Goal: Task Accomplishment & Management: Manage account settings

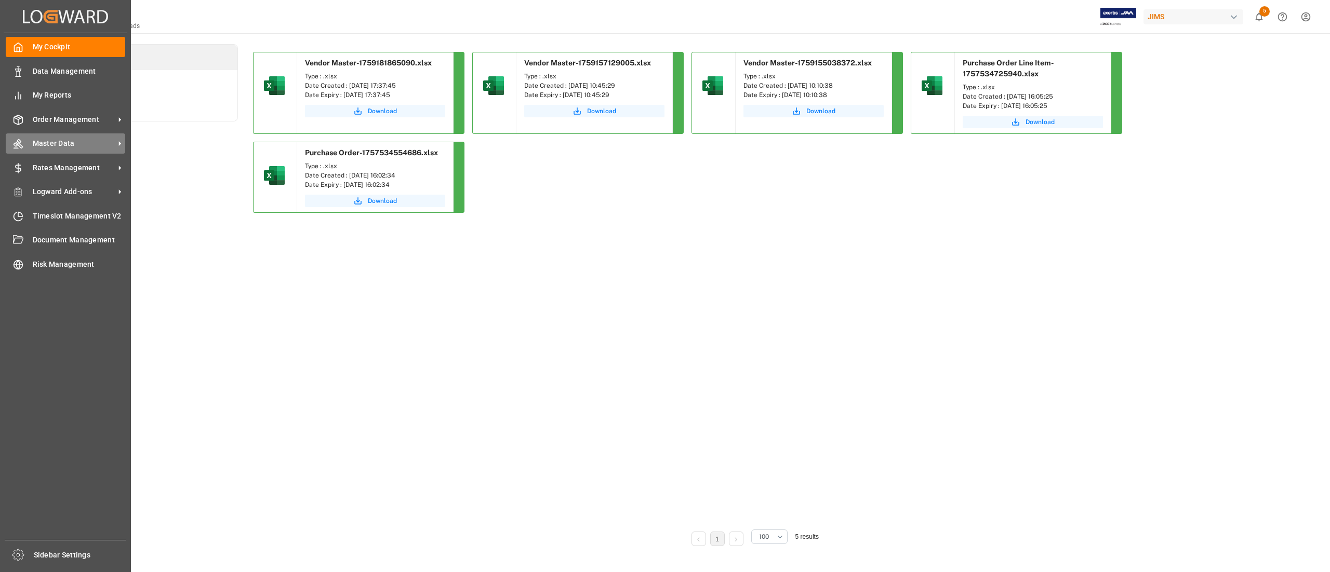
click at [32, 134] on div "Master Data Master Data" at bounding box center [65, 143] width 119 height 20
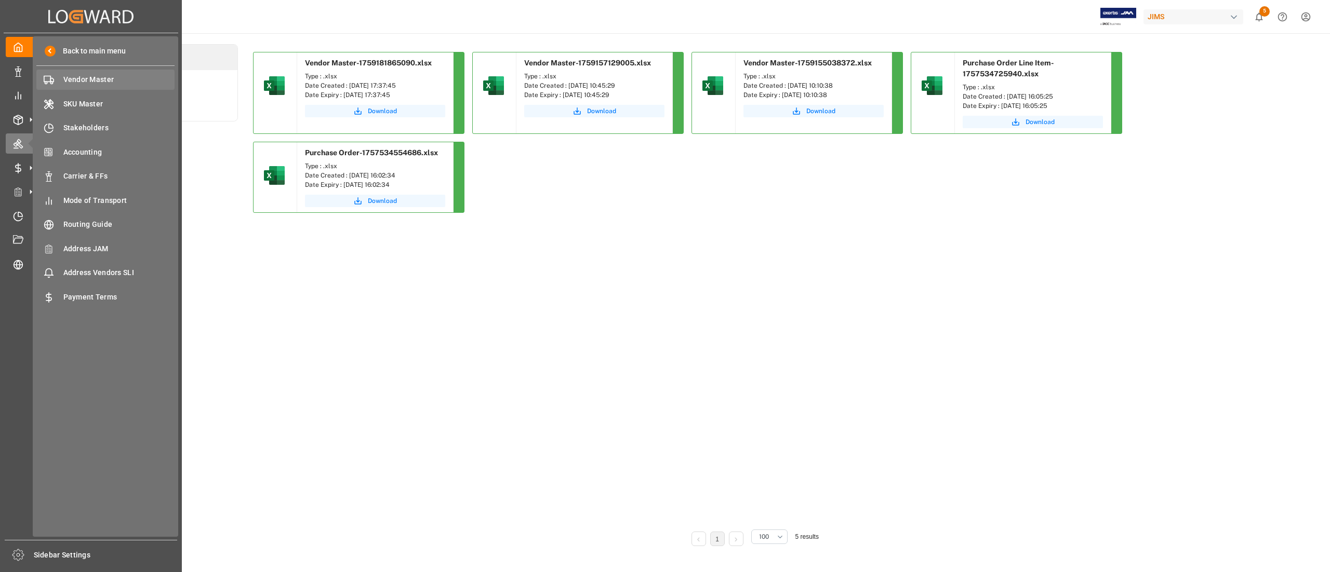
click at [84, 86] on div "Vendor Master Vendor Master" at bounding box center [105, 80] width 138 height 20
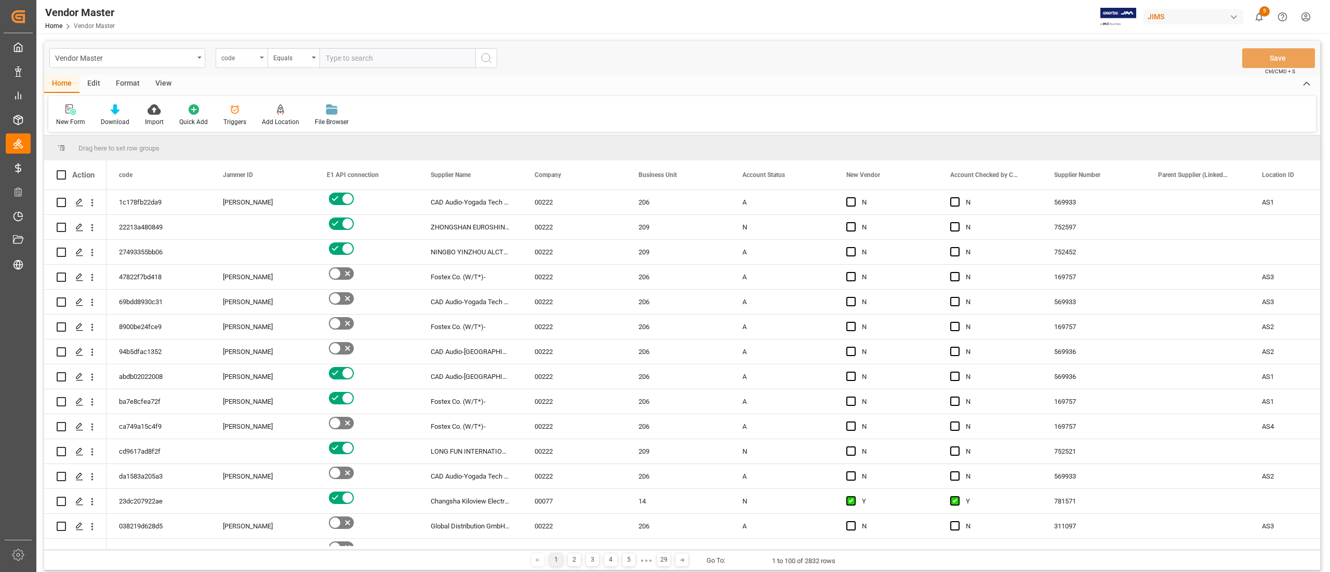
click at [249, 52] on div "code" at bounding box center [238, 57] width 35 height 12
type input "number"
click at [256, 101] on div "Supplier Number" at bounding box center [293, 106] width 155 height 22
click at [358, 53] on input "text" at bounding box center [397, 58] width 156 height 20
paste input "778487"
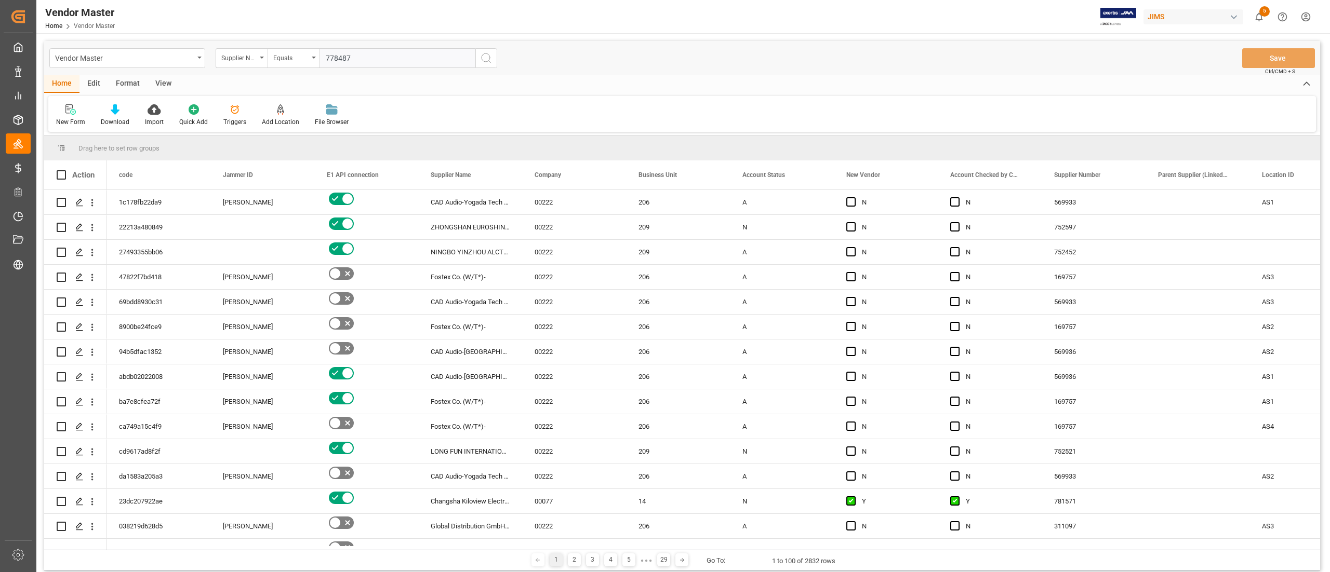
type input "778487"
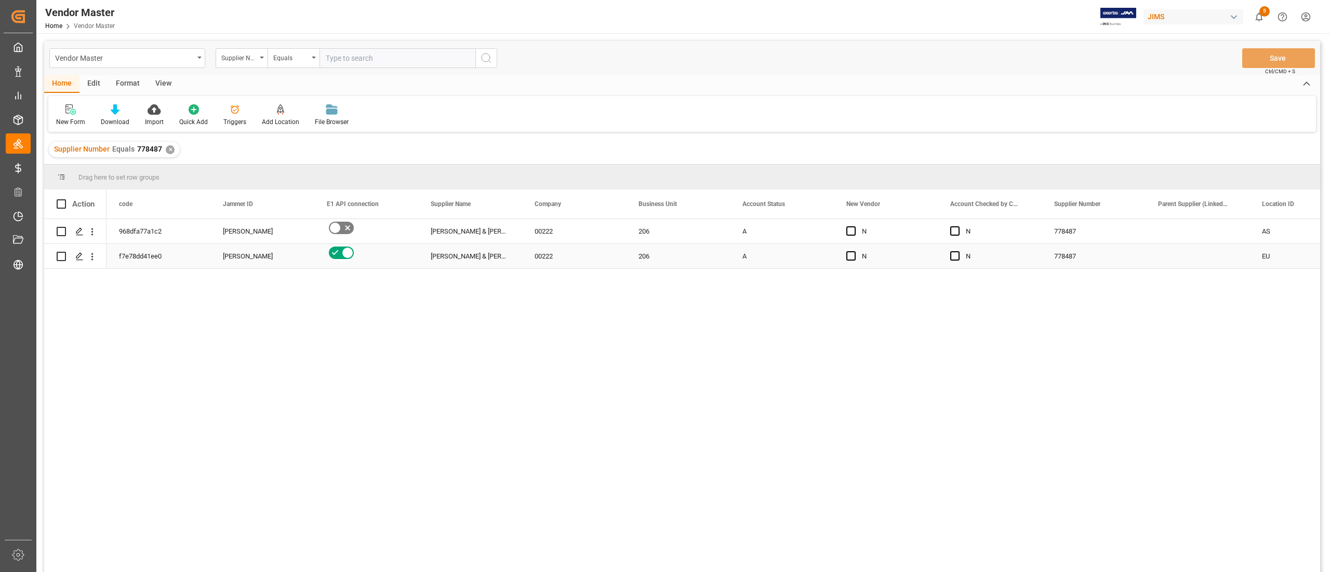
click at [476, 256] on div "Allen & Heath (US funds Malaysia) (W/T*)" at bounding box center [470, 256] width 104 height 24
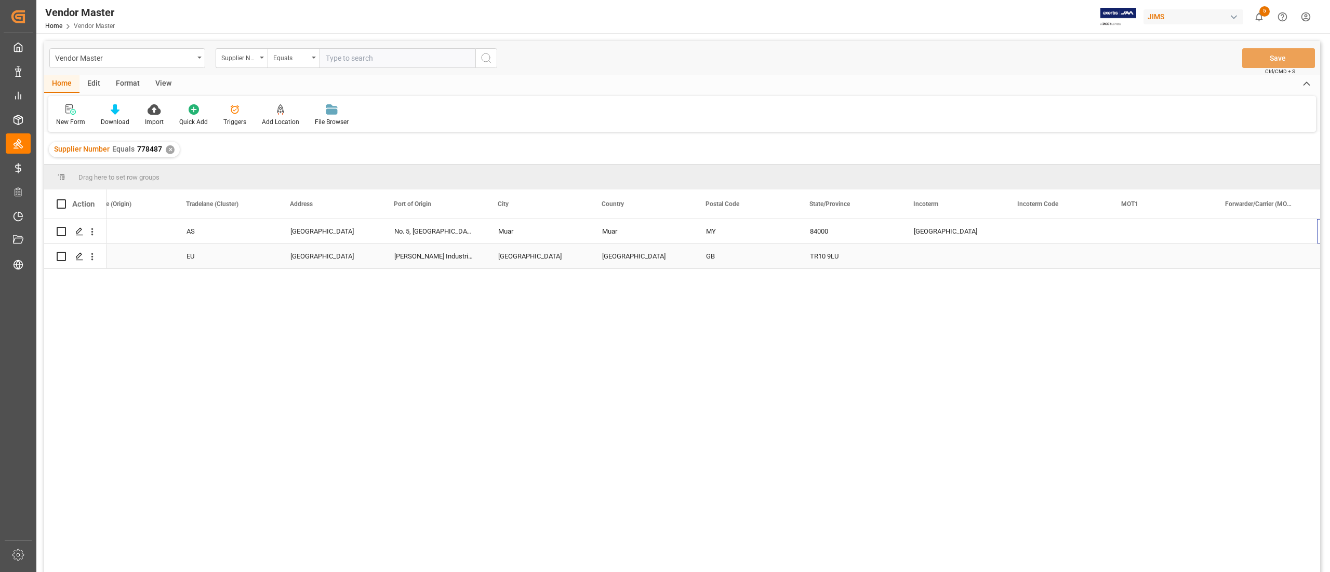
scroll to position [0, 1802]
click at [1012, 240] on div "Press SPACE to select this row." at bounding box center [1057, 231] width 104 height 24
click at [1027, 239] on input "Press SPACE to select this row." at bounding box center [1056, 238] width 87 height 20
type input "FCA"
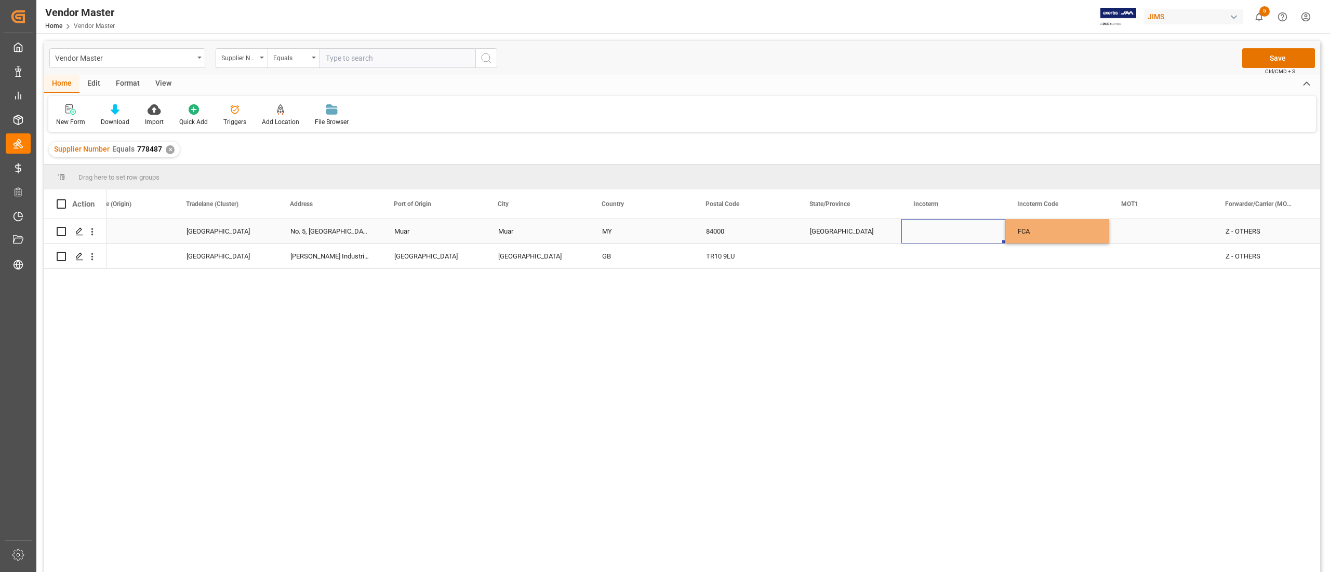
click at [973, 232] on div "Press SPACE to select this row." at bounding box center [953, 231] width 104 height 24
click at [943, 231] on input "Press SPACE to select this row." at bounding box center [953, 238] width 87 height 20
paste input "FCA Premises Maylaysia"
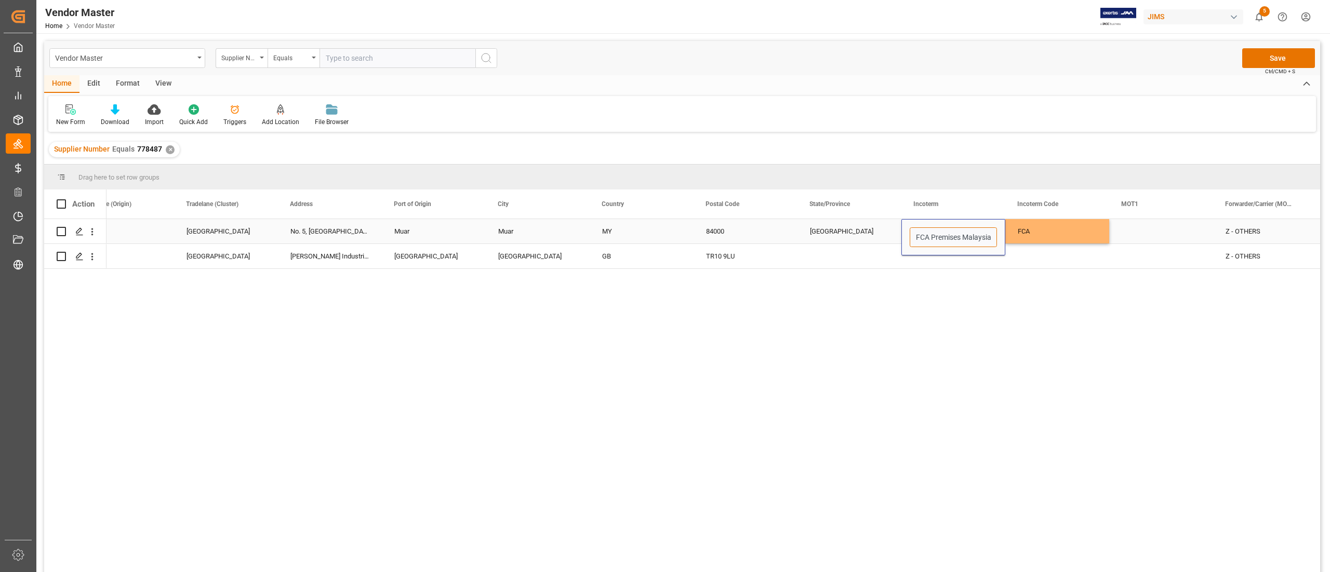
scroll to position [0, 3]
type input "FCA Premises Malaysia"
click at [1285, 54] on button "Save" at bounding box center [1278, 58] width 73 height 20
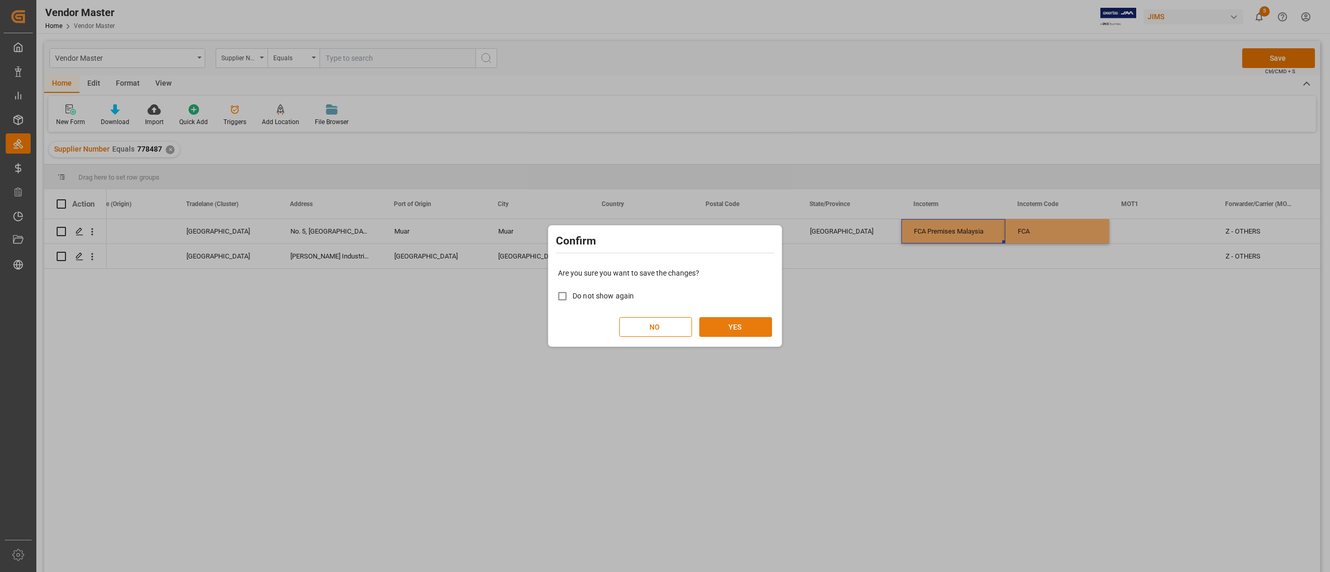
click at [738, 329] on button "YES" at bounding box center [735, 327] width 73 height 20
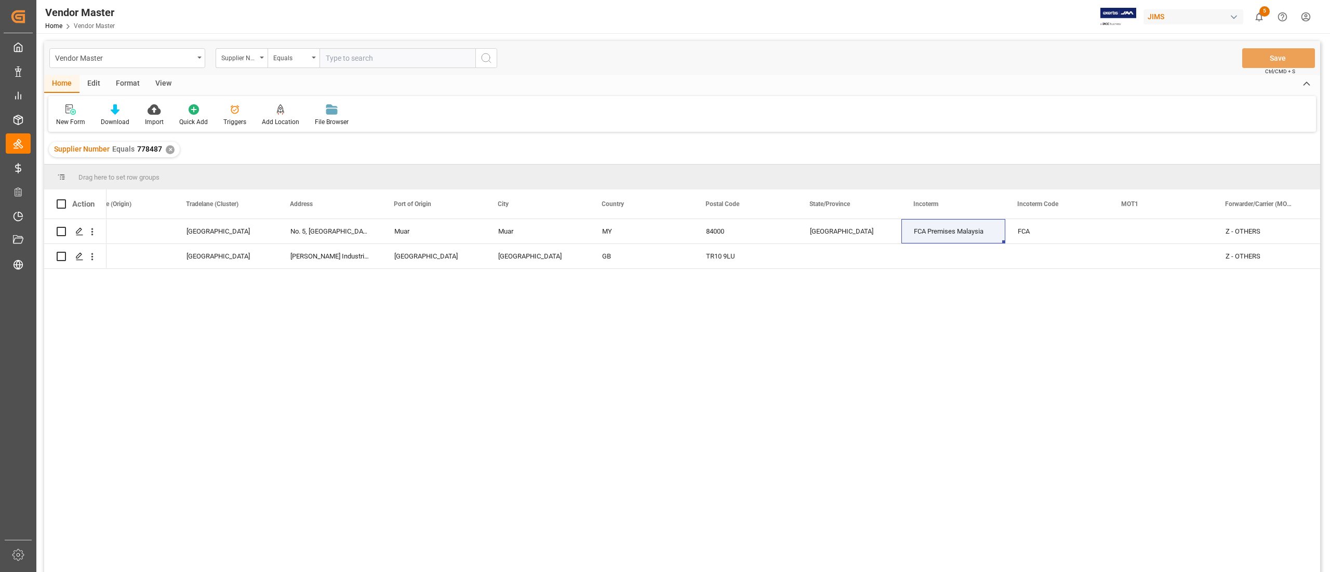
click at [348, 58] on input "text" at bounding box center [397, 58] width 156 height 20
paste input "757045"
type input "757045"
click at [172, 148] on div "✕" at bounding box center [170, 149] width 9 height 9
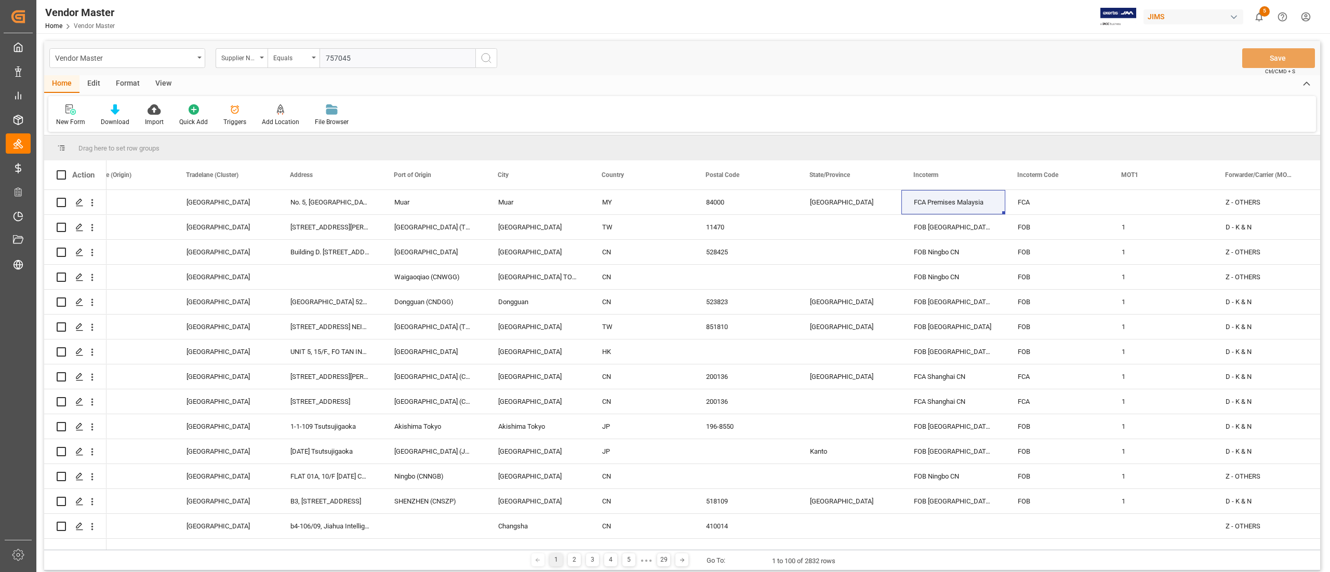
click at [381, 59] on input "757045" at bounding box center [397, 58] width 156 height 20
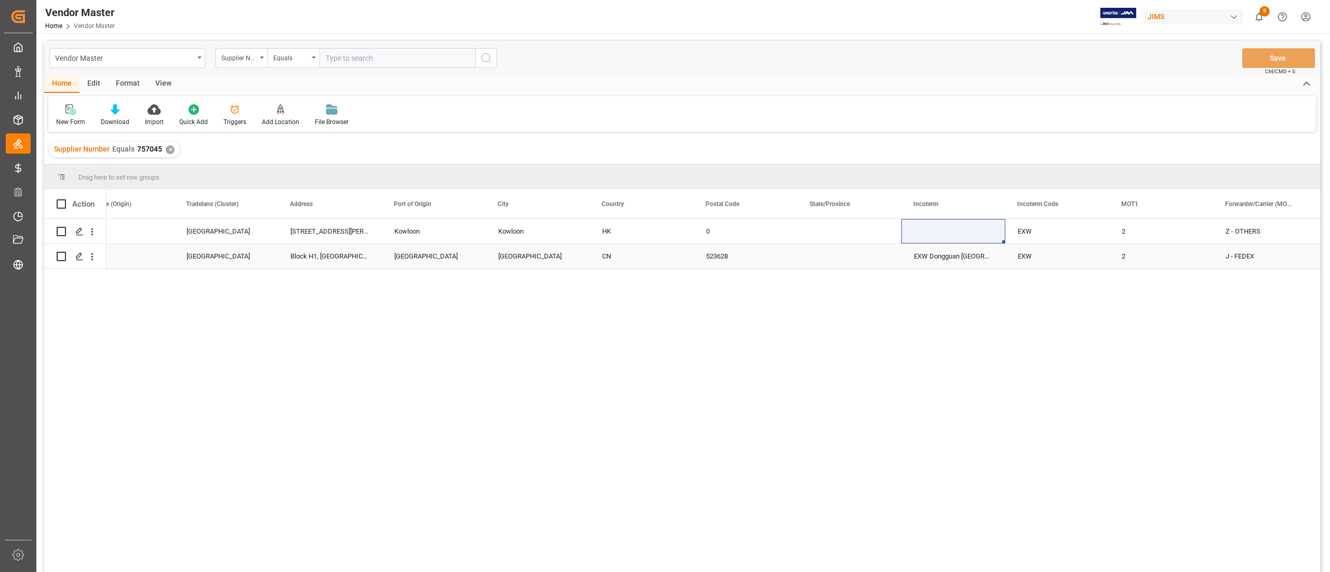
click at [805, 257] on div "Press SPACE to select this row." at bounding box center [849, 256] width 104 height 24
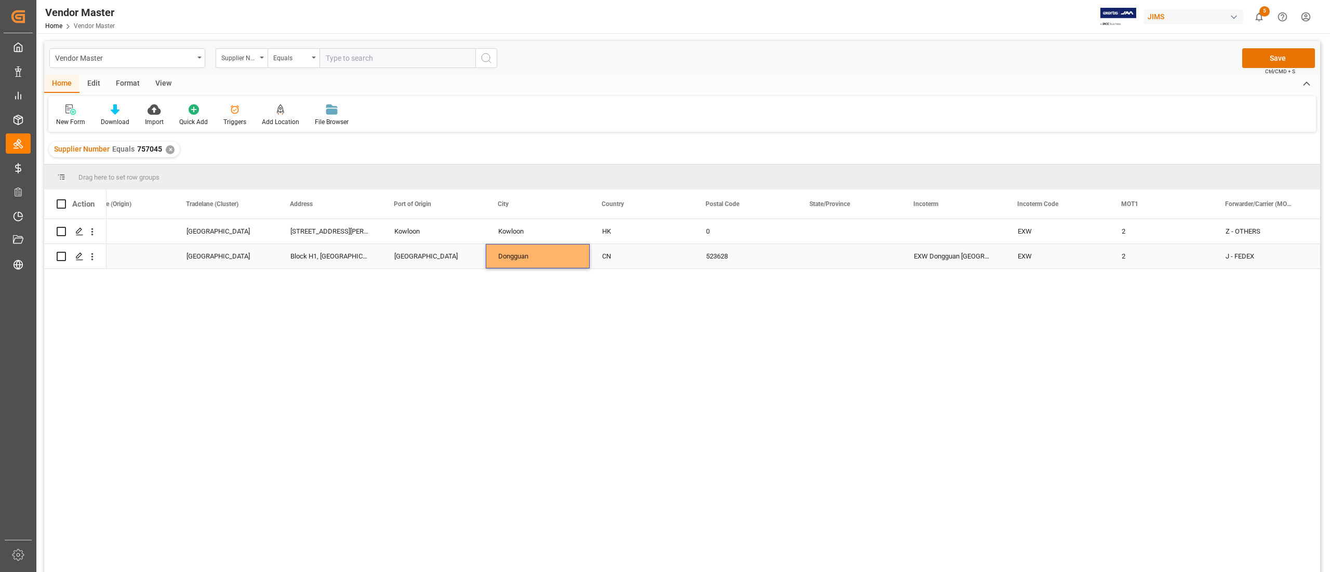
click at [424, 253] on div "Guangdong" at bounding box center [434, 256] width 104 height 24
drag, startPoint x: 442, startPoint y: 249, endPoint x: 335, endPoint y: 249, distance: 107.0
paste input "Dongguan (CNDGG)"
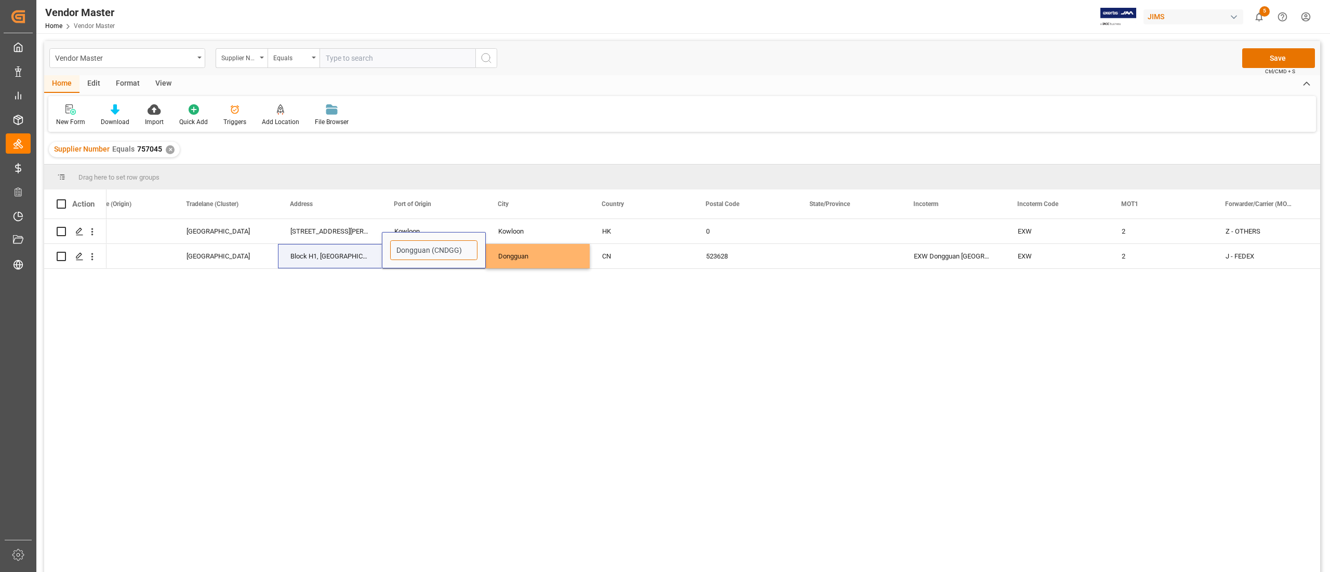
type input "Dongguan (CNDGG)"
click at [728, 357] on div "MAN AS South Asia 19H MAXGRAND PLAZA, NO 3 TAI YAU STREET, Kowloon Kowloon HK 0…" at bounding box center [712, 399] width 1213 height 360
click at [839, 263] on div "Press SPACE to select this row." at bounding box center [849, 256] width 104 height 24
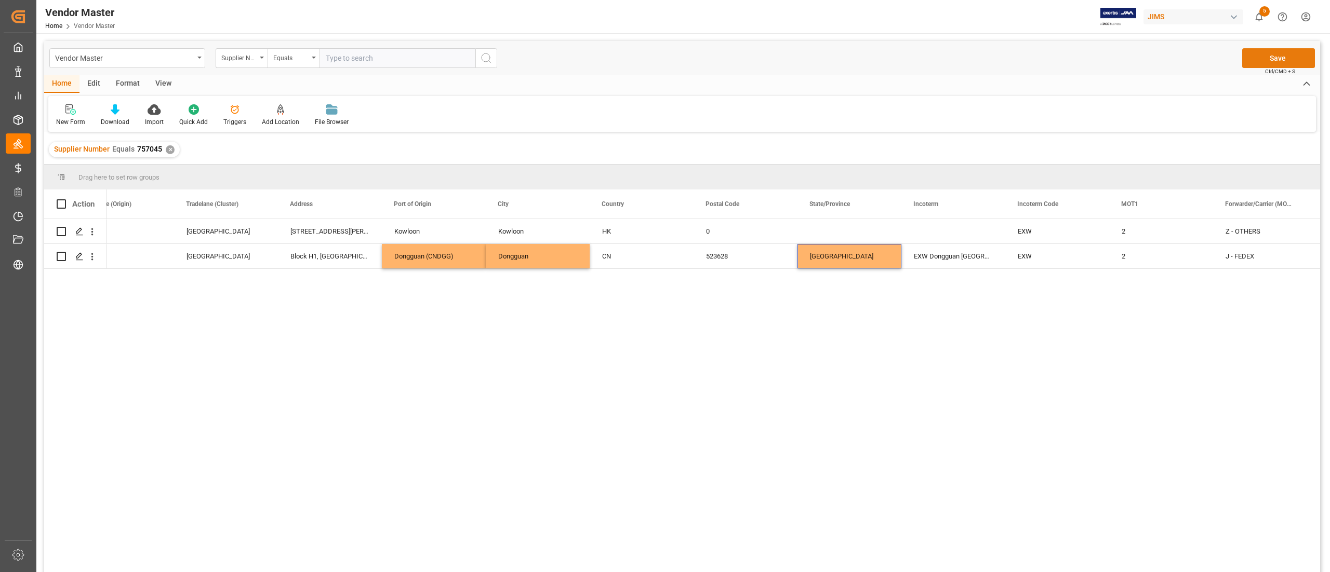
click at [1295, 62] on button "Save" at bounding box center [1278, 58] width 73 height 20
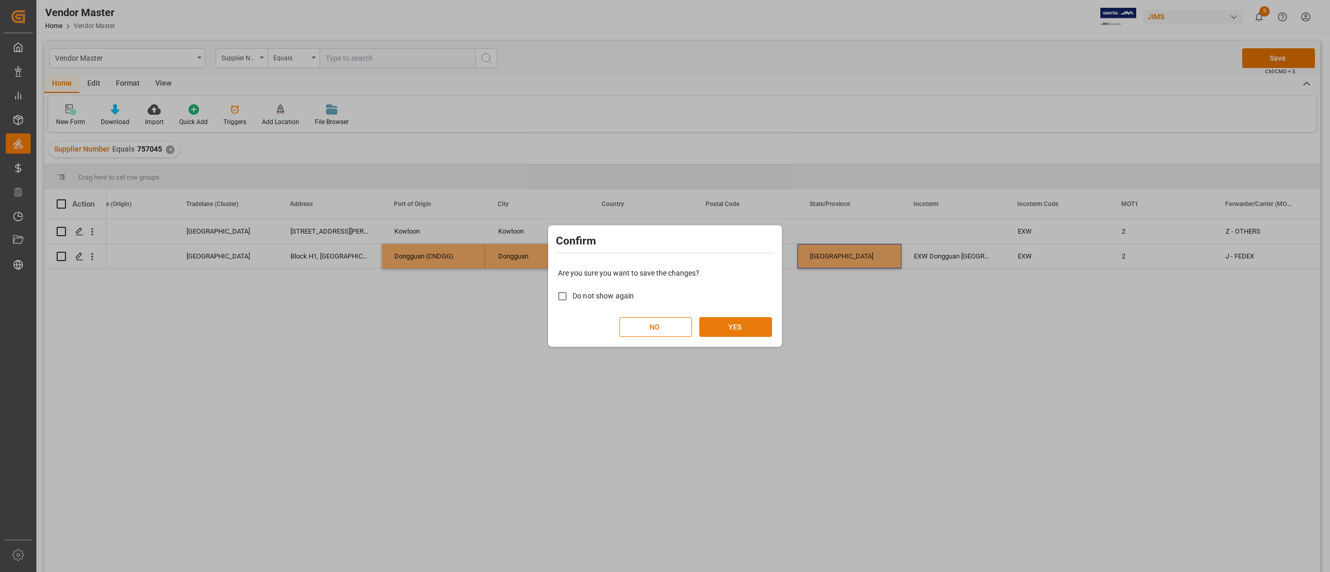
click at [748, 318] on button "YES" at bounding box center [735, 327] width 73 height 20
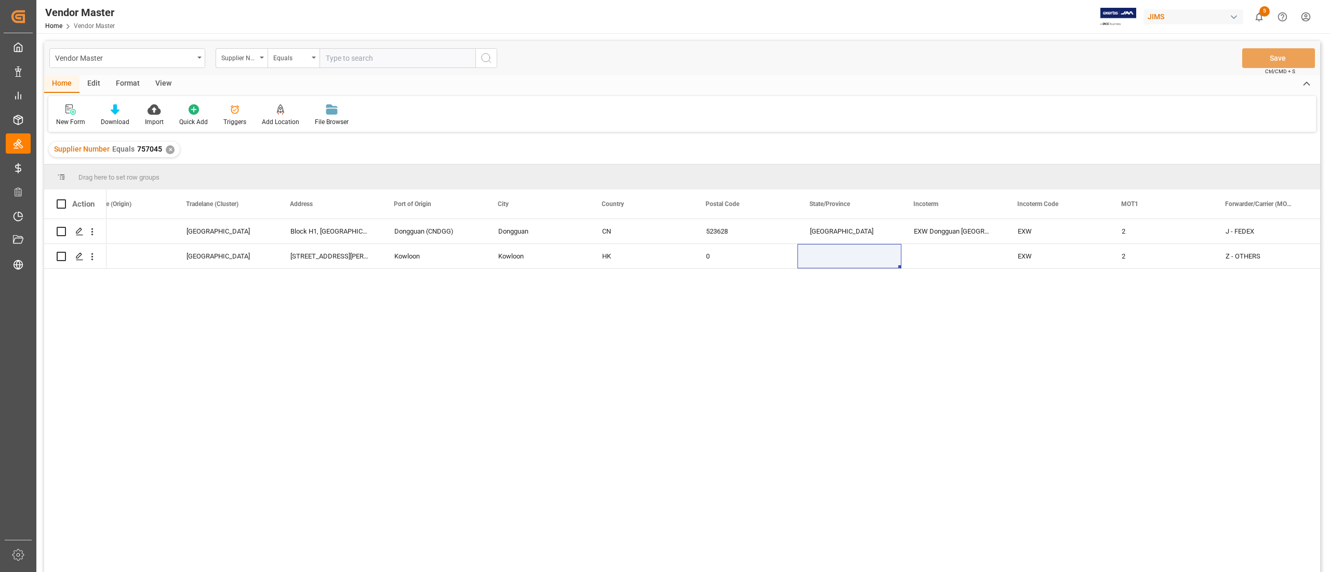
click at [345, 57] on input "text" at bounding box center [397, 58] width 156 height 20
paste input "662685"
type input "662685"
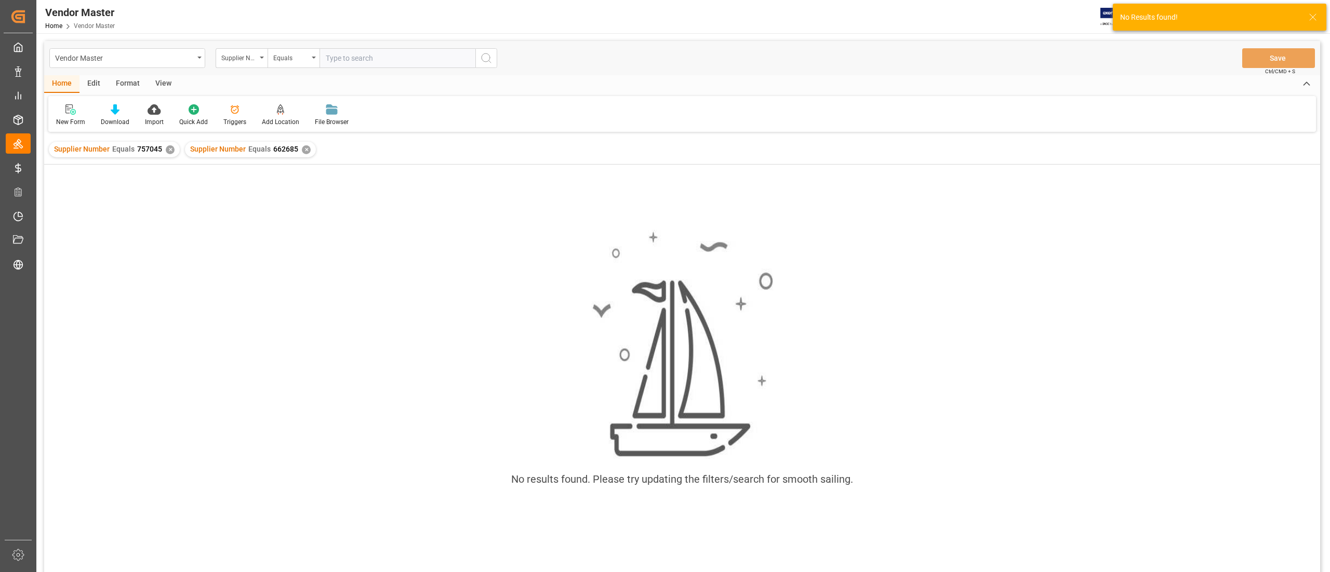
click at [166, 146] on div "✕" at bounding box center [170, 149] width 9 height 9
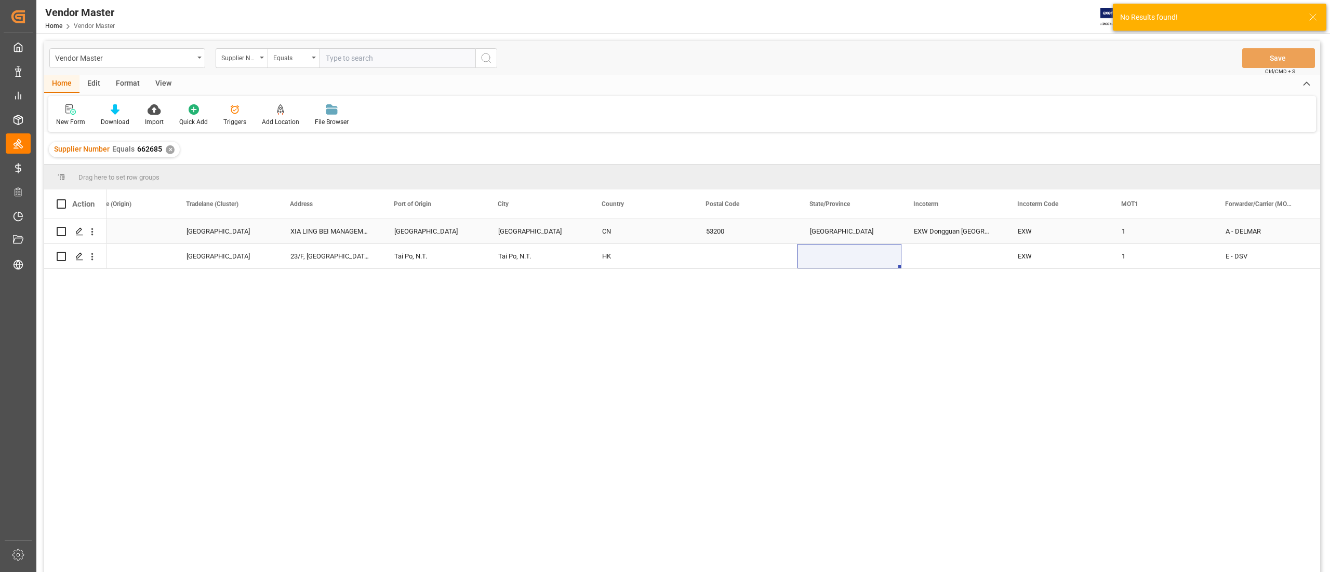
click at [412, 238] on div "Guangdong" at bounding box center [434, 231] width 104 height 24
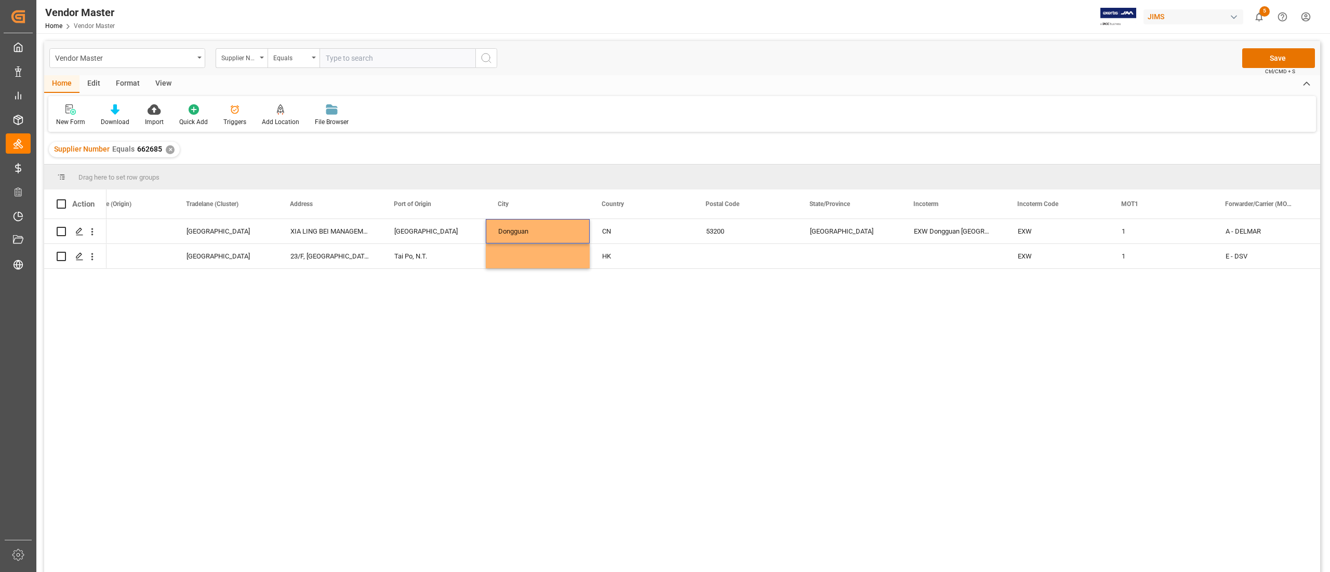
click at [549, 359] on div "MAN AS South China XIA LING BEI MANAGEMENT ZONE, LIAO BU DISTRICT, Dongguan Gua…" at bounding box center [712, 399] width 1213 height 360
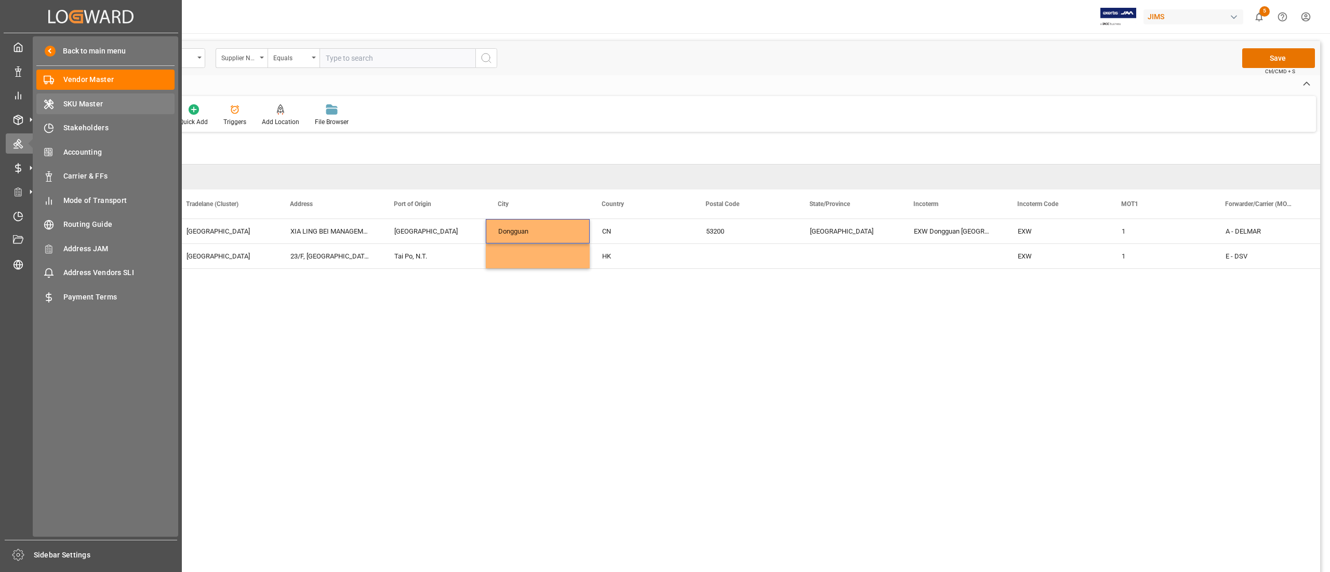
click at [74, 104] on span "SKU Master" at bounding box center [119, 104] width 112 height 11
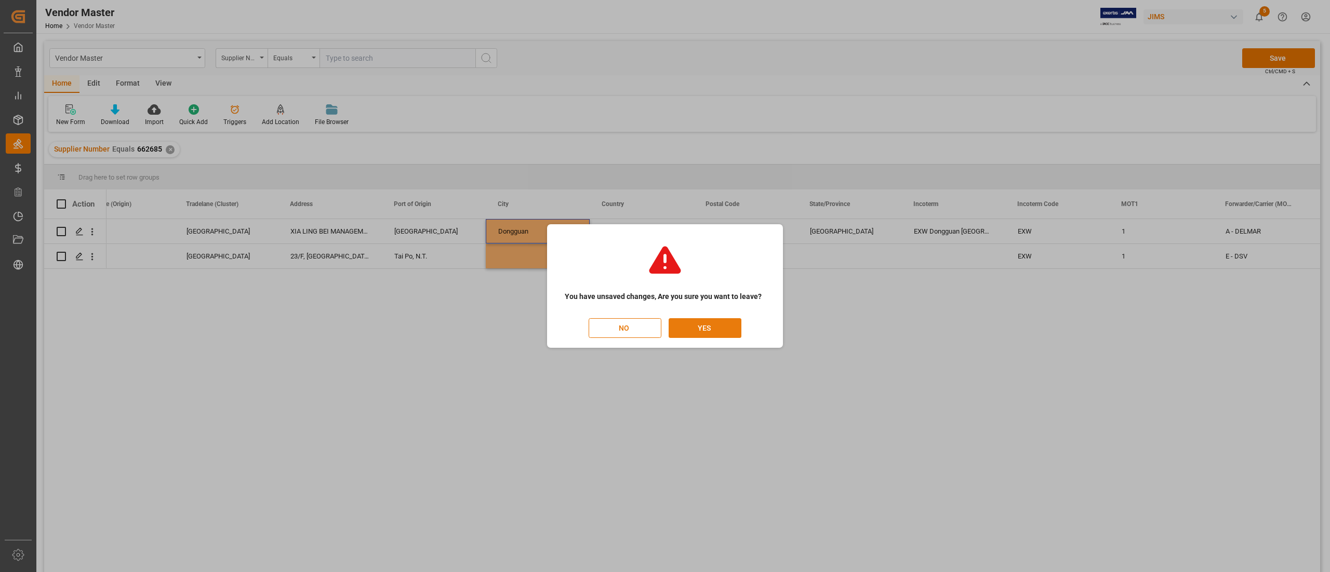
click at [704, 333] on button "YES" at bounding box center [705, 328] width 73 height 20
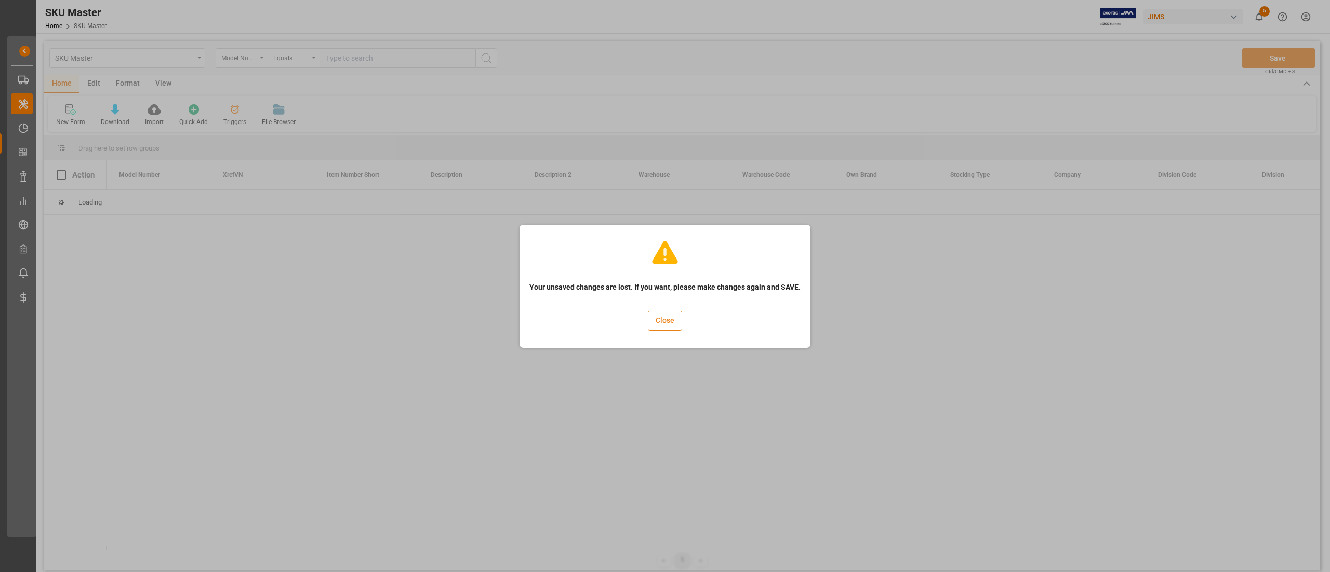
click at [661, 317] on button "Close" at bounding box center [665, 321] width 34 height 20
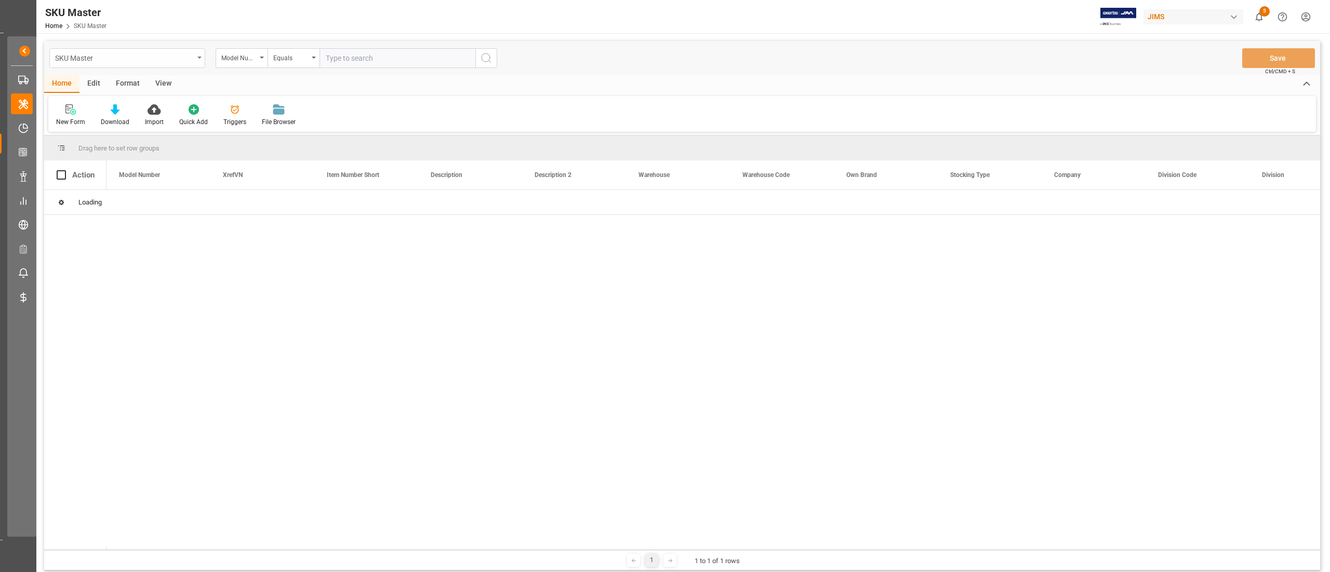
click at [143, 66] on div "SKU Master" at bounding box center [127, 58] width 156 height 20
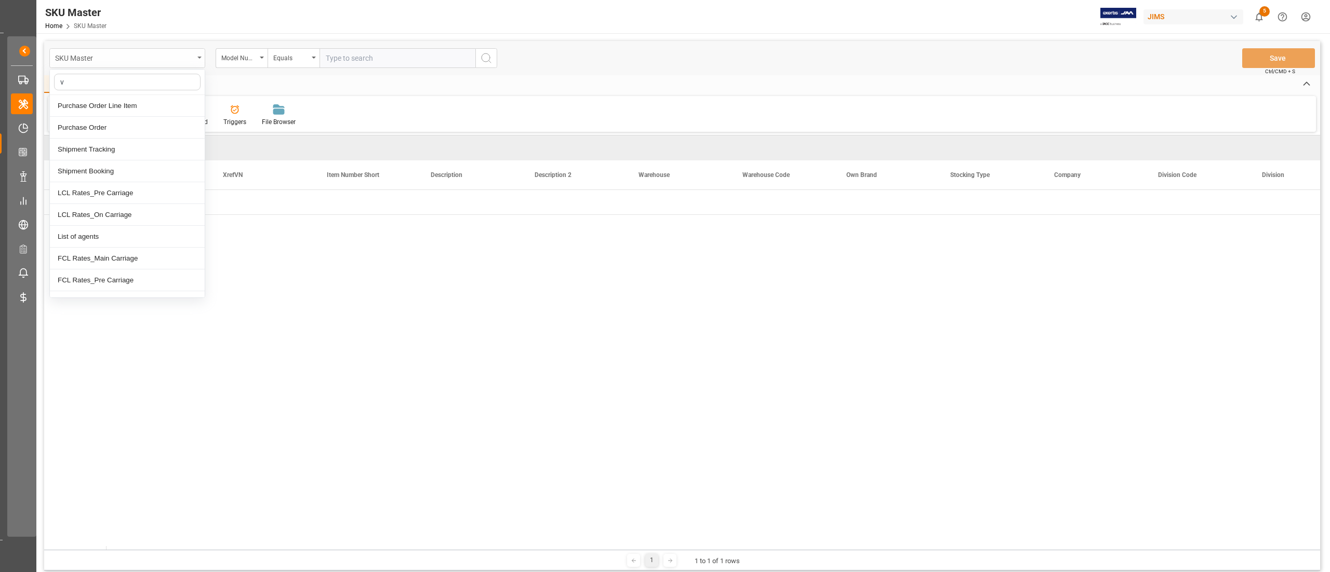
type input "ve"
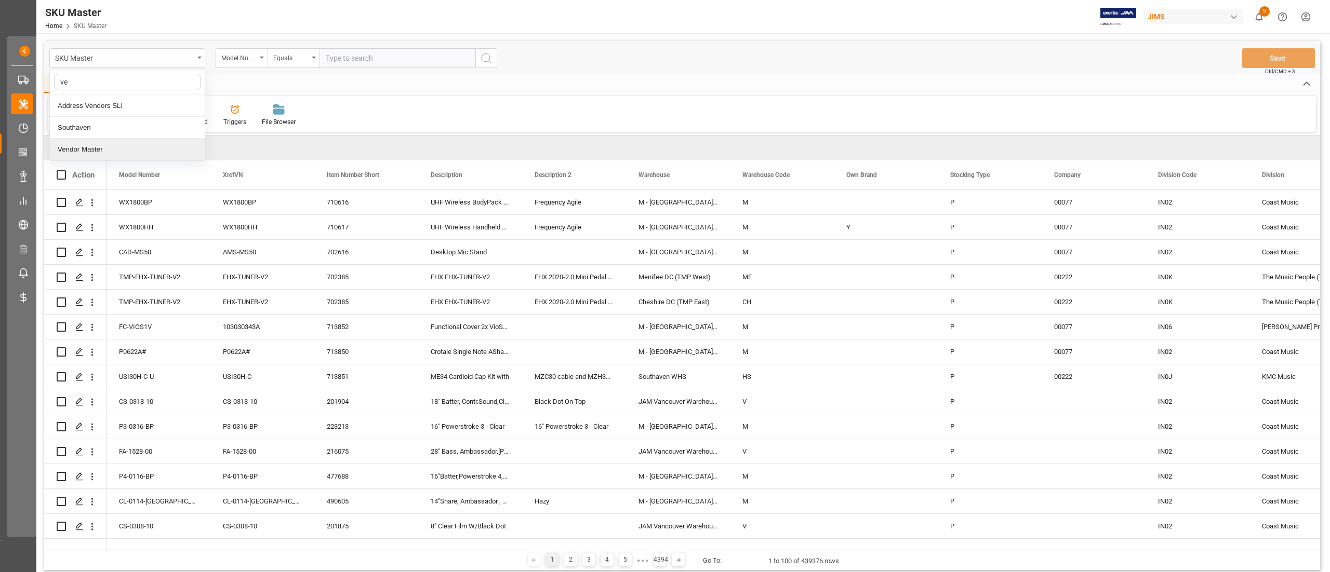
click at [105, 152] on div "Vendor Master" at bounding box center [127, 150] width 155 height 22
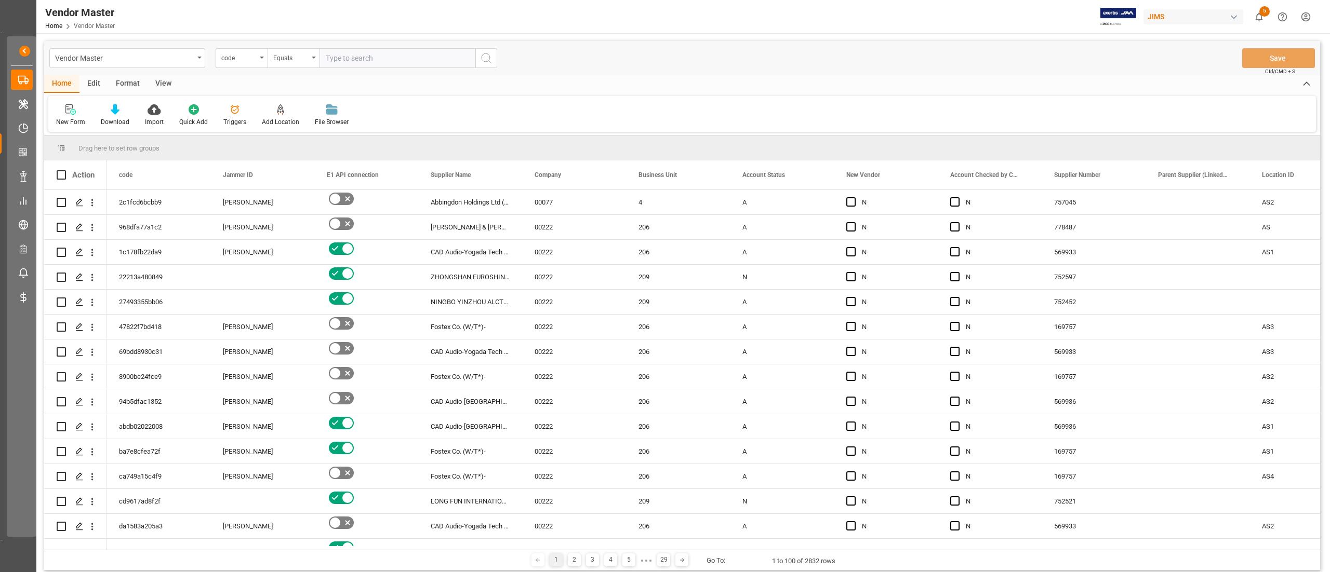
click at [363, 52] on input "text" at bounding box center [397, 58] width 156 height 20
click at [246, 61] on div "code" at bounding box center [238, 57] width 35 height 12
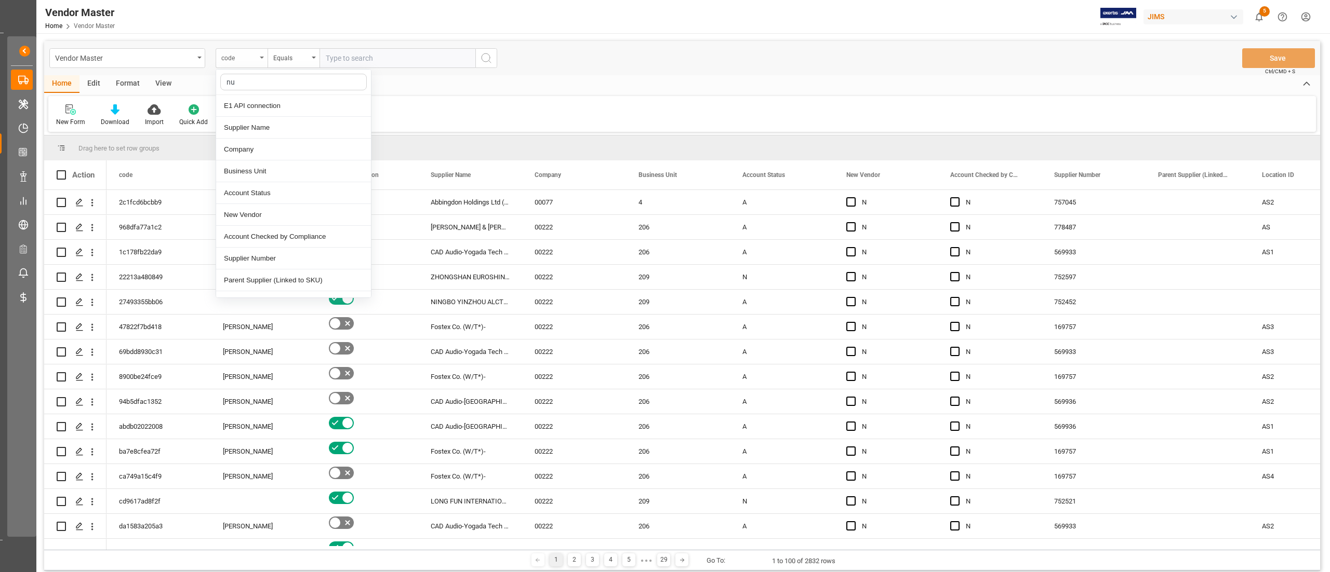
type input "num"
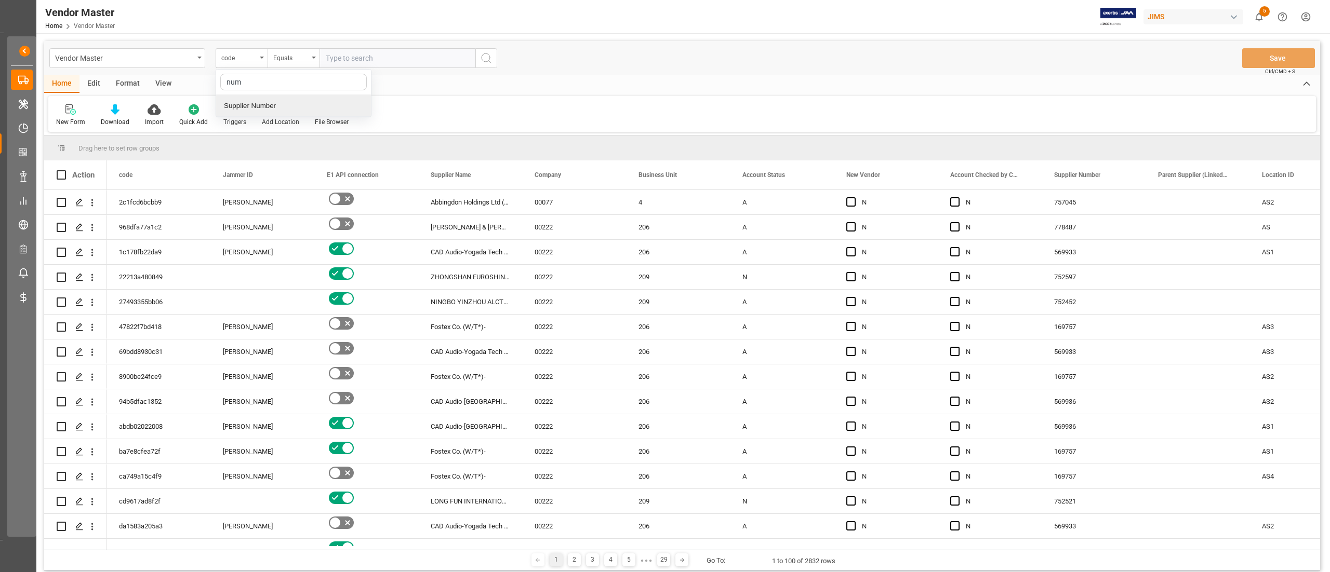
click at [264, 102] on div "Supplier Number" at bounding box center [293, 106] width 155 height 22
click at [362, 59] on input "text" at bounding box center [397, 58] width 156 height 20
paste input "Dongguan"
paste input "662685"
type input "D"
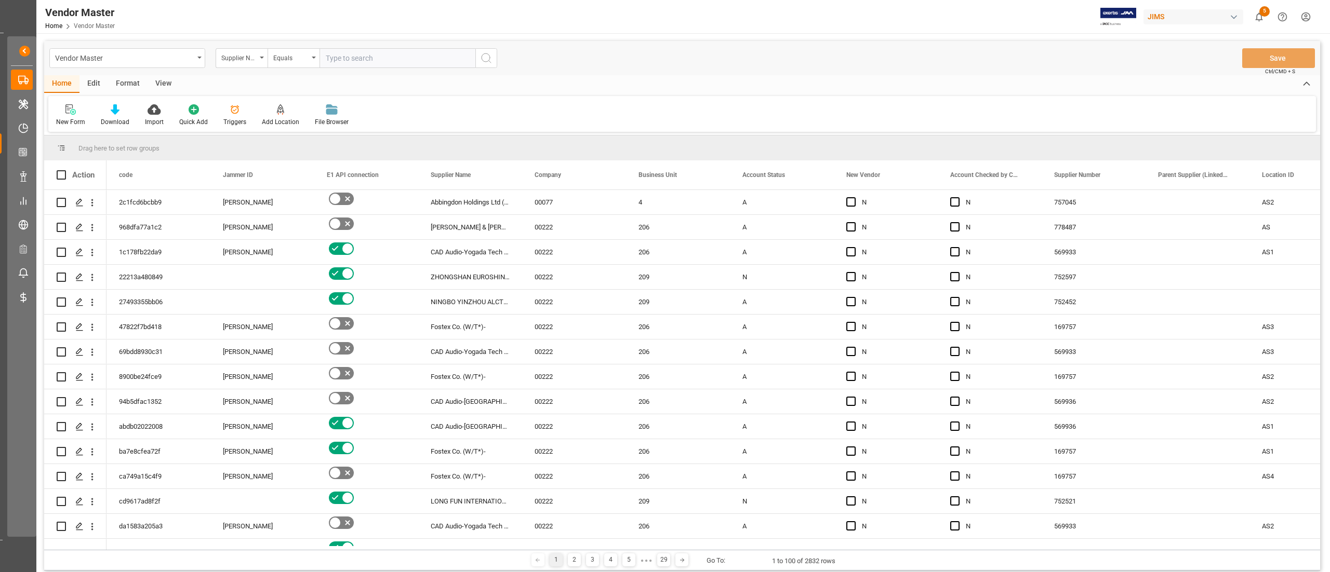
paste input "662685"
type input "662685"
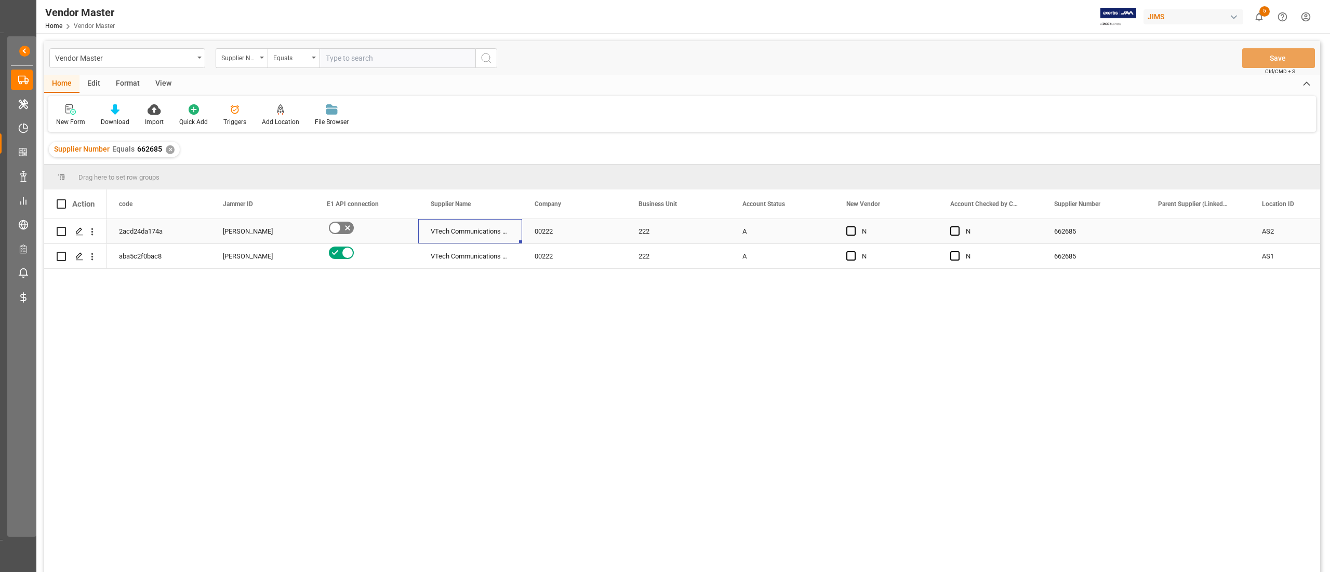
click at [480, 232] on div "VTech Communications Ltd" at bounding box center [470, 231] width 104 height 24
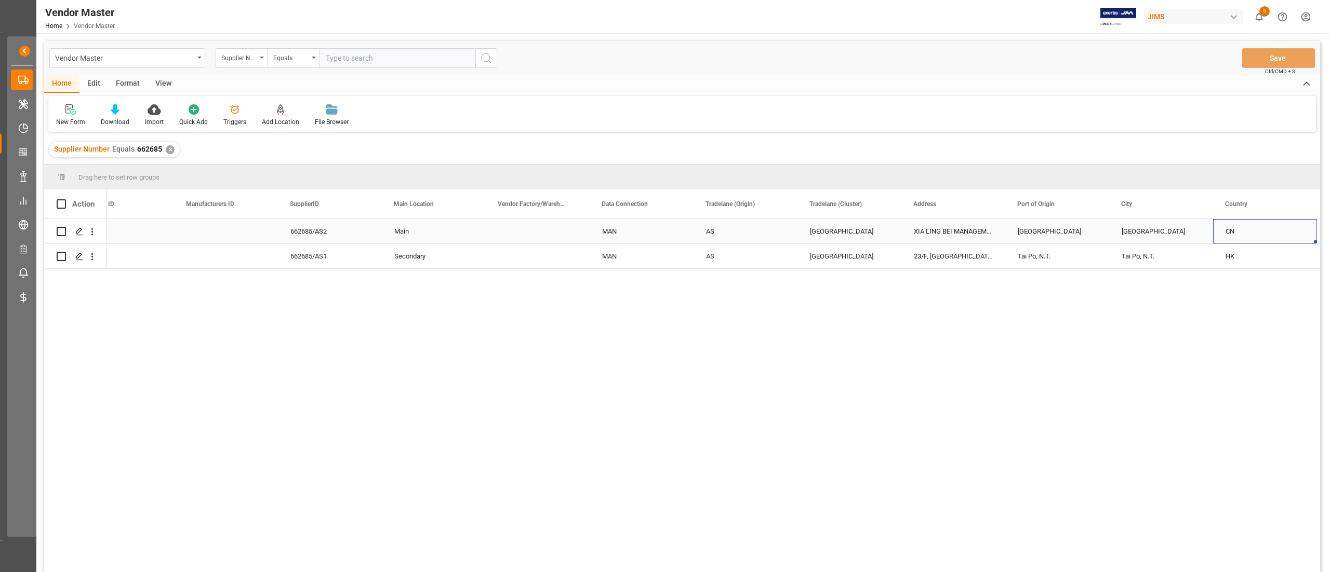
scroll to position [0, 1283]
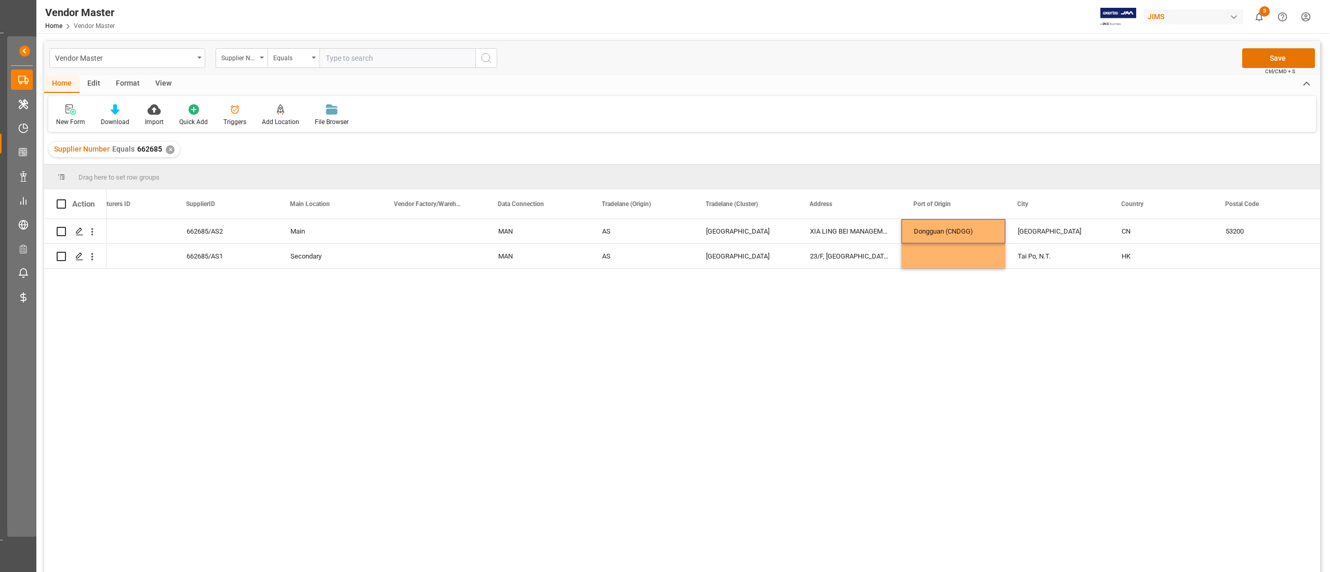
click at [951, 277] on div "AS2 662685/AS2 Main MAN AS South China XIA LING BEI MANAGEMENT ZONE, LIAO BU DI…" at bounding box center [712, 399] width 1213 height 360
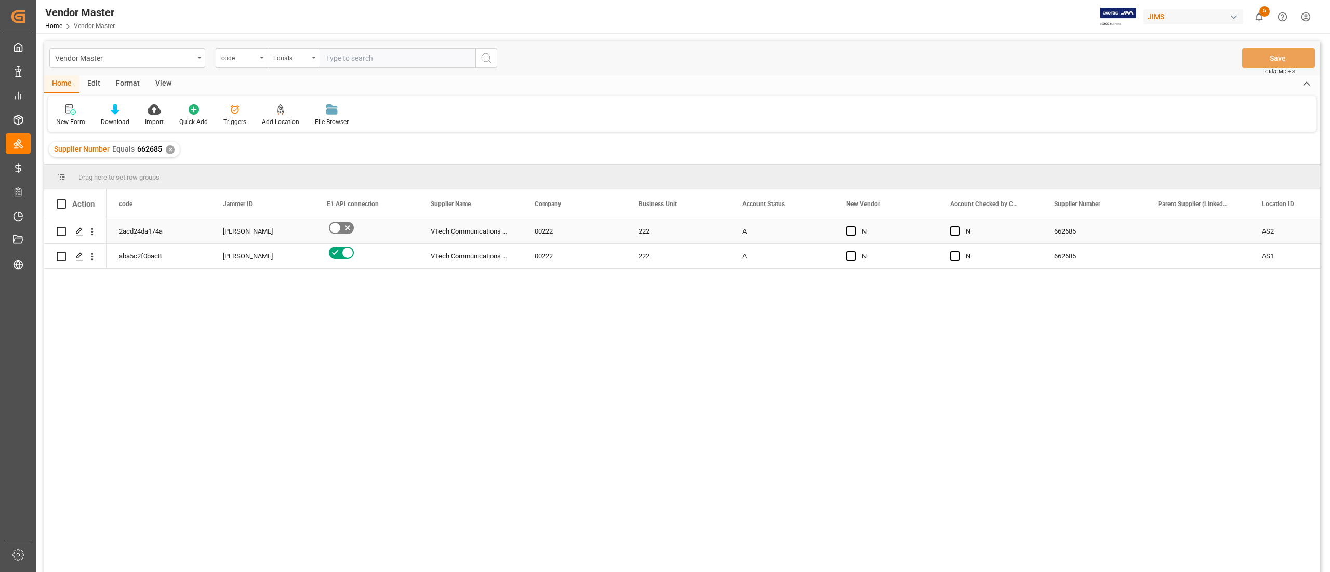
click at [778, 225] on div "A" at bounding box center [781, 232] width 79 height 24
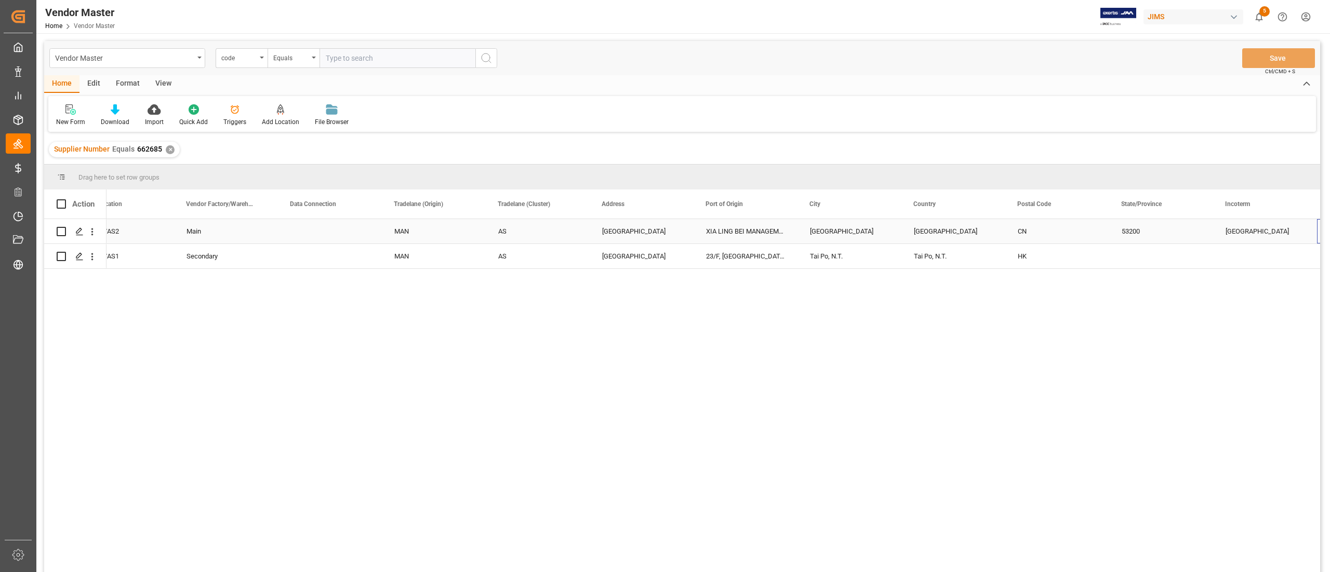
scroll to position [0, 1491]
click at [741, 232] on div "Guangdong" at bounding box center [745, 231] width 104 height 24
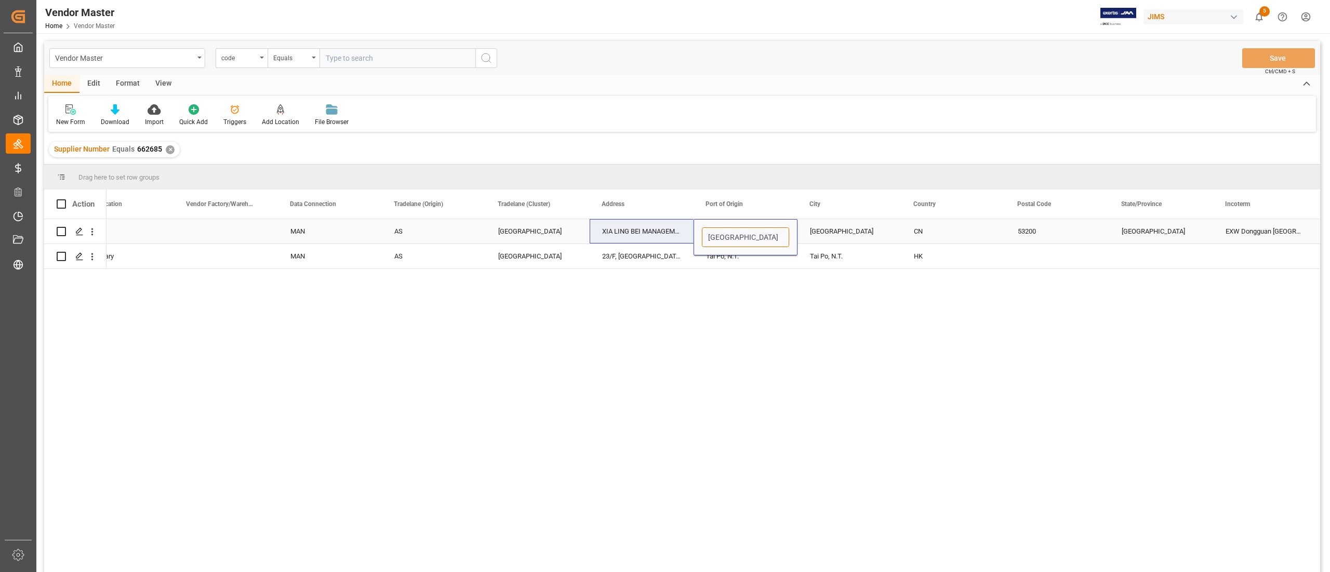
drag, startPoint x: 756, startPoint y: 232, endPoint x: 661, endPoint y: 240, distance: 95.4
paste input "Dongguan (CNDGG)"
type input "Dongguan (CNDGG)"
click at [851, 239] on div "Guangdong" at bounding box center [849, 231] width 104 height 24
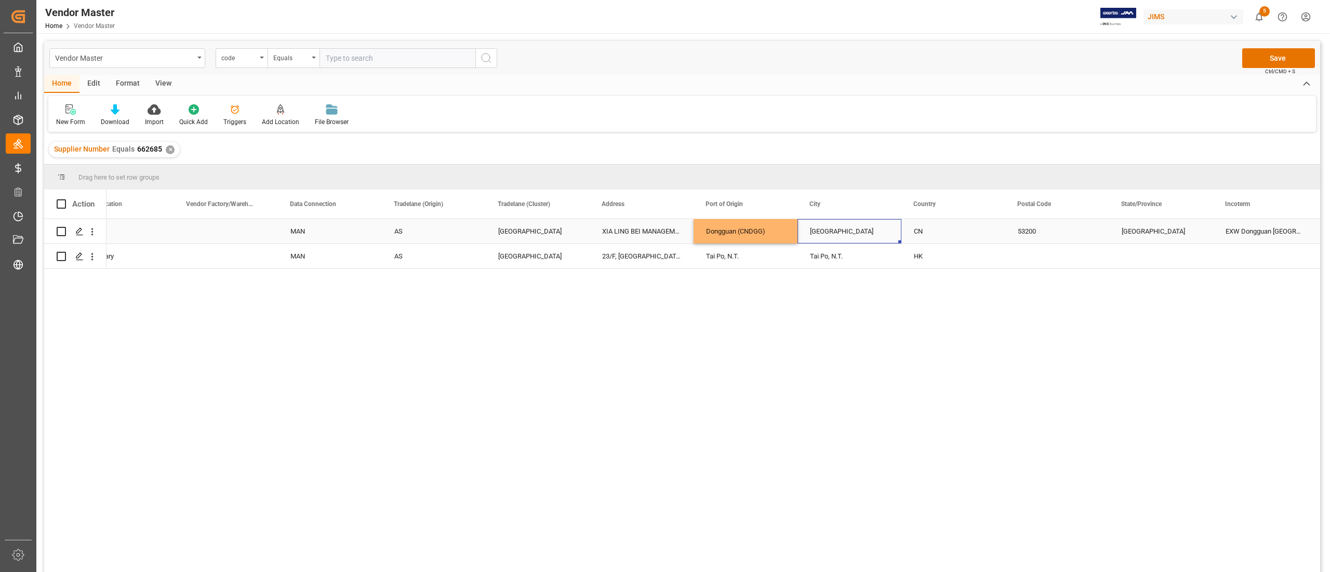
click at [851, 239] on div "Guangdong" at bounding box center [849, 231] width 104 height 24
drag, startPoint x: 860, startPoint y: 238, endPoint x: 784, endPoint y: 244, distance: 76.6
paste input "Dongguan"
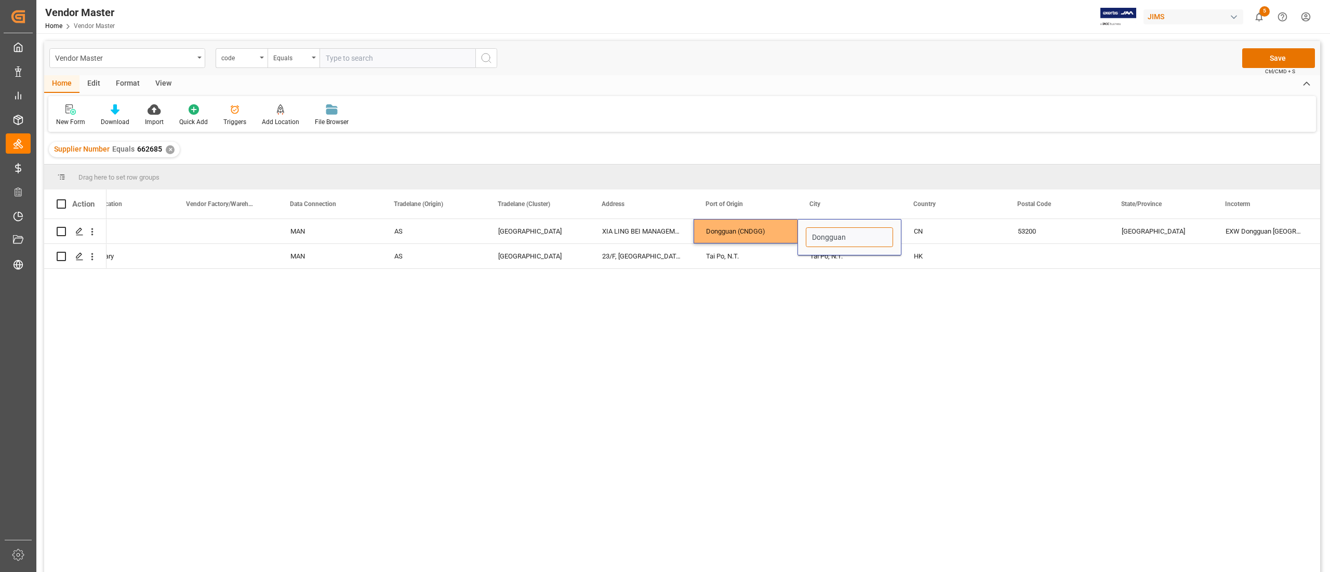
type input "Dongguan"
click at [1075, 315] on div "662685/AS2 Main MAN AS South China XIA LING BEI MANAGEMENT ZONE, LIAO BU DISTRI…" at bounding box center [712, 399] width 1213 height 360
click at [1143, 233] on div "Guangdong" at bounding box center [1161, 231] width 104 height 24
click at [1272, 51] on button "Save" at bounding box center [1278, 58] width 73 height 20
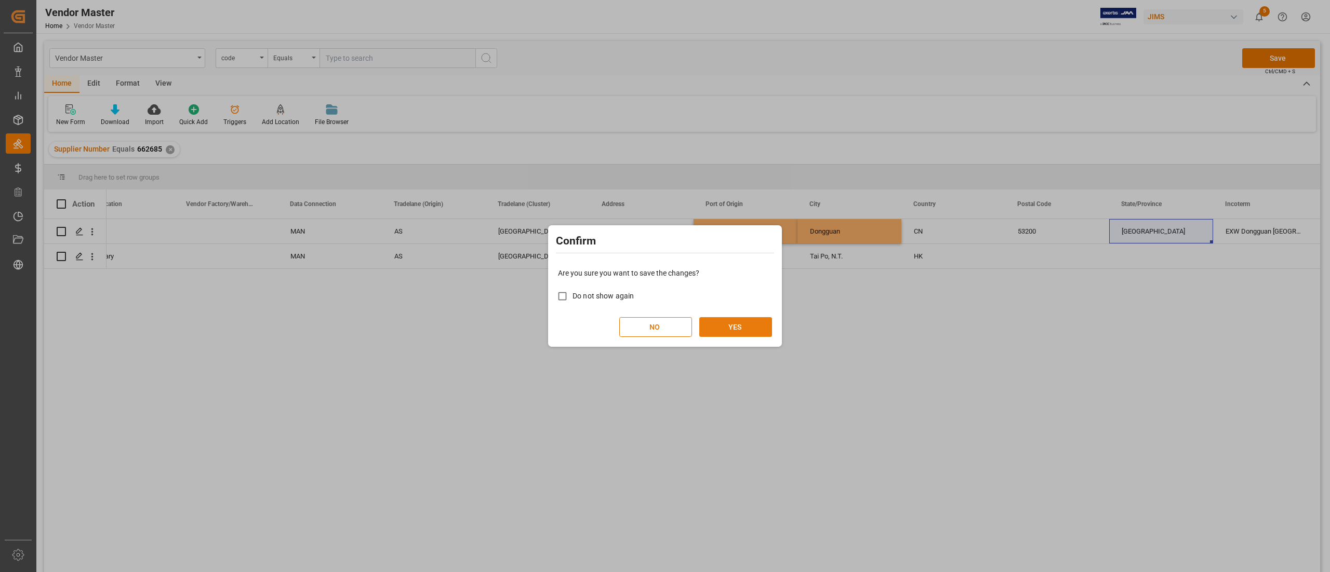
click at [764, 326] on button "YES" at bounding box center [735, 327] width 73 height 20
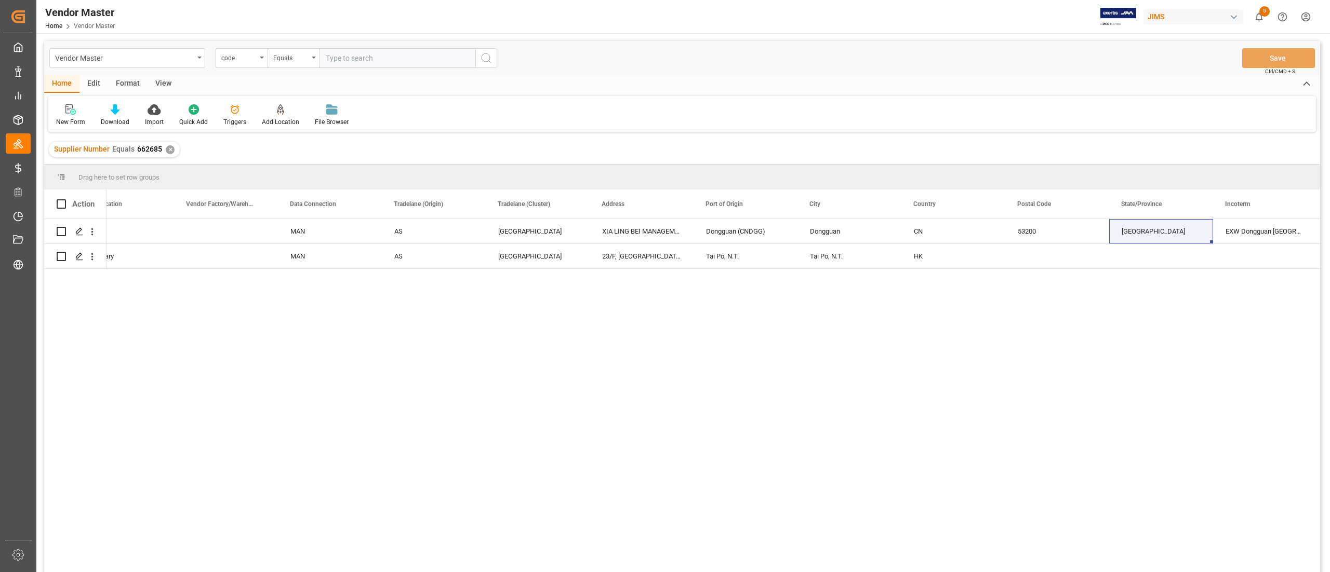
click at [169, 145] on div "✕" at bounding box center [170, 149] width 9 height 9
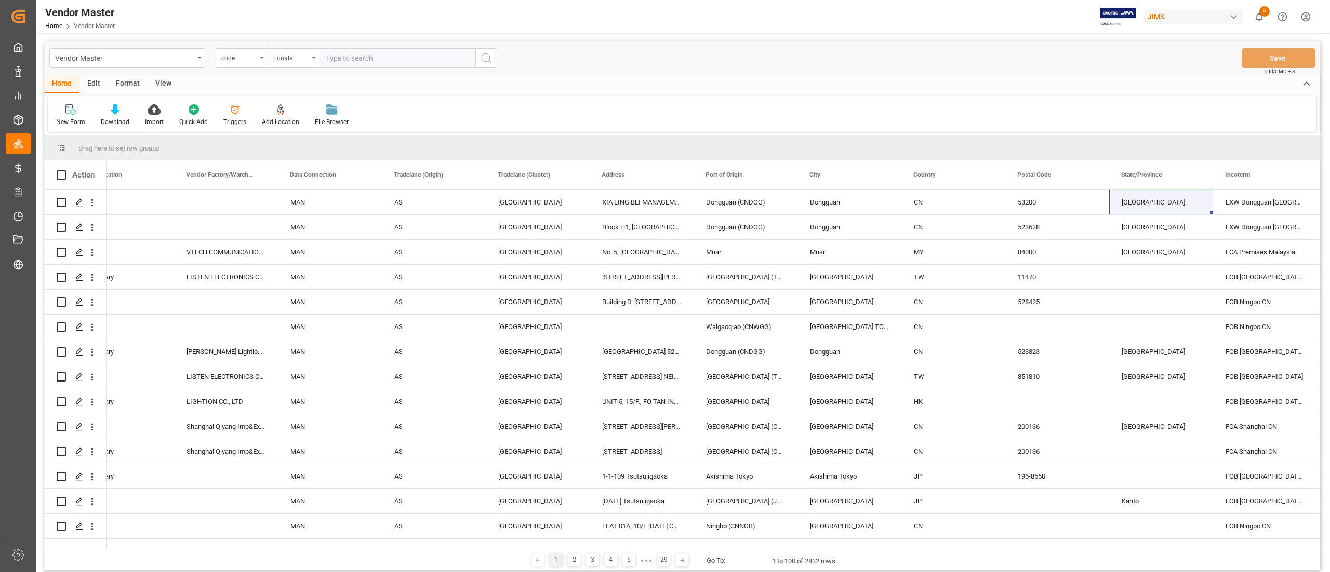
click at [396, 59] on input "text" at bounding box center [397, 58] width 156 height 20
paste input "703202"
type input "703202"
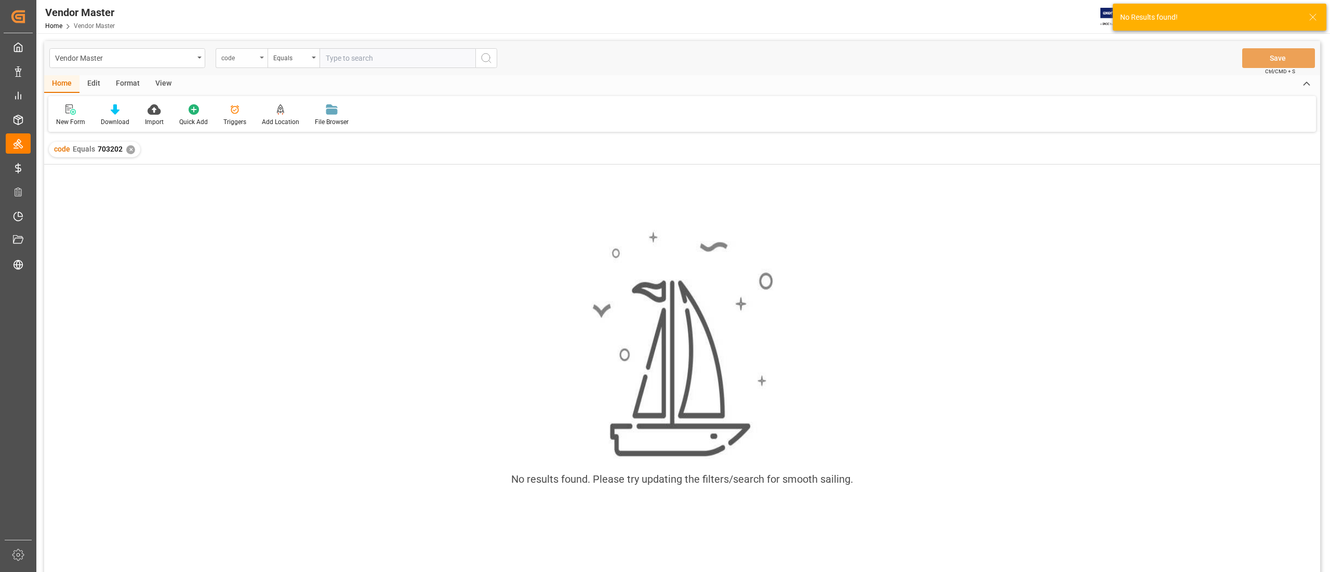
click at [244, 60] on div "code" at bounding box center [238, 57] width 35 height 12
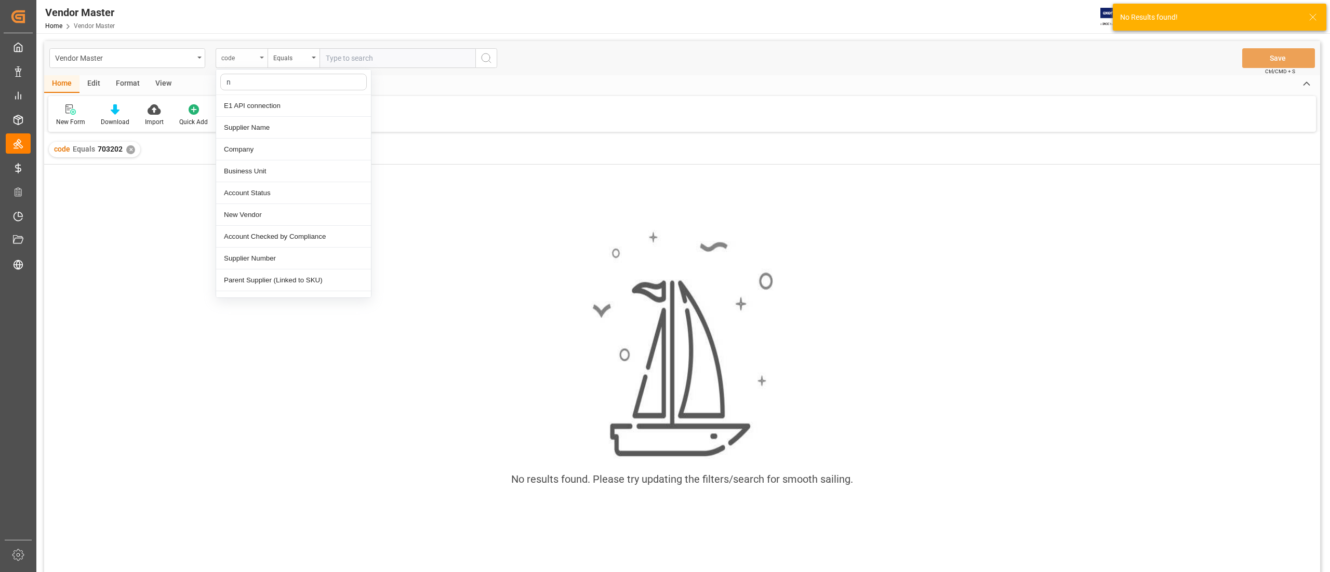
type input "nu"
click at [271, 103] on div "Supplier Number" at bounding box center [293, 106] width 155 height 22
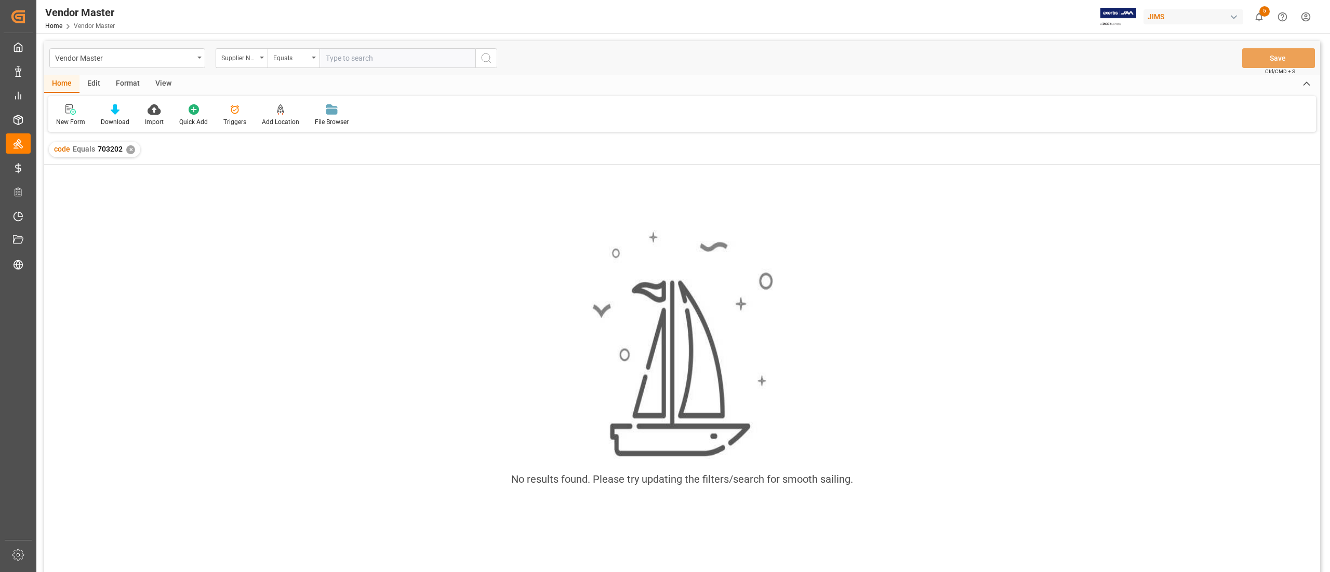
click at [343, 61] on input "text" at bounding box center [397, 58] width 156 height 20
paste input "703202"
type input "703202"
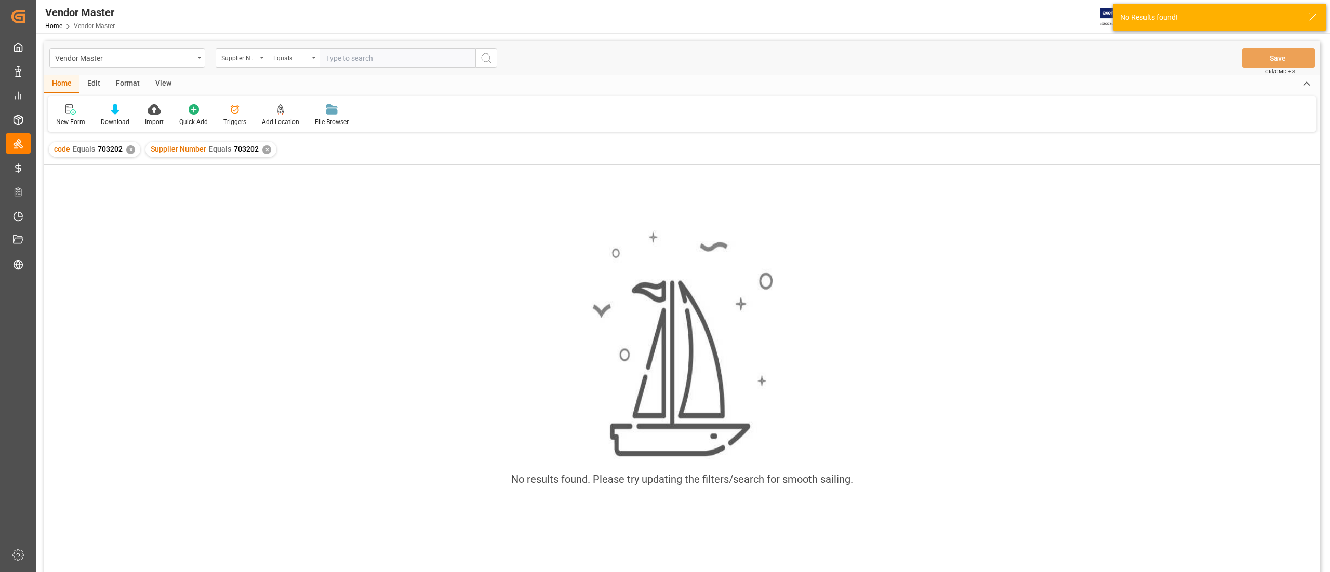
click at [128, 149] on div "✕" at bounding box center [130, 149] width 9 height 9
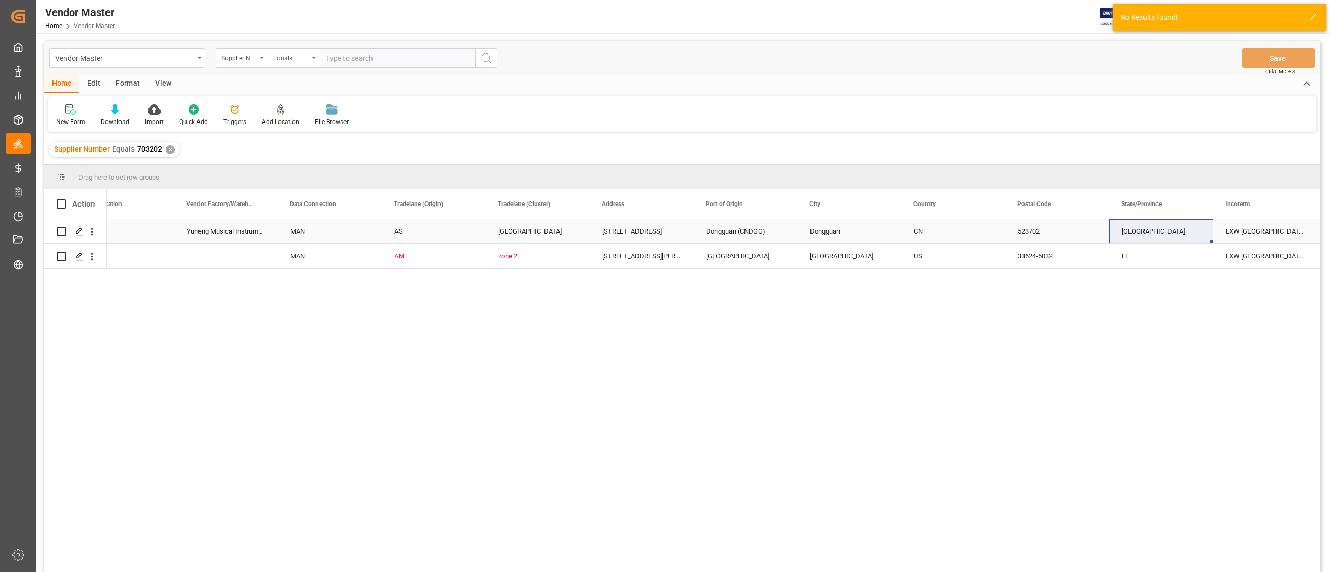
click at [266, 241] on div "Yuheng Musical Instrument Luggage (Dongguan) Co., Ltd." at bounding box center [226, 231] width 104 height 24
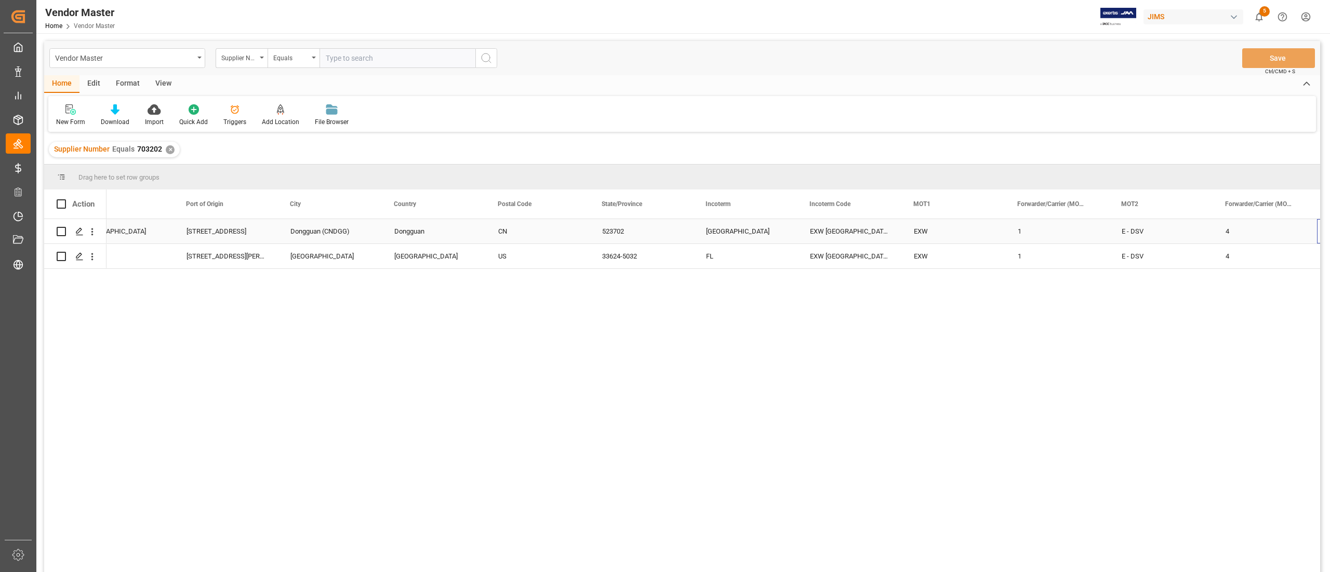
scroll to position [0, 2114]
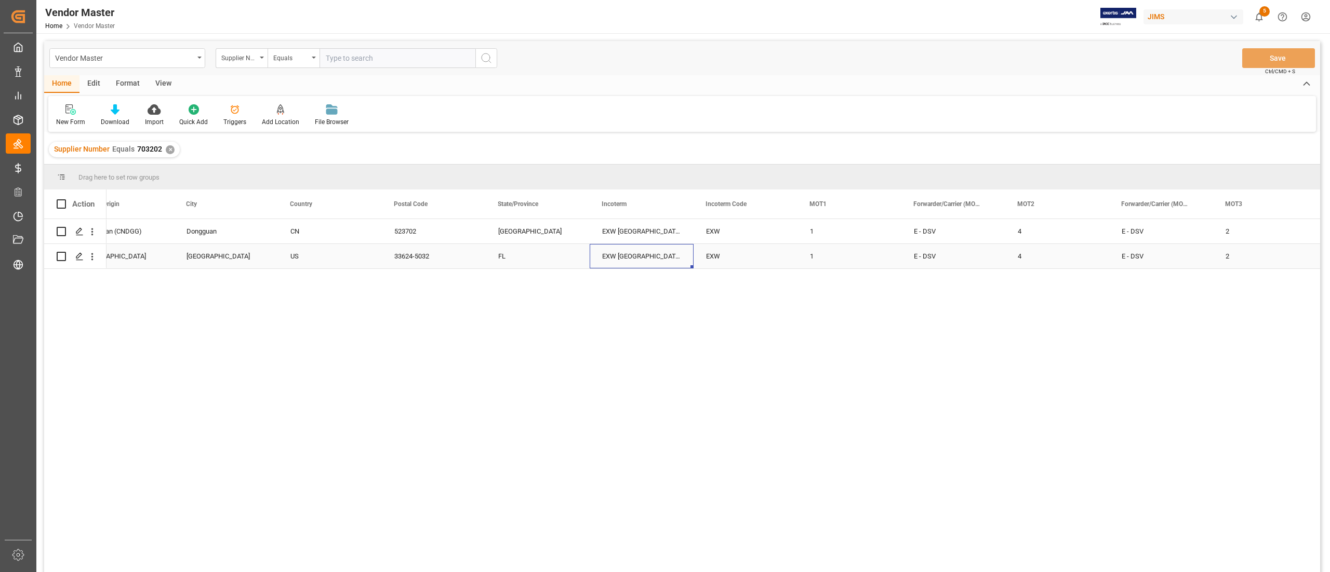
click at [618, 261] on div "EXW Guangdong CN" at bounding box center [642, 256] width 104 height 24
drag, startPoint x: 620, startPoint y: 255, endPoint x: 740, endPoint y: 250, distance: 120.1
click at [740, 250] on div "5112 W LINEBAUGH AVE TAMPA TAMPA US 33624-5032 FL EXW Guangdong CN EXW 1 E - DS…" at bounding box center [1212, 256] width 6441 height 25
type input "EXW Tampa, FL, US"
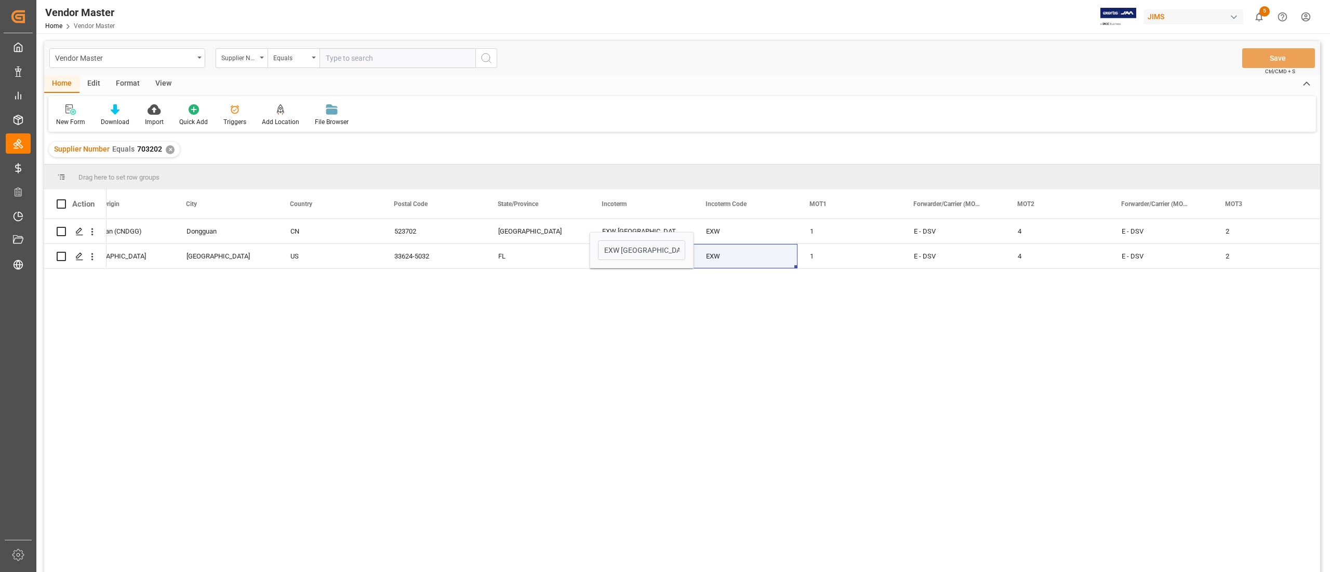
click at [680, 308] on div "Room 401, Building 33, No. 52, Hongshi Road, Yantian, Fenggang Town, Dongguan C…" at bounding box center [712, 399] width 1213 height 360
click at [628, 226] on div "EXW Guangdong CN" at bounding box center [642, 231] width 104 height 24
click at [666, 229] on div "EXW Guangdong CN" at bounding box center [642, 231] width 104 height 24
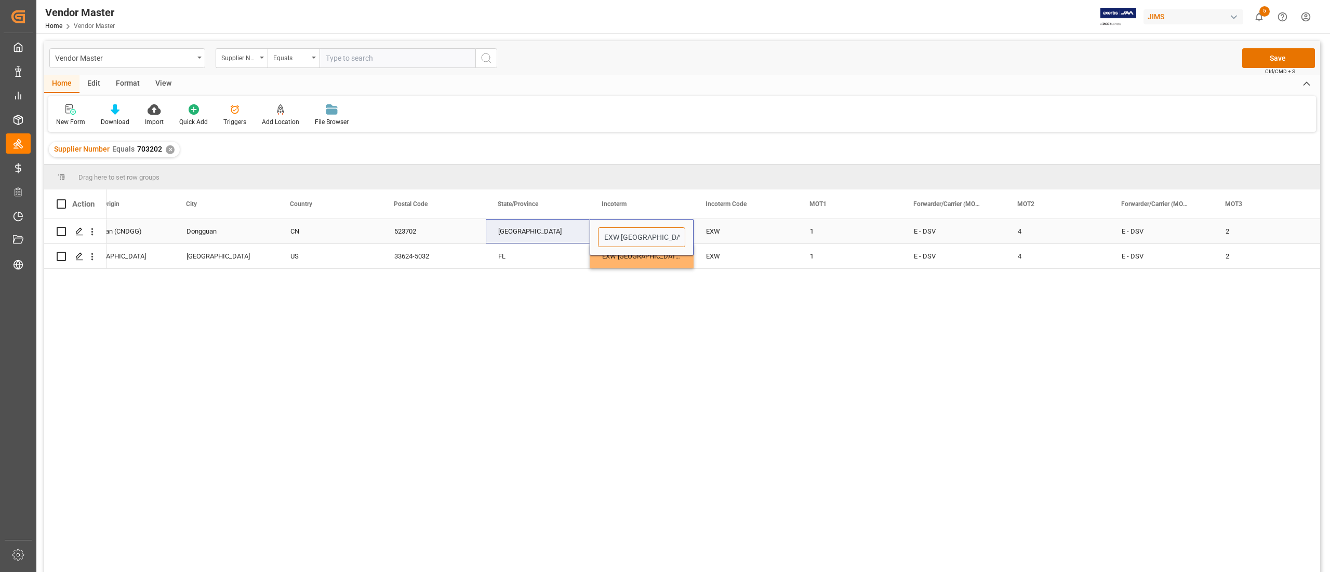
drag, startPoint x: 673, startPoint y: 232, endPoint x: 557, endPoint y: 232, distance: 115.8
click at [557, 232] on div "Room 401, Building 33, No. 52, Hongshi Road, Yantian, Fenggang Town, Dongguan C…" at bounding box center [1212, 231] width 6441 height 25
paste input "Dongguan"
type input "EXW Dongguan Guangdong CN"
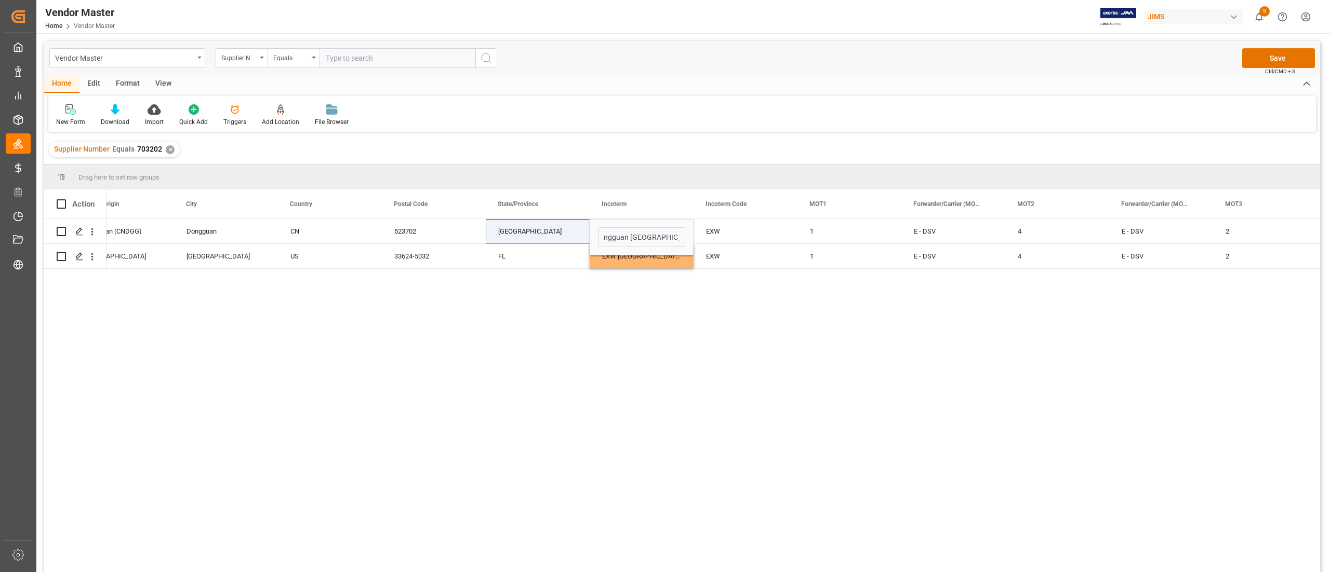
scroll to position [0, 0]
click at [652, 317] on div "Room 401, Building 33, No. 52, Hongshi Road, Yantian, Fenggang Town, Dongguan C…" at bounding box center [712, 399] width 1213 height 360
click at [701, 232] on div "EXW" at bounding box center [745, 231] width 104 height 24
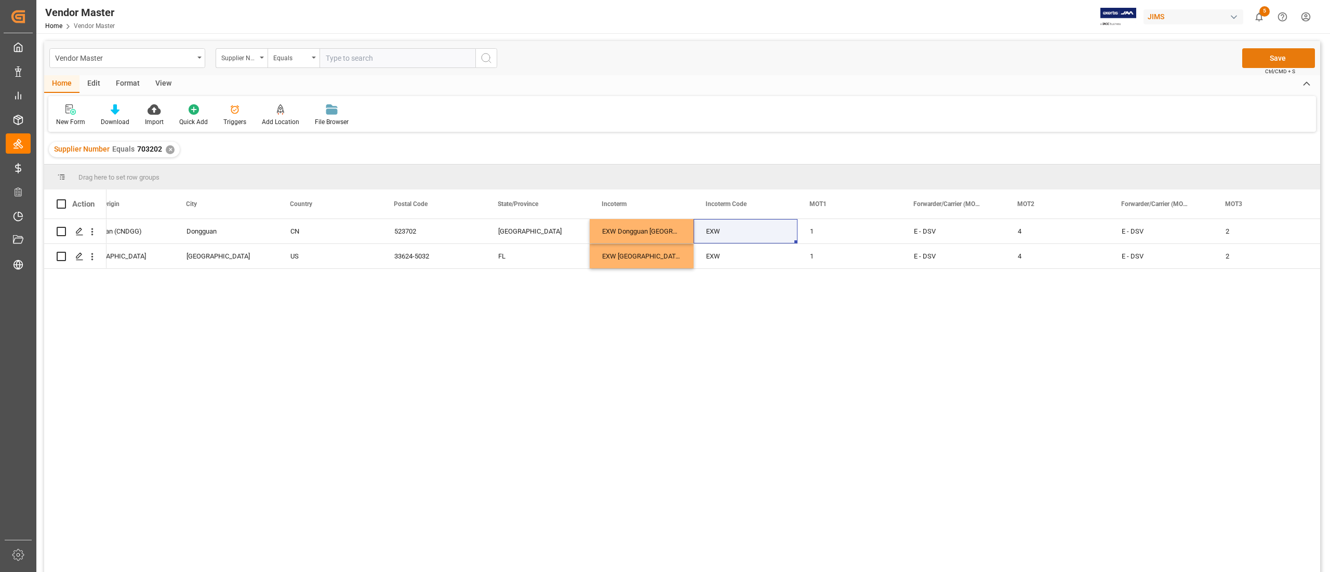
click at [1258, 60] on button "Save" at bounding box center [1278, 58] width 73 height 20
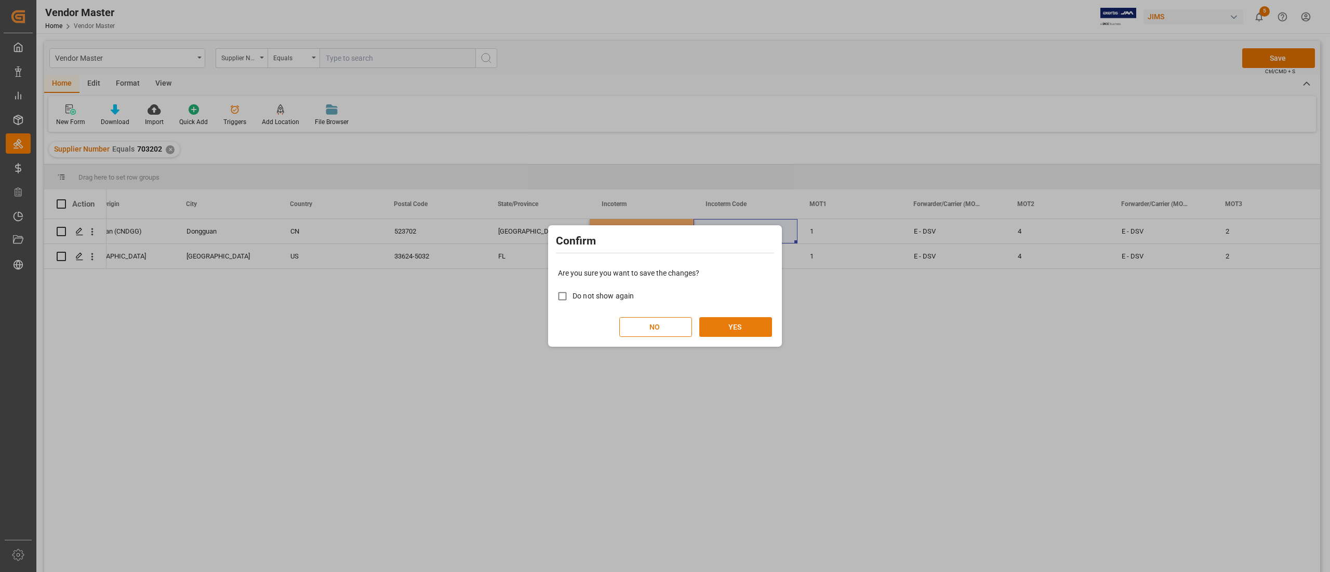
click at [753, 326] on button "YES" at bounding box center [735, 327] width 73 height 20
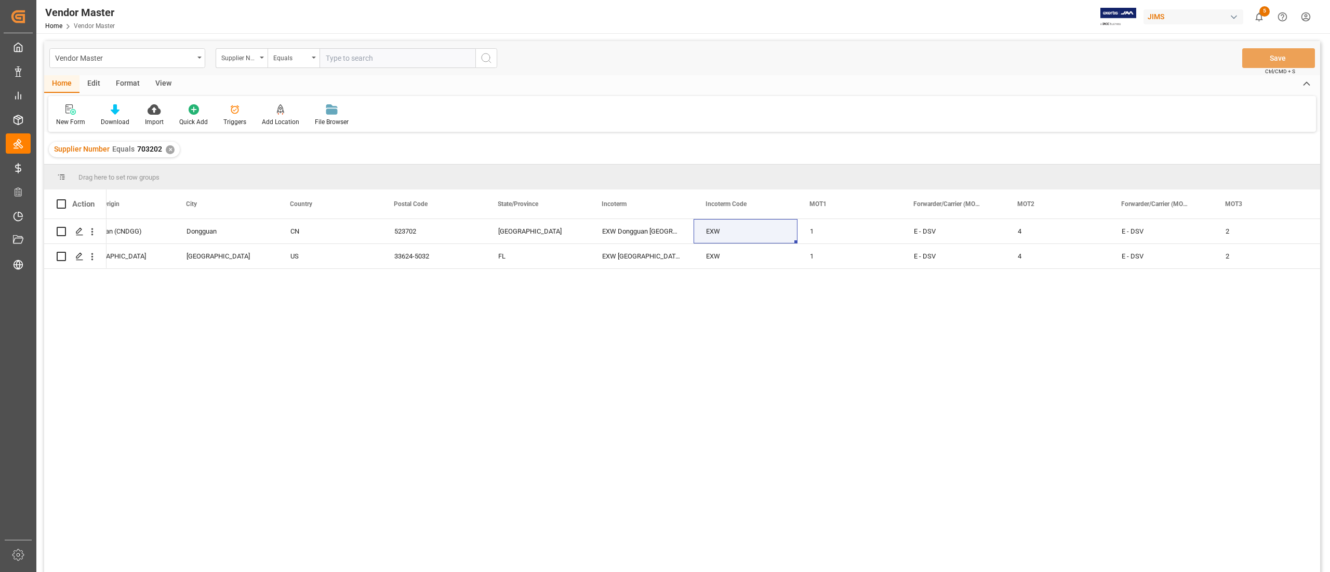
click at [416, 61] on input "text" at bounding box center [397, 58] width 156 height 20
paste input "780991"
type input "780991"
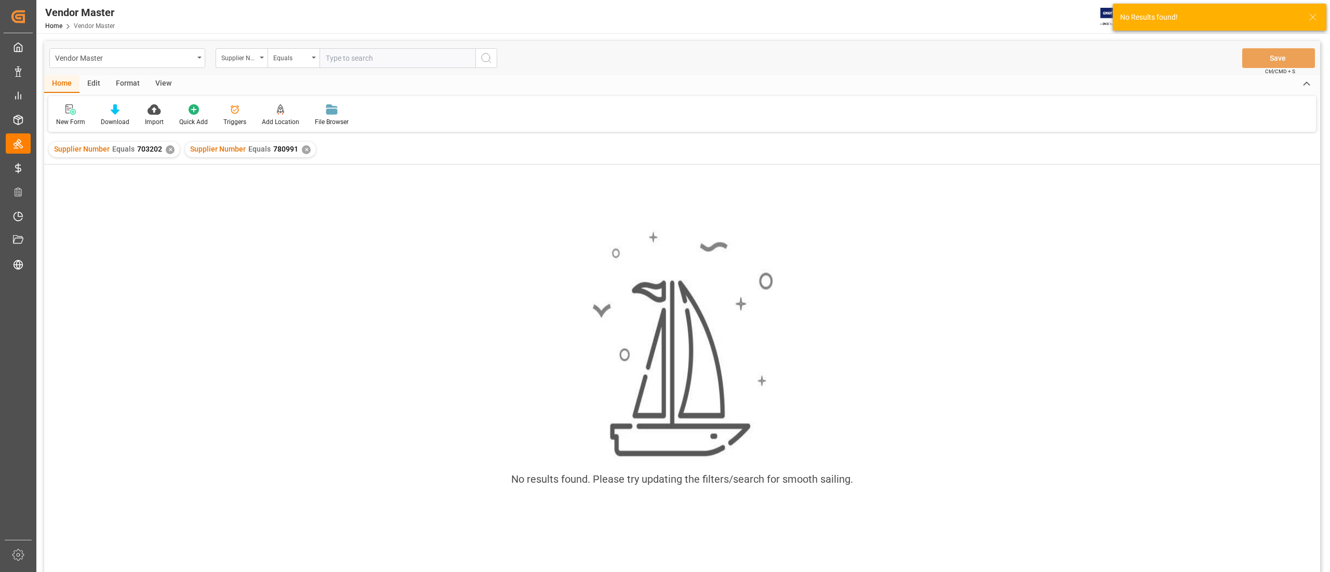
click at [166, 149] on div "✕" at bounding box center [170, 149] width 9 height 9
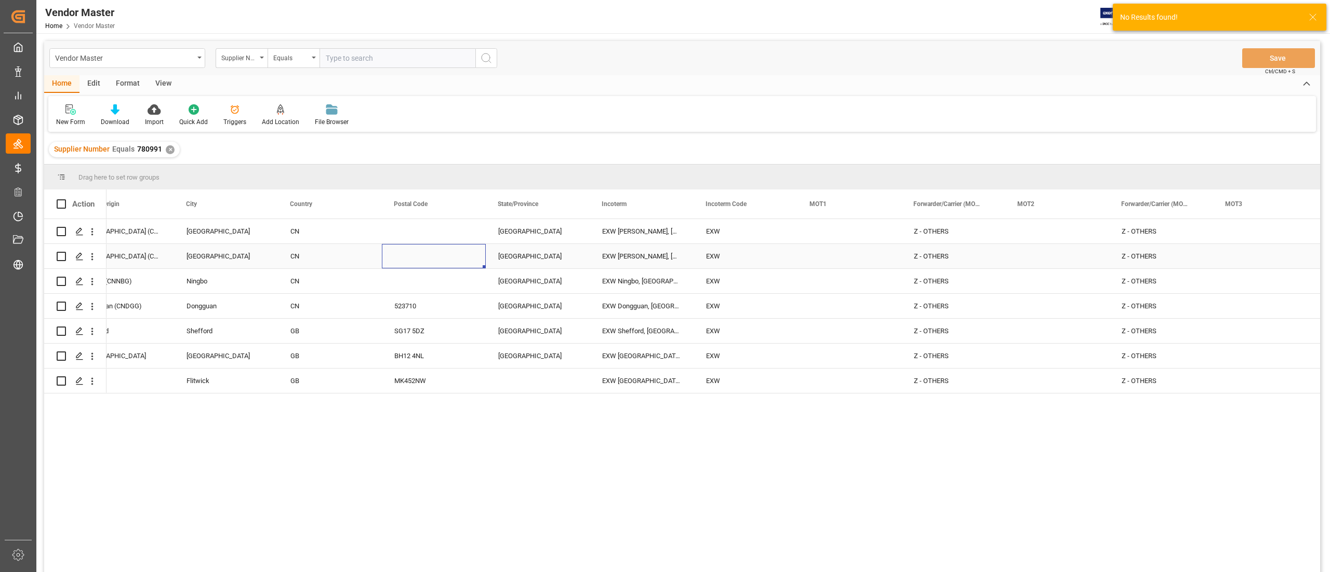
click at [406, 259] on div "Press SPACE to select this row." at bounding box center [434, 256] width 104 height 24
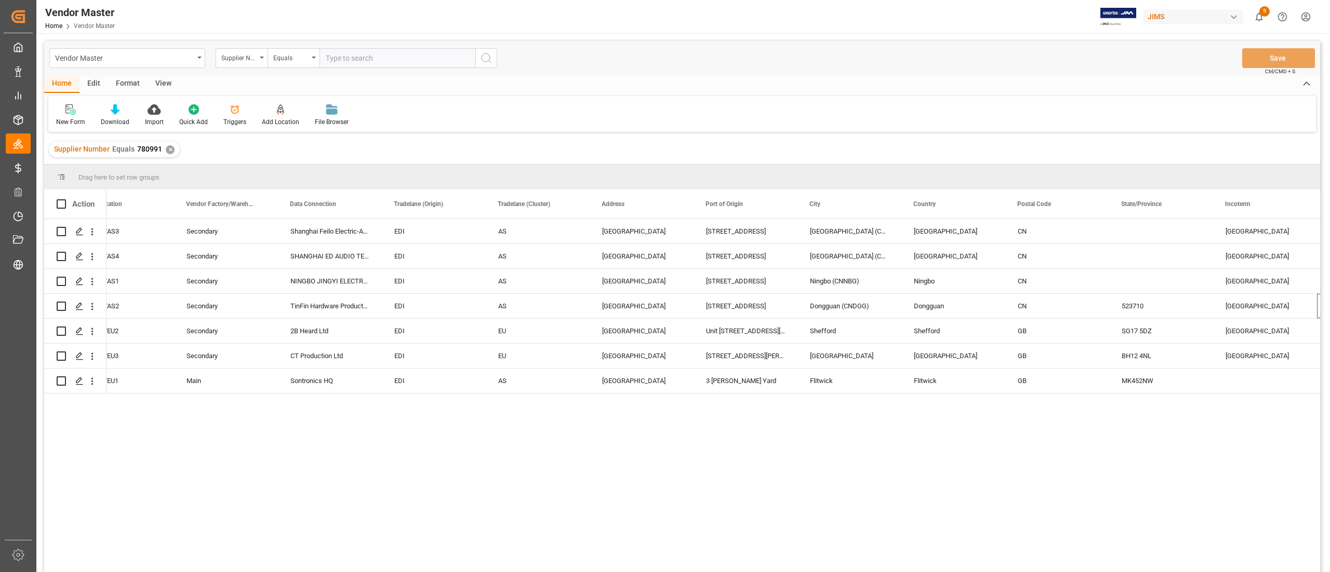
scroll to position [0, 1491]
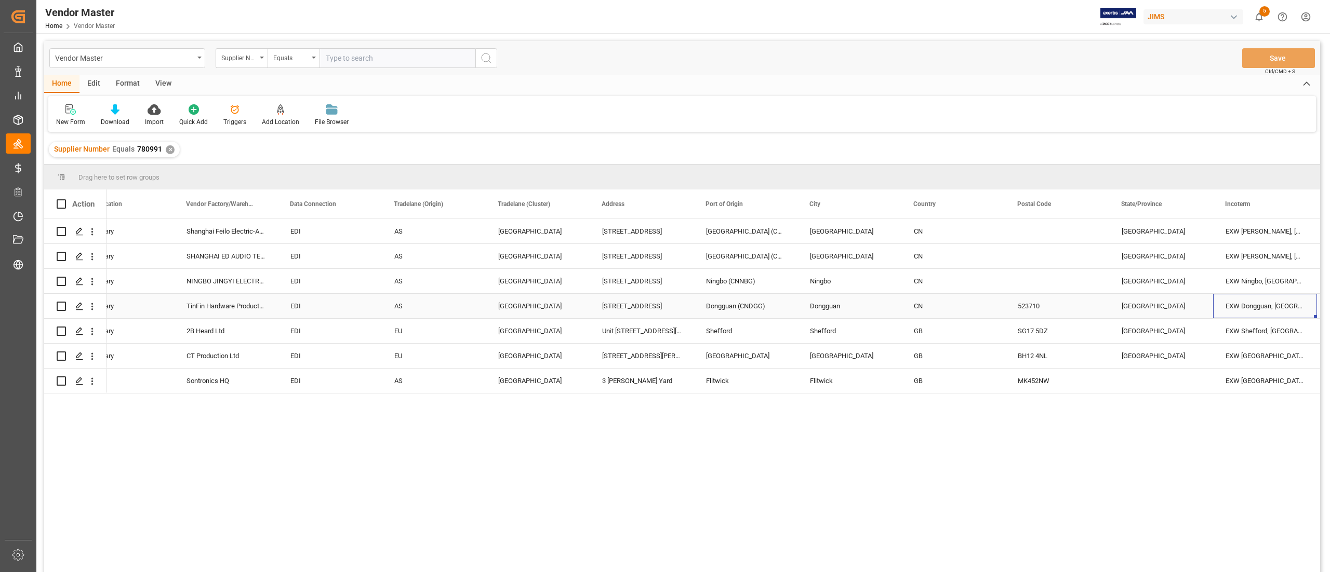
click at [1283, 305] on div "EXW Dongguan, GB" at bounding box center [1265, 306] width 104 height 24
drag, startPoint x: 1295, startPoint y: 313, endPoint x: 1198, endPoint y: 305, distance: 97.9
paste input "Guangdong CN"
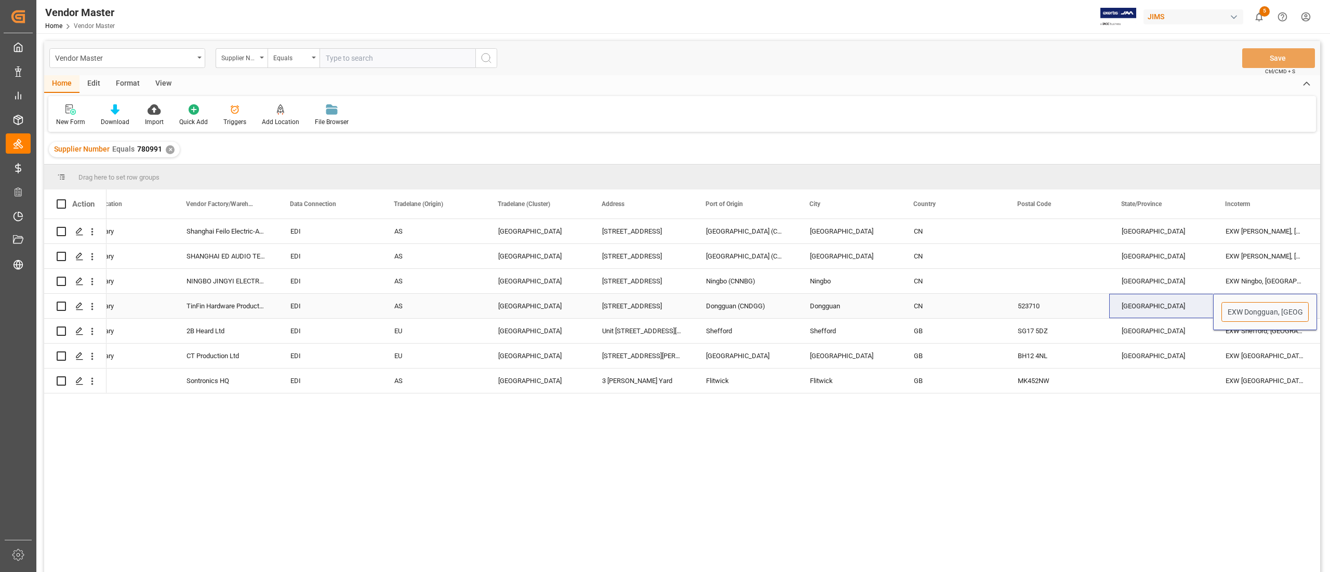
type input "EXW Dongguan Guangdong CN"
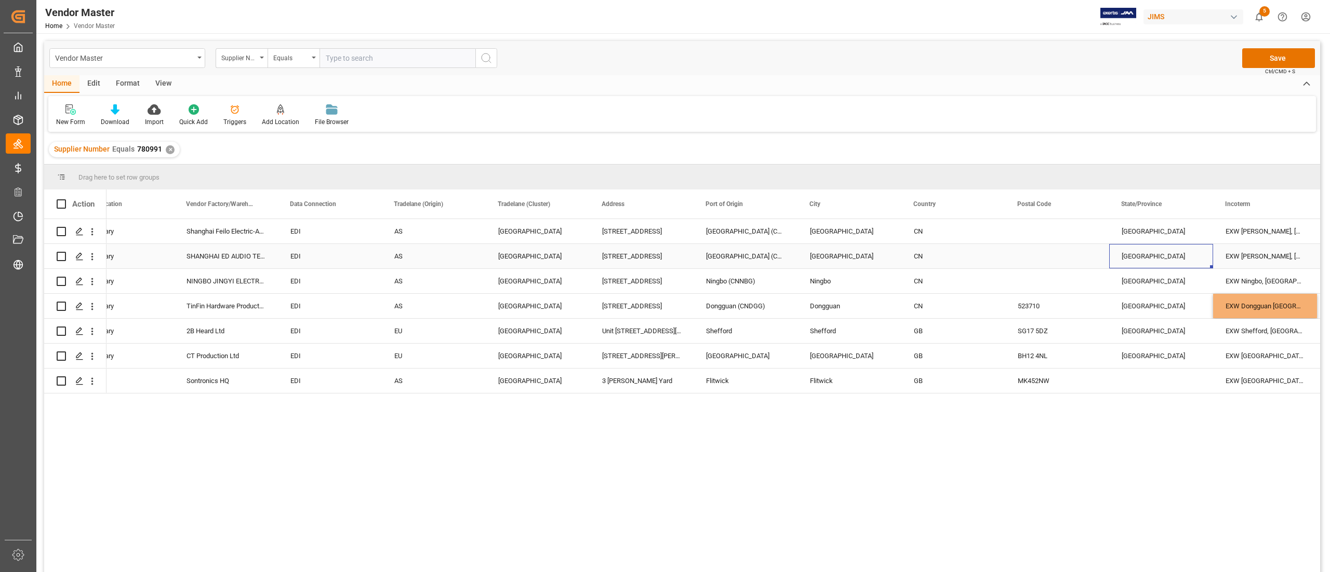
click at [1210, 267] on div "Shanghai" at bounding box center [1161, 256] width 104 height 24
click at [1279, 235] on div "EXW Shaghai, GB" at bounding box center [1265, 231] width 104 height 24
click at [1287, 235] on input "EXW Shaghai, GB" at bounding box center [1264, 238] width 87 height 20
type input "EXW Shaghai, CN"
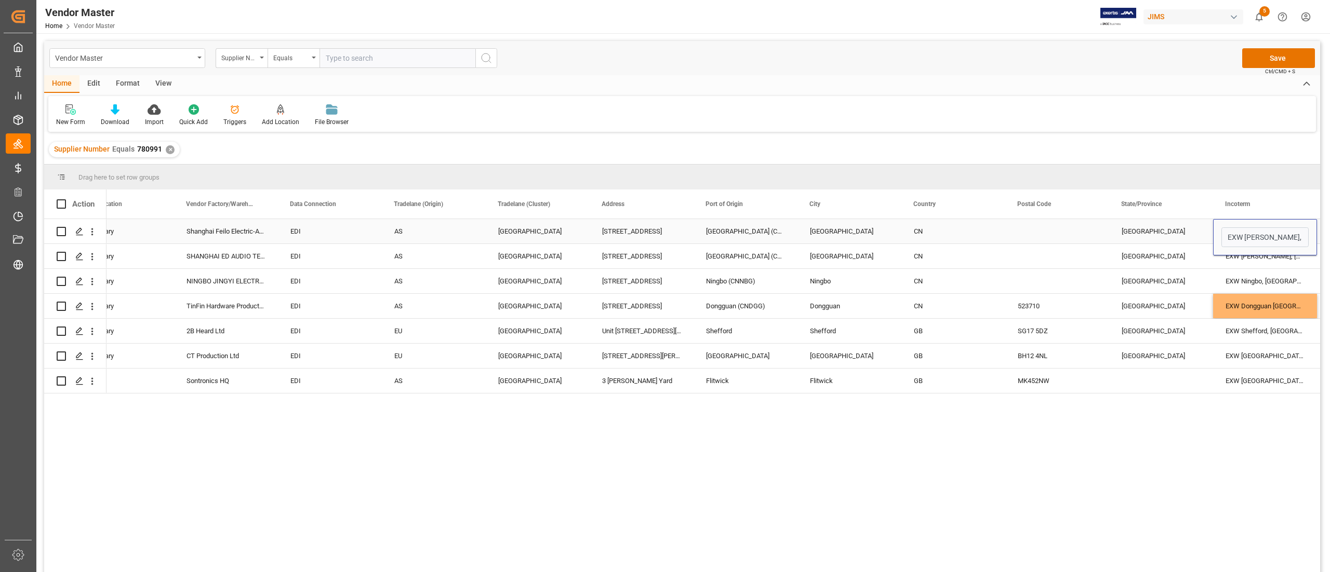
click at [1279, 253] on div "EXW Shaghai, CN" at bounding box center [1265, 237] width 104 height 36
click at [1282, 260] on div "EXW Shaghai, GB" at bounding box center [1265, 256] width 104 height 24
click at [1285, 258] on div "EXW Shaghai, GB" at bounding box center [1265, 256] width 104 height 24
click at [1287, 257] on input "EXW Shaghai, GB" at bounding box center [1264, 262] width 87 height 20
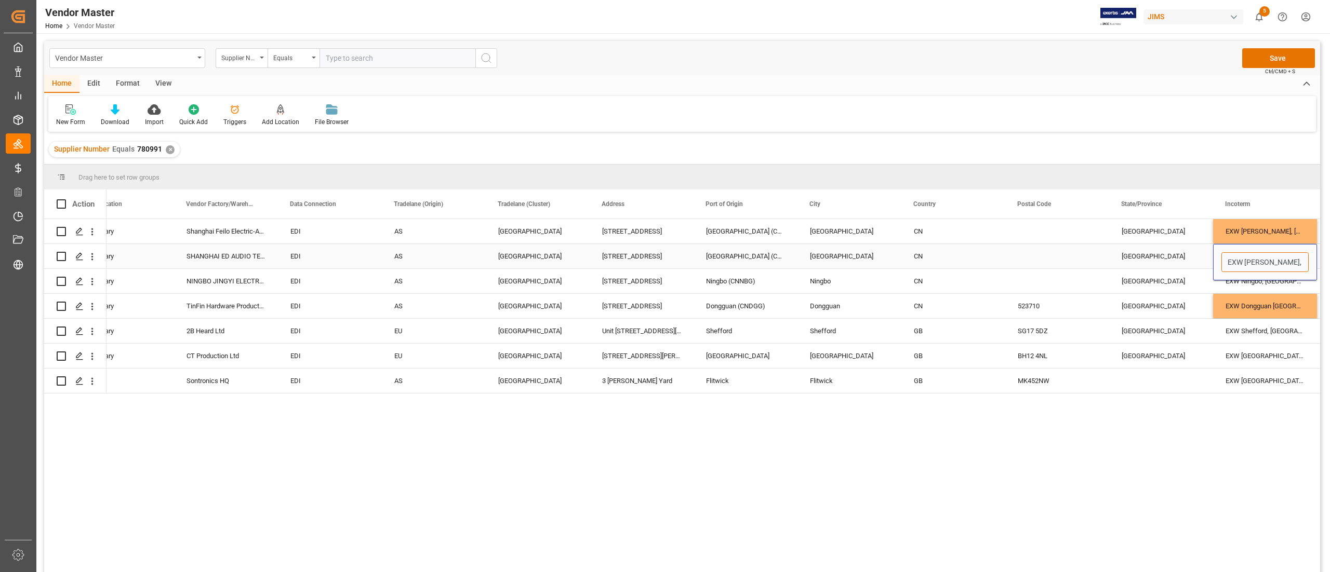
type input "EXW Shaghai, CN"
click at [1277, 282] on div "EXW Ningbo, GB" at bounding box center [1265, 281] width 104 height 24
click at [1285, 280] on div "EXW Ningbo, GB" at bounding box center [1265, 281] width 104 height 24
click at [1285, 280] on input "EXW Ningbo, GB" at bounding box center [1264, 287] width 87 height 20
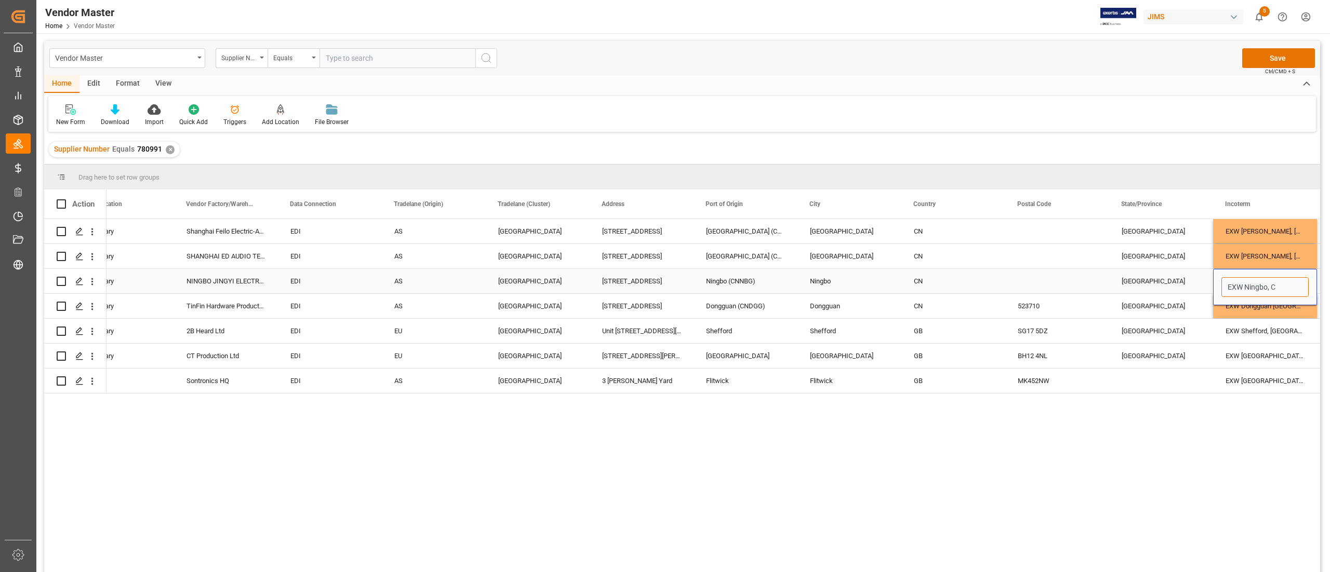
type input "EXW Ningbo, CN"
click at [1271, 251] on div "EXW Shaghai, CN" at bounding box center [1265, 256] width 104 height 24
click at [1271, 327] on div "EXW Shefford, GB" at bounding box center [1265, 331] width 104 height 24
click at [1273, 59] on button "Save" at bounding box center [1278, 58] width 73 height 20
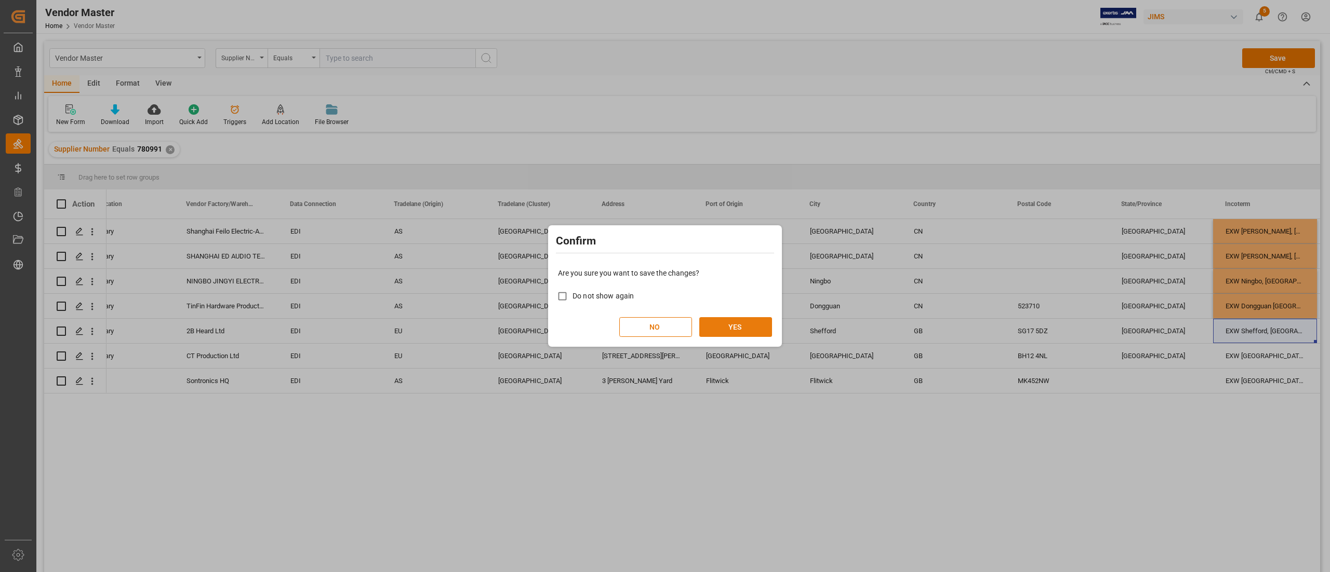
click at [754, 321] on button "YES" at bounding box center [735, 327] width 73 height 20
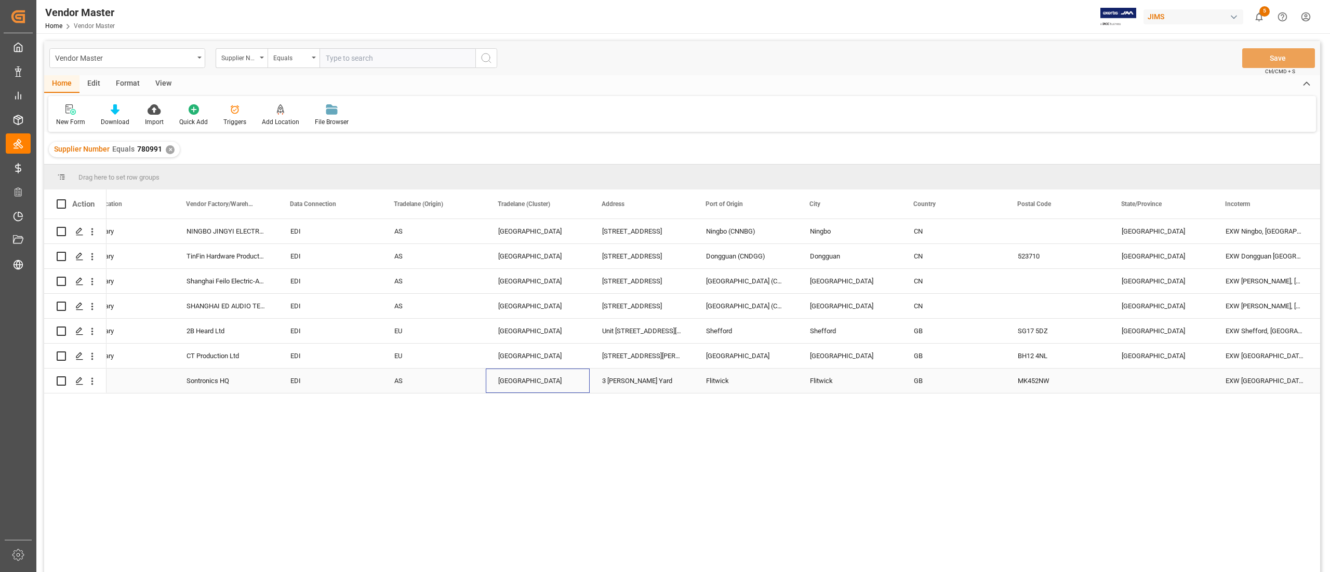
click at [524, 374] on div "North Asia" at bounding box center [537, 381] width 79 height 24
click at [430, 377] on div "AS" at bounding box center [433, 381] width 79 height 24
click at [379, 392] on div "EDI" at bounding box center [330, 381] width 104 height 24
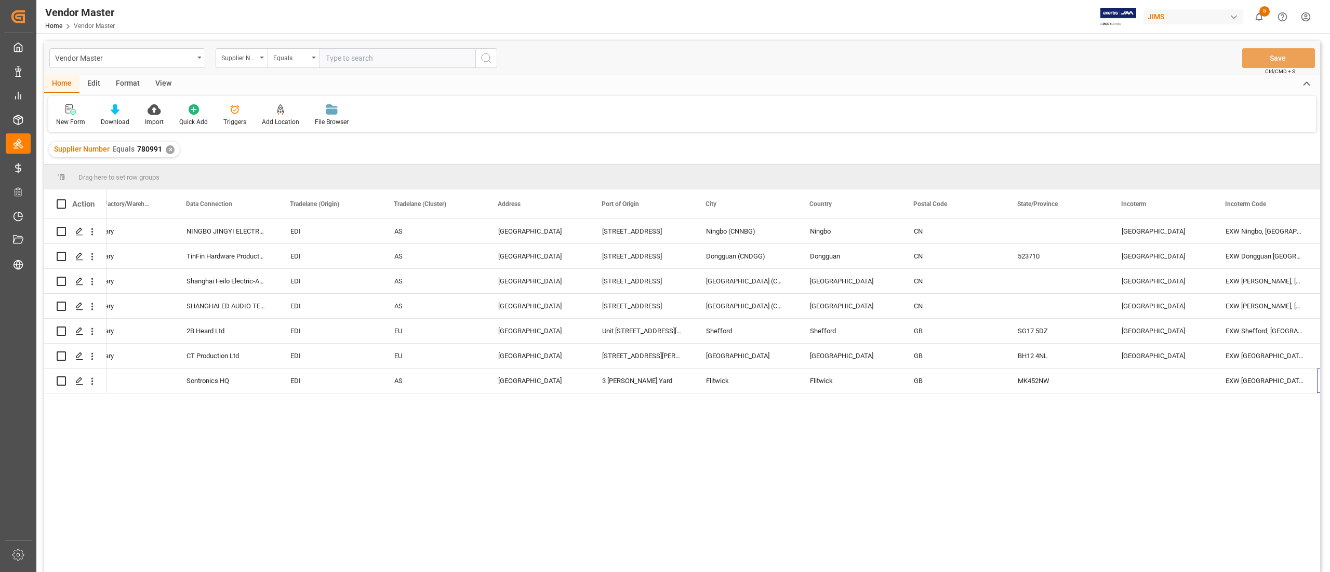
scroll to position [0, 0]
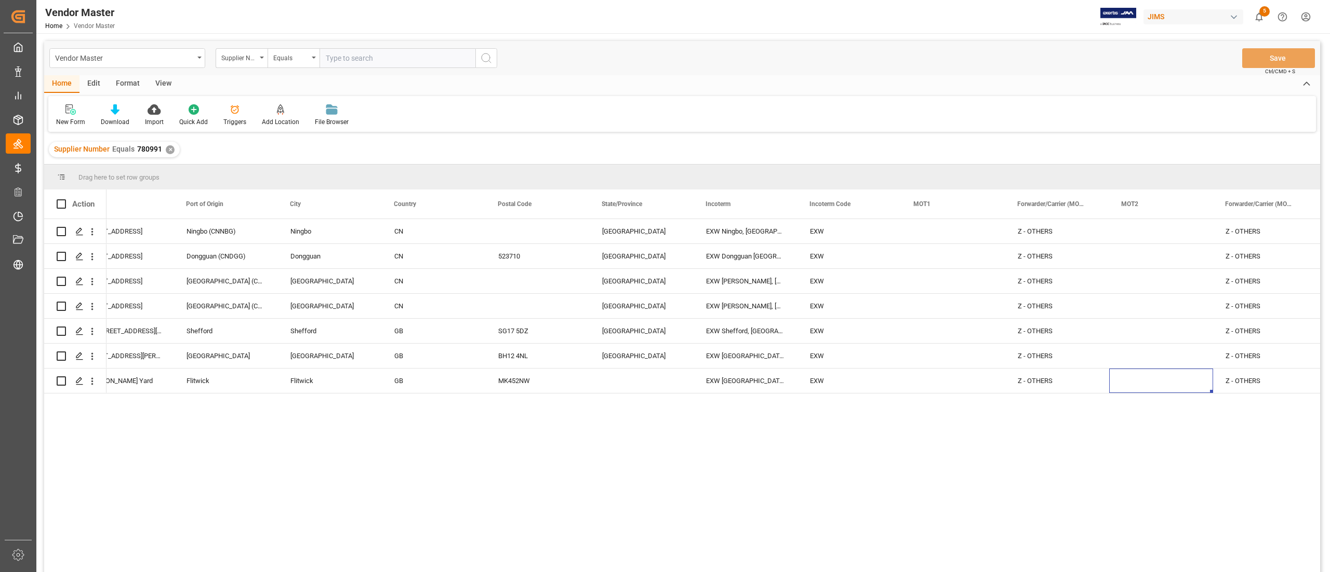
click at [385, 56] on input "text" at bounding box center [397, 58] width 156 height 20
paste input "765983"
type input "765983"
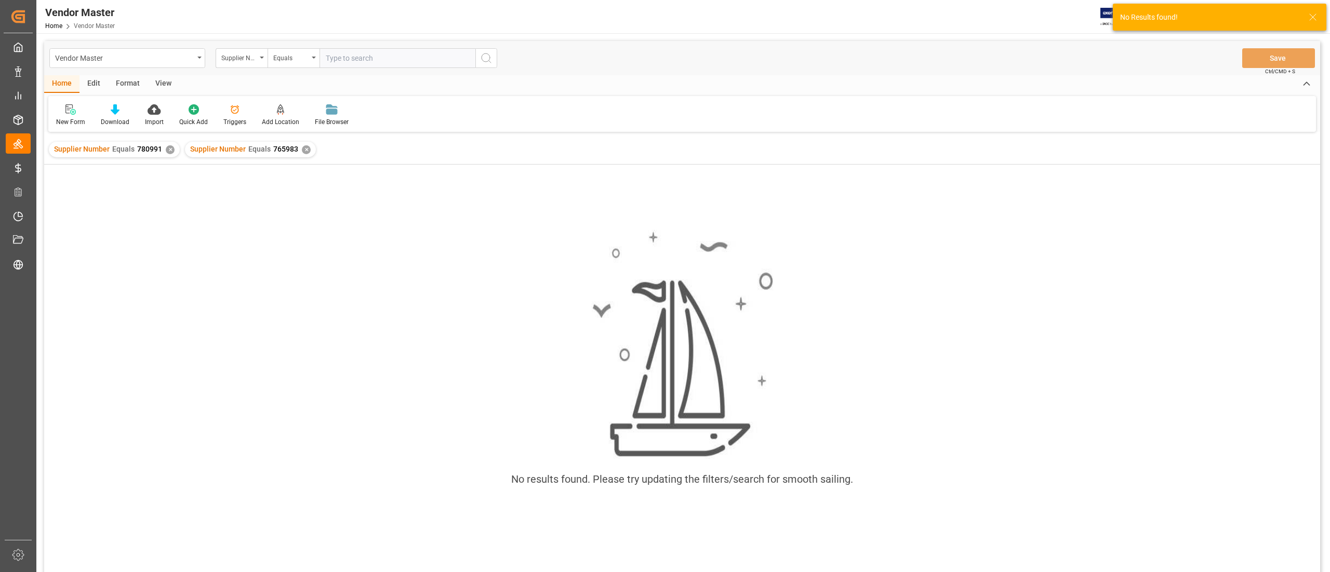
click at [169, 151] on div "✕" at bounding box center [170, 149] width 9 height 9
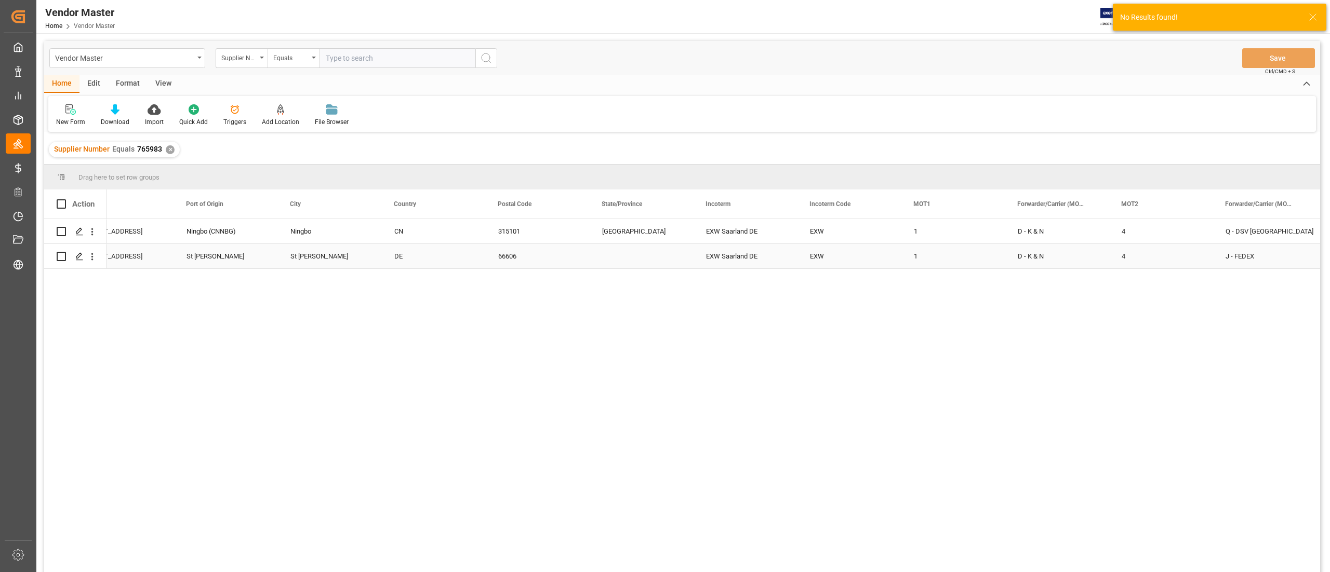
click at [464, 247] on div "DE" at bounding box center [433, 257] width 79 height 24
click at [732, 231] on div "EXW Saarland DE" at bounding box center [745, 231] width 104 height 24
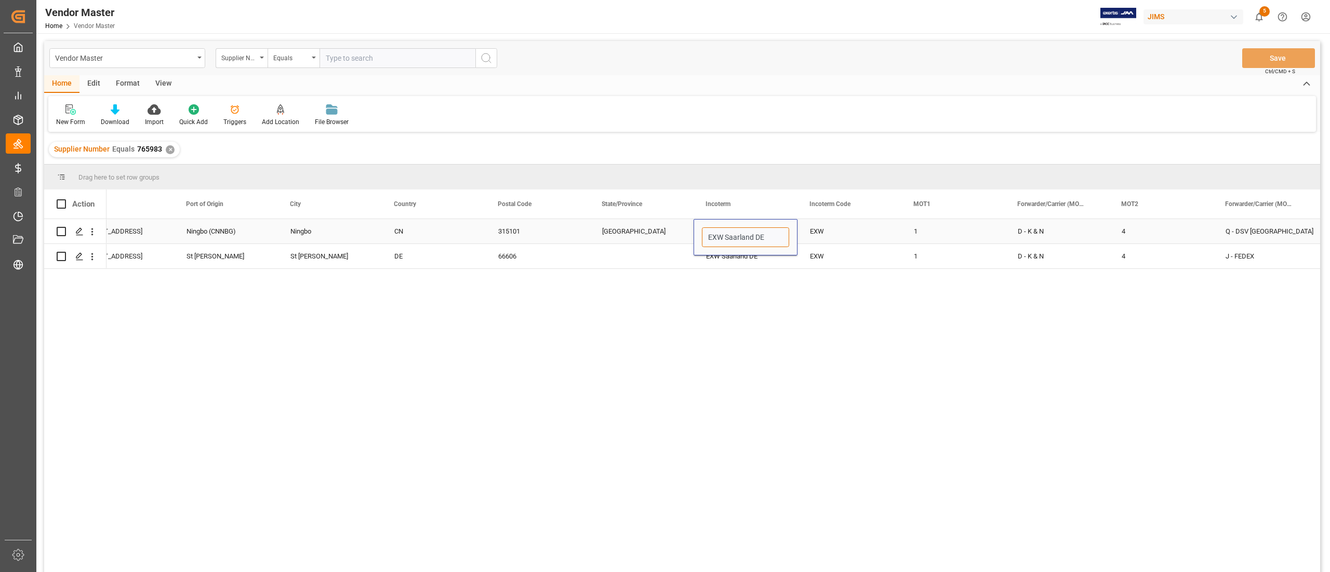
drag, startPoint x: 724, startPoint y: 235, endPoint x: 848, endPoint y: 239, distance: 123.7
click at [848, 239] on div "South China 2560 Yongjian Blvd, Building B, Yinzhou District Ningbo (CNNBG) Nin…" at bounding box center [1316, 231] width 6441 height 25
type input "EXW Ningbo CN"
click at [845, 250] on div "EXW" at bounding box center [849, 256] width 104 height 24
click at [1258, 60] on button "Save" at bounding box center [1278, 58] width 73 height 20
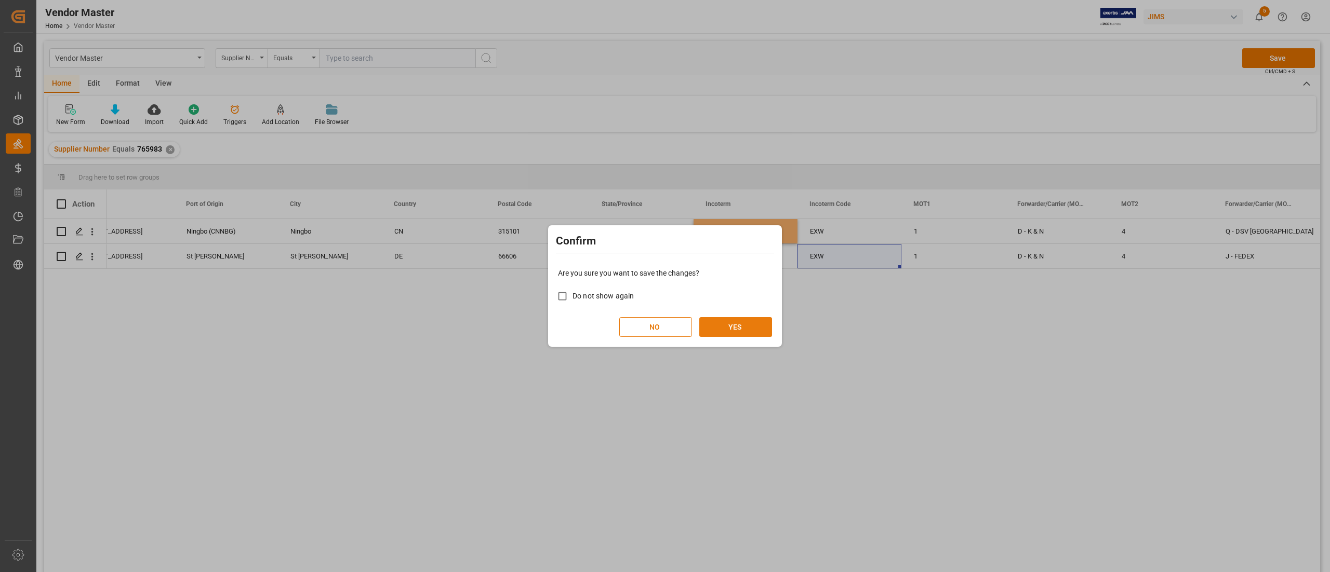
click at [754, 330] on button "YES" at bounding box center [735, 327] width 73 height 20
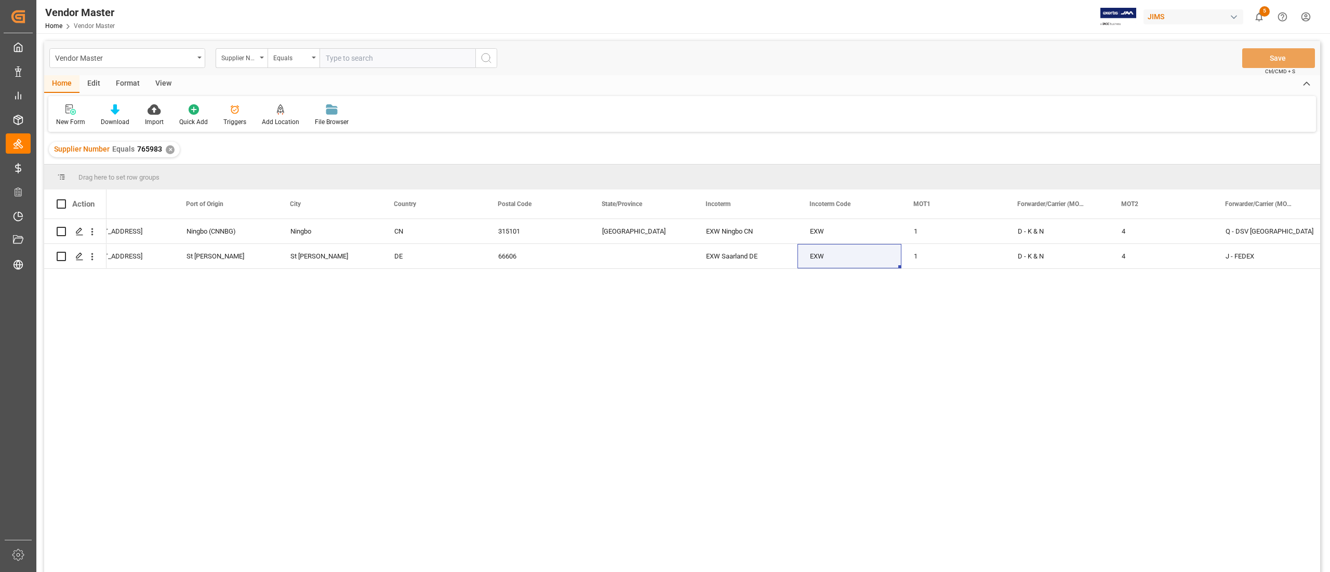
click at [336, 60] on input "text" at bounding box center [397, 58] width 156 height 20
paste input "780991"
type input "780991"
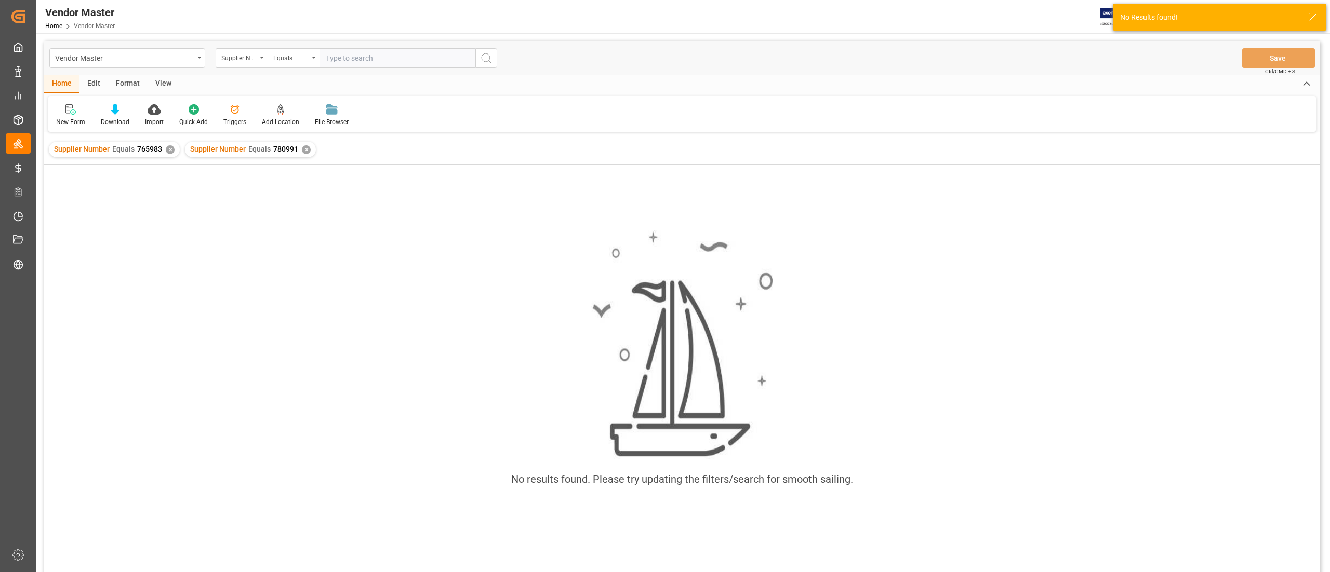
click at [169, 145] on div "✕" at bounding box center [170, 149] width 9 height 9
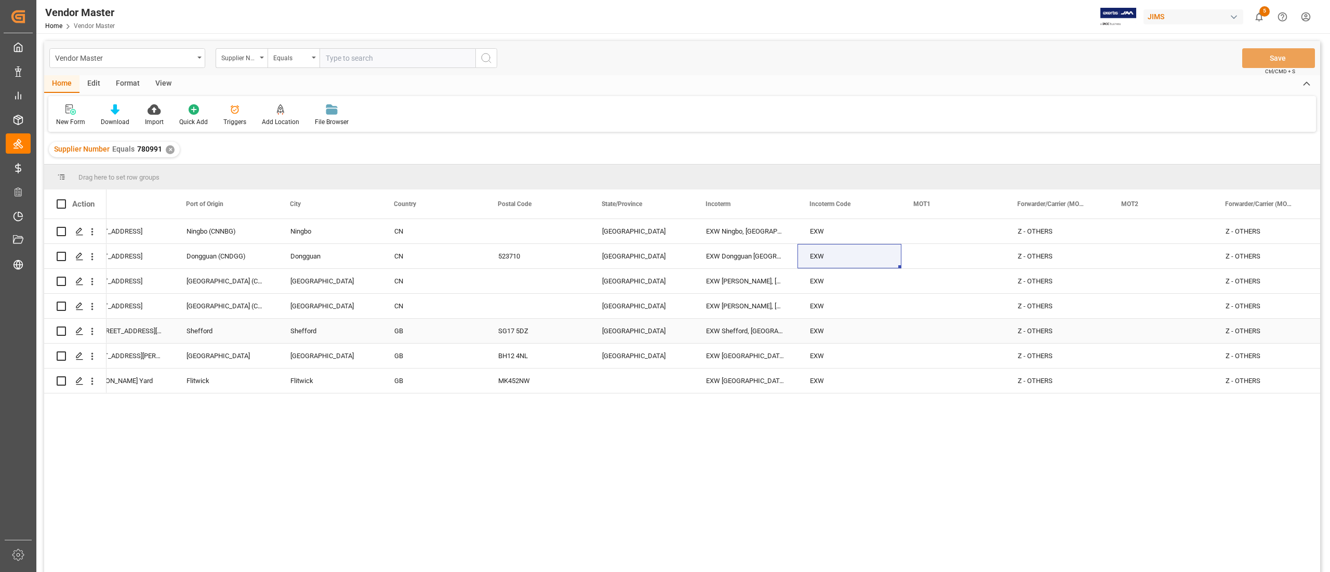
click at [766, 339] on div "EXW Shefford, GB" at bounding box center [745, 331] width 104 height 24
click at [169, 149] on div "✕" at bounding box center [170, 149] width 9 height 9
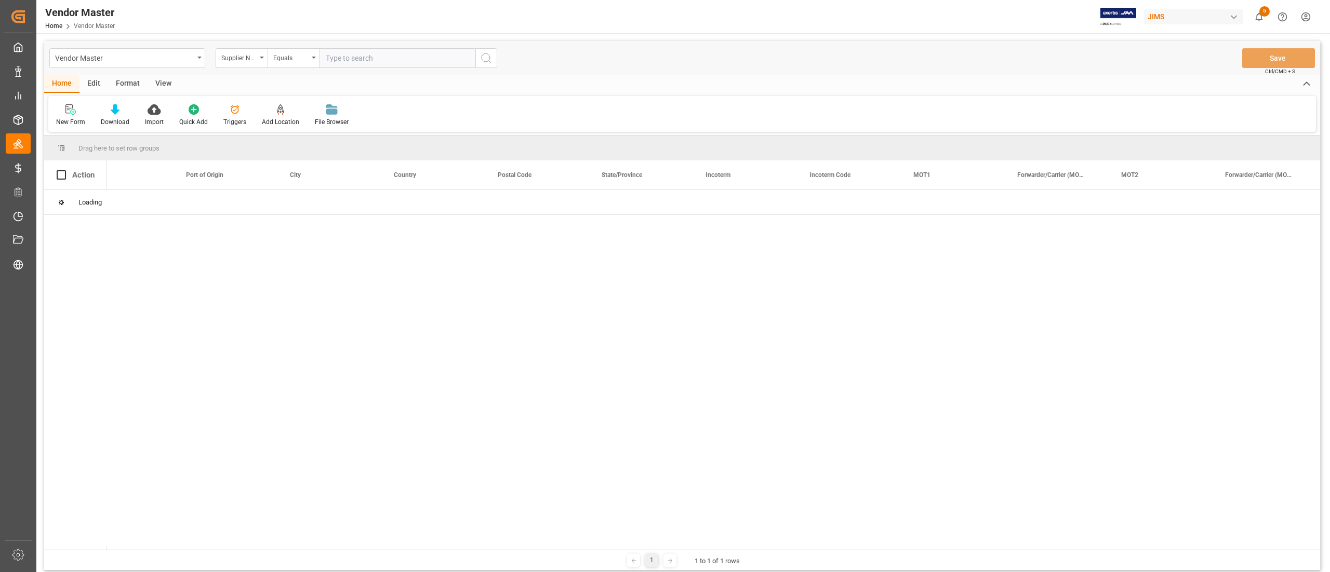
click at [352, 64] on input "text" at bounding box center [397, 58] width 156 height 20
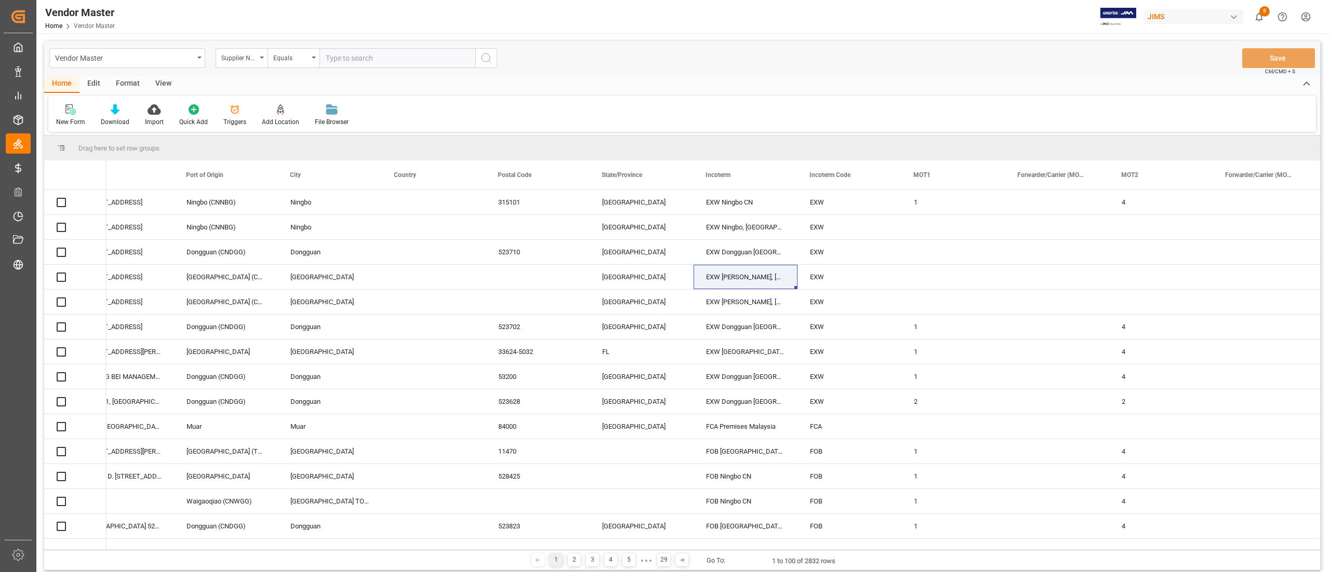
paste input "167567"
type input "167567"
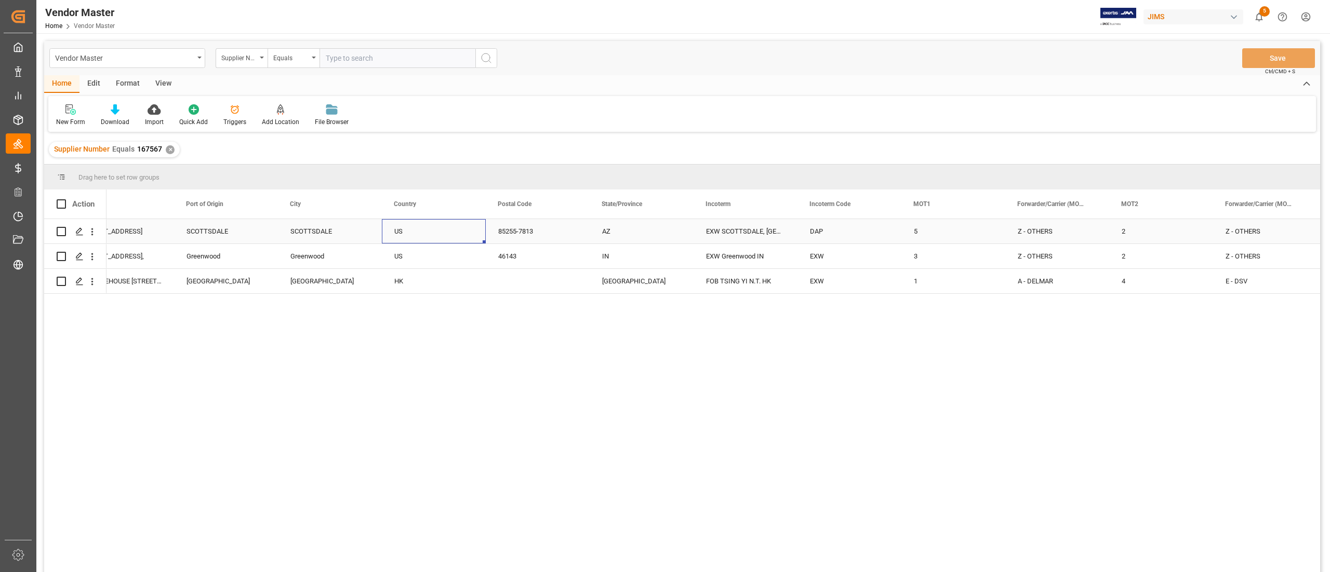
click at [402, 226] on div "US" at bounding box center [433, 232] width 79 height 24
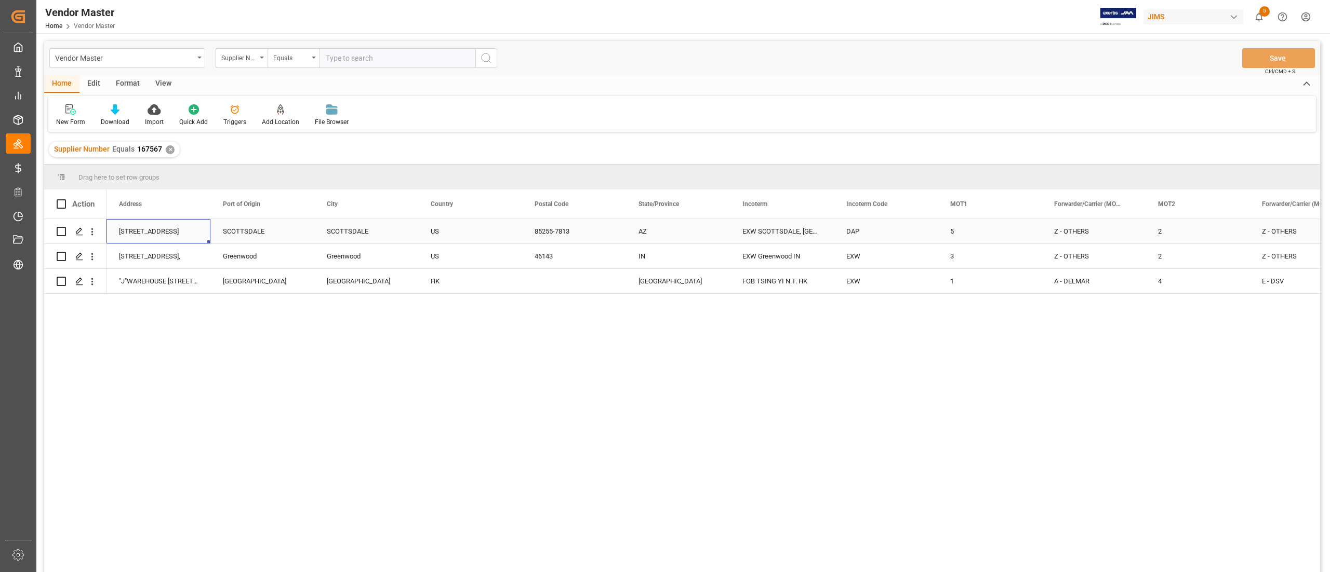
scroll to position [0, 1870]
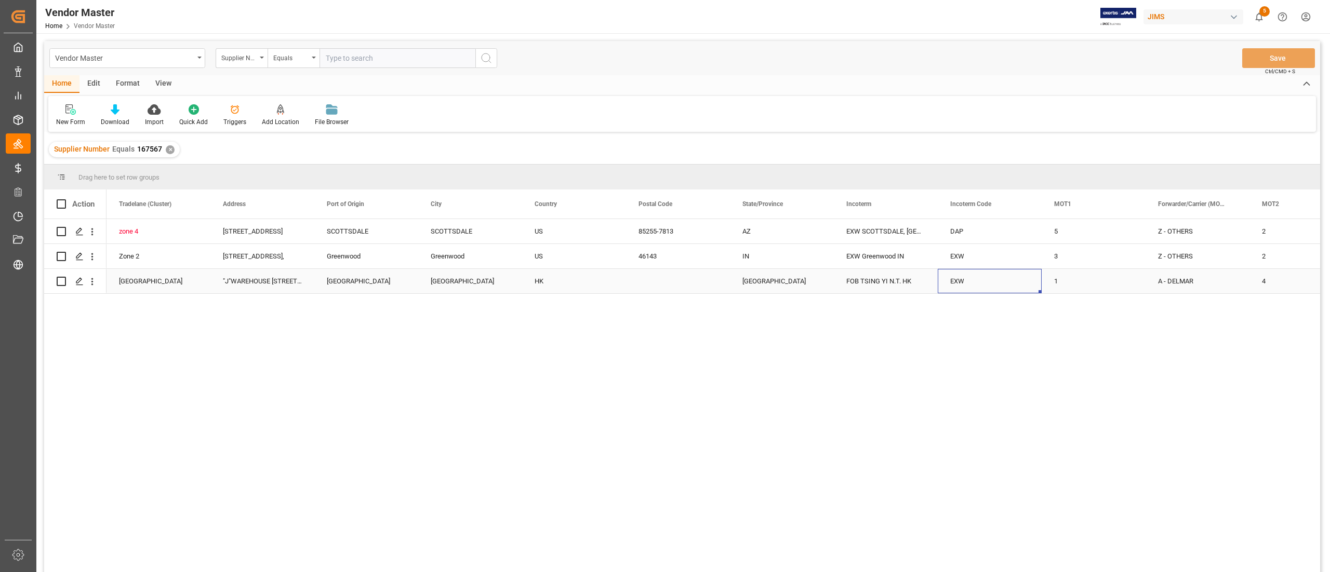
click at [961, 286] on div "EXW" at bounding box center [990, 281] width 104 height 24
drag, startPoint x: 990, startPoint y: 276, endPoint x: 900, endPoint y: 277, distance: 89.3
type input "FOB"
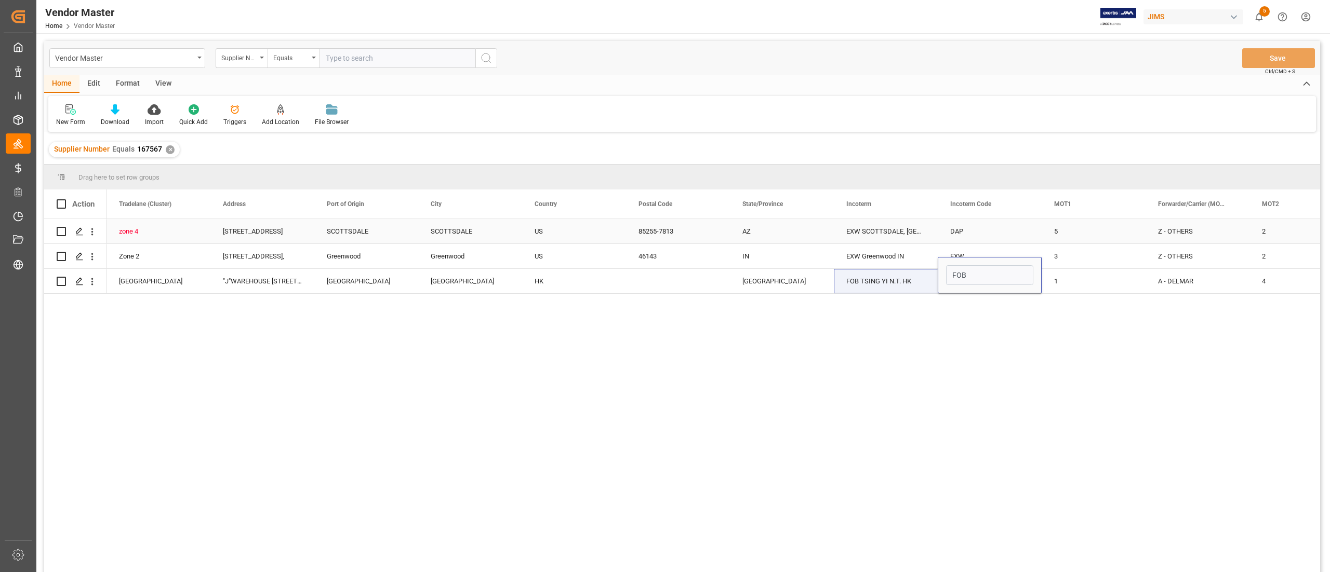
click at [968, 234] on div "DAP" at bounding box center [990, 231] width 104 height 24
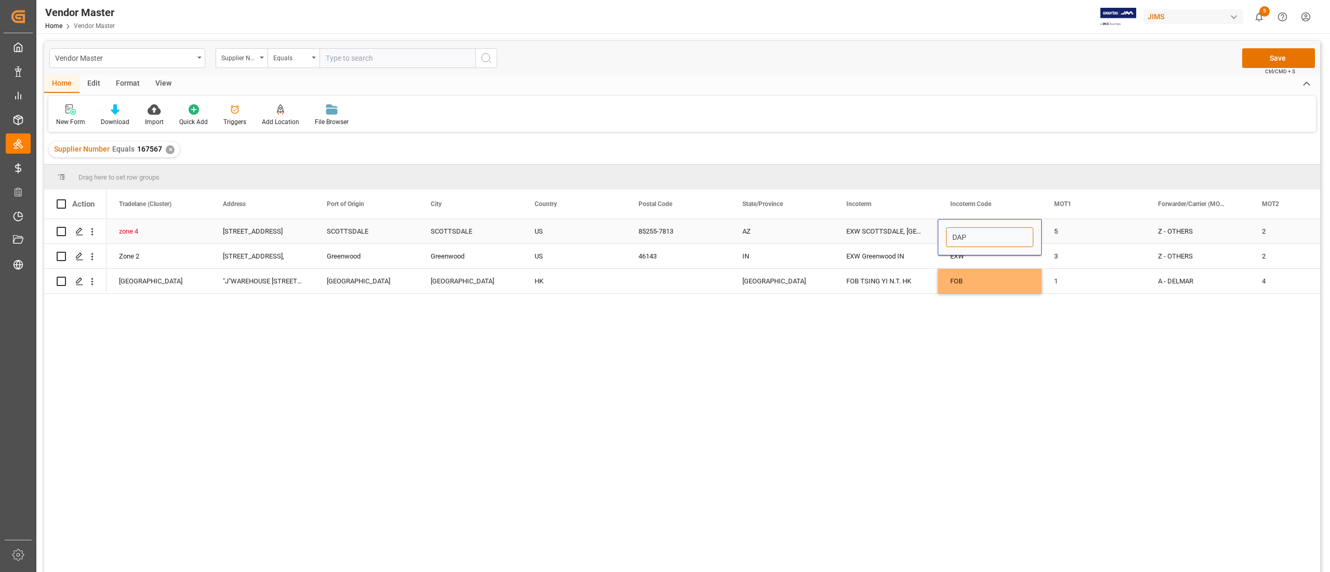
click at [968, 234] on input "DAP" at bounding box center [989, 238] width 87 height 20
type input "D"
type input "EXW"
click at [901, 259] on div "EXW Greenwood IN" at bounding box center [886, 256] width 104 height 24
click at [1270, 49] on button "Save" at bounding box center [1278, 58] width 73 height 20
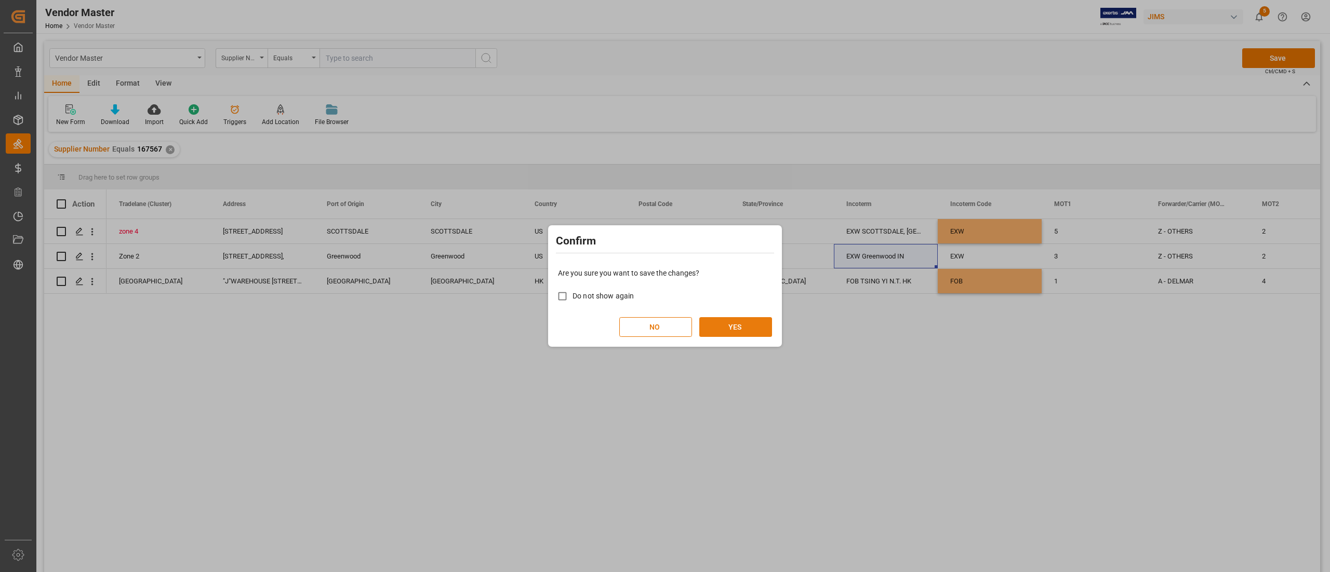
click at [746, 319] on button "YES" at bounding box center [735, 327] width 73 height 20
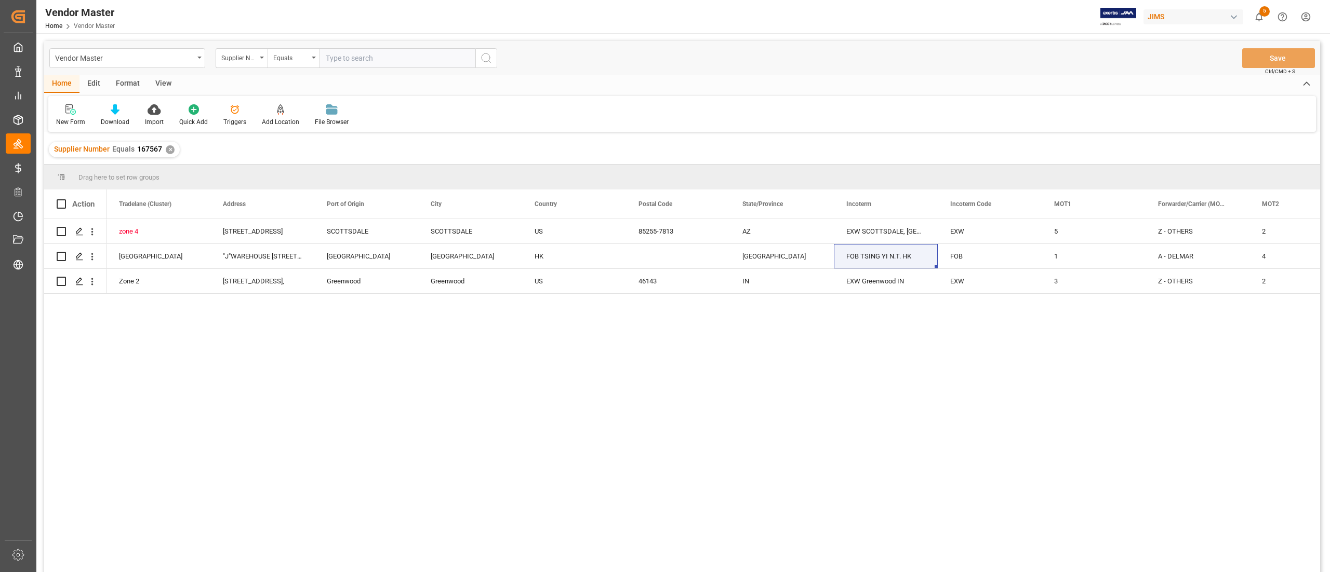
click at [372, 56] on input "text" at bounding box center [397, 58] width 156 height 20
paste input "757045"
type input "757045"
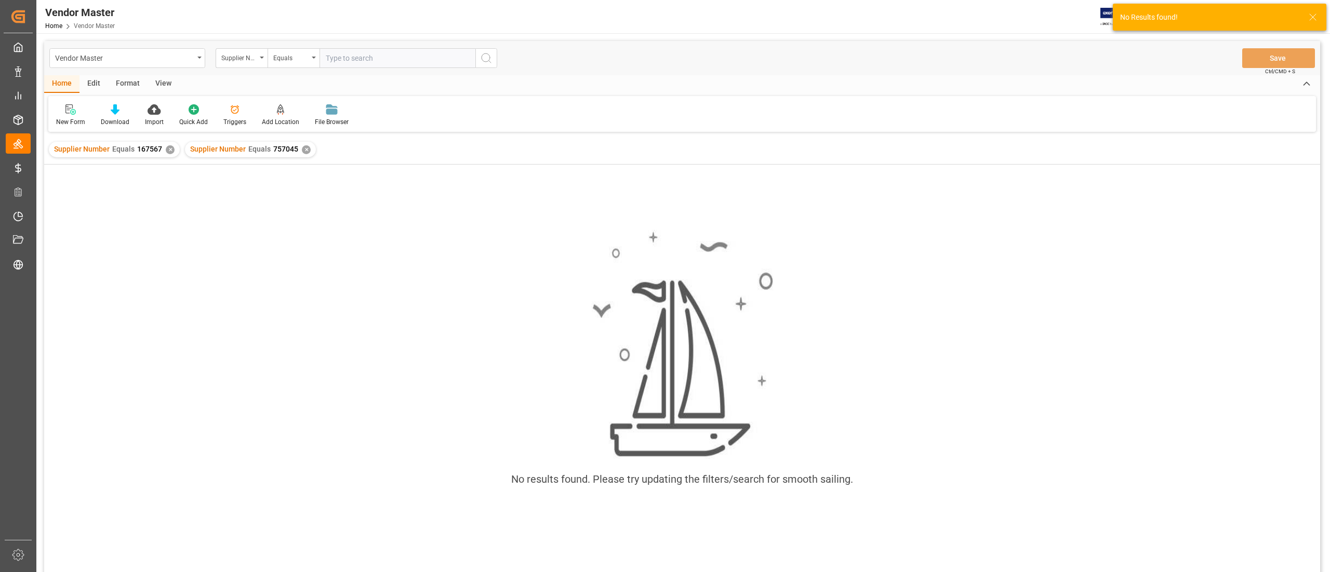
click at [167, 151] on div "✕" at bounding box center [170, 149] width 9 height 9
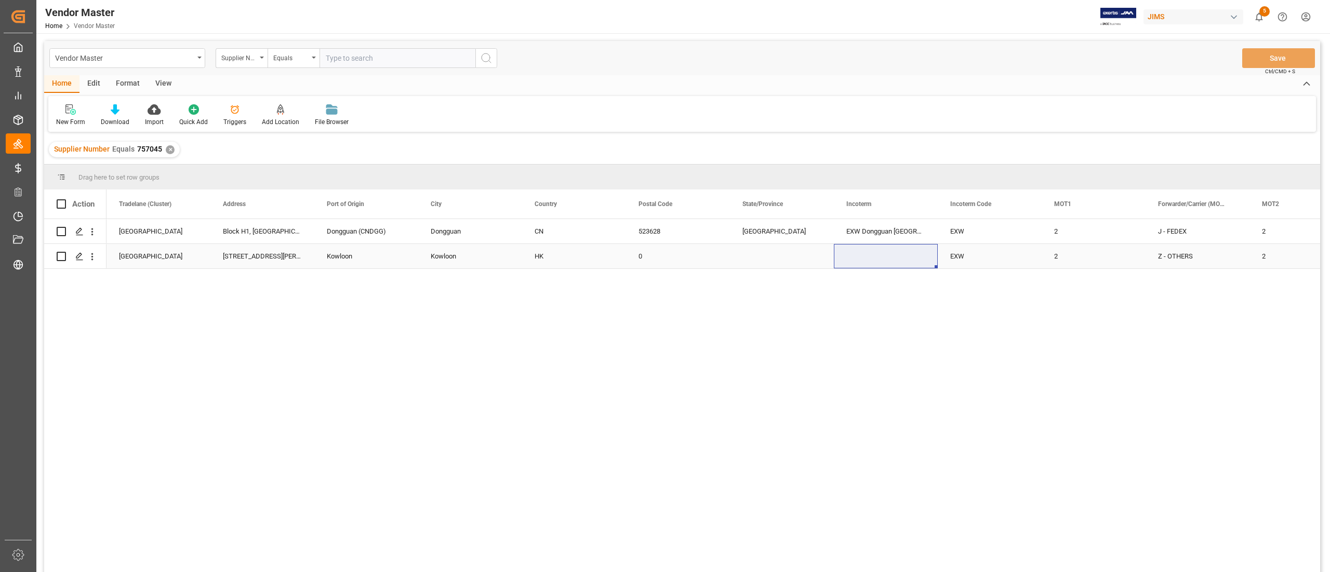
click at [873, 263] on div "Press SPACE to select this row." at bounding box center [886, 256] width 104 height 24
click at [865, 247] on input "Press SPACE to select this row." at bounding box center [885, 250] width 87 height 20
type input "EXW Kowloon HK"
click at [1276, 58] on button "Save" at bounding box center [1278, 58] width 73 height 20
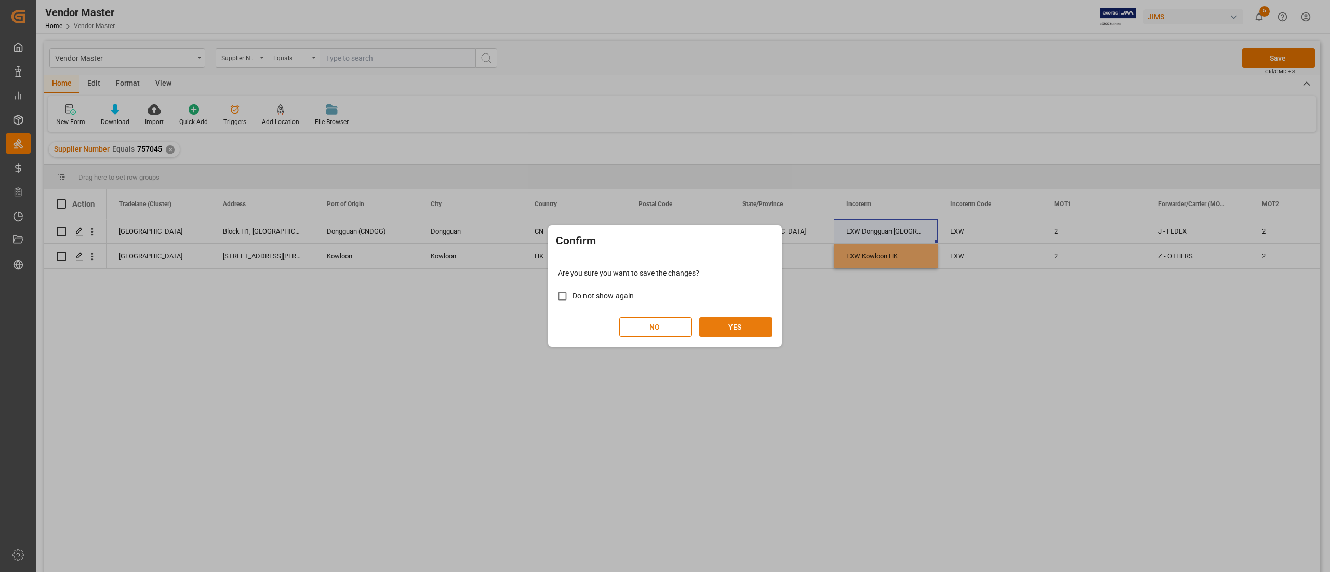
click at [753, 331] on button "YES" at bounding box center [735, 327] width 73 height 20
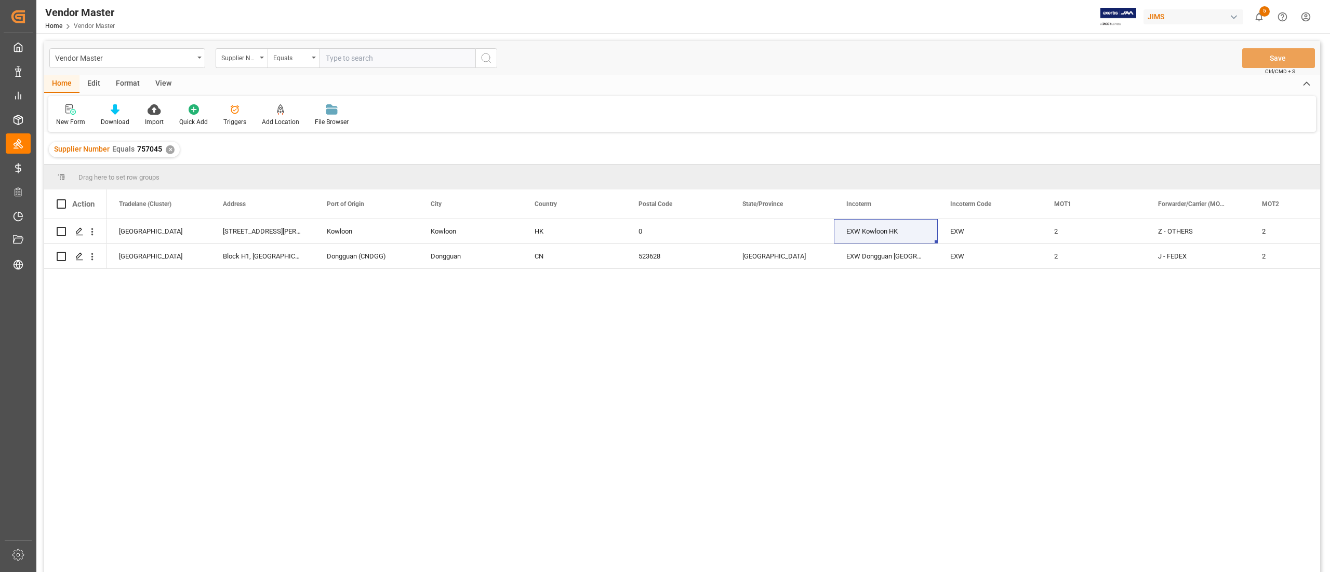
click at [333, 57] on input "text" at bounding box center [397, 58] width 156 height 20
paste input "663133"
type input "663133"
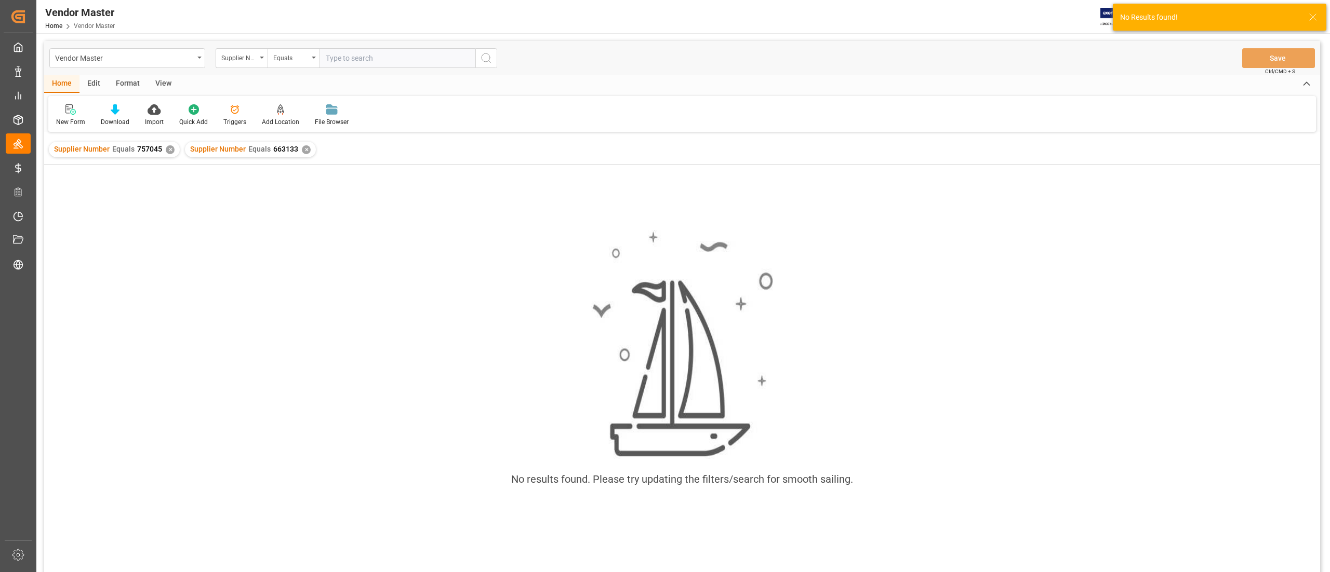
click at [166, 149] on div "✕" at bounding box center [170, 149] width 9 height 9
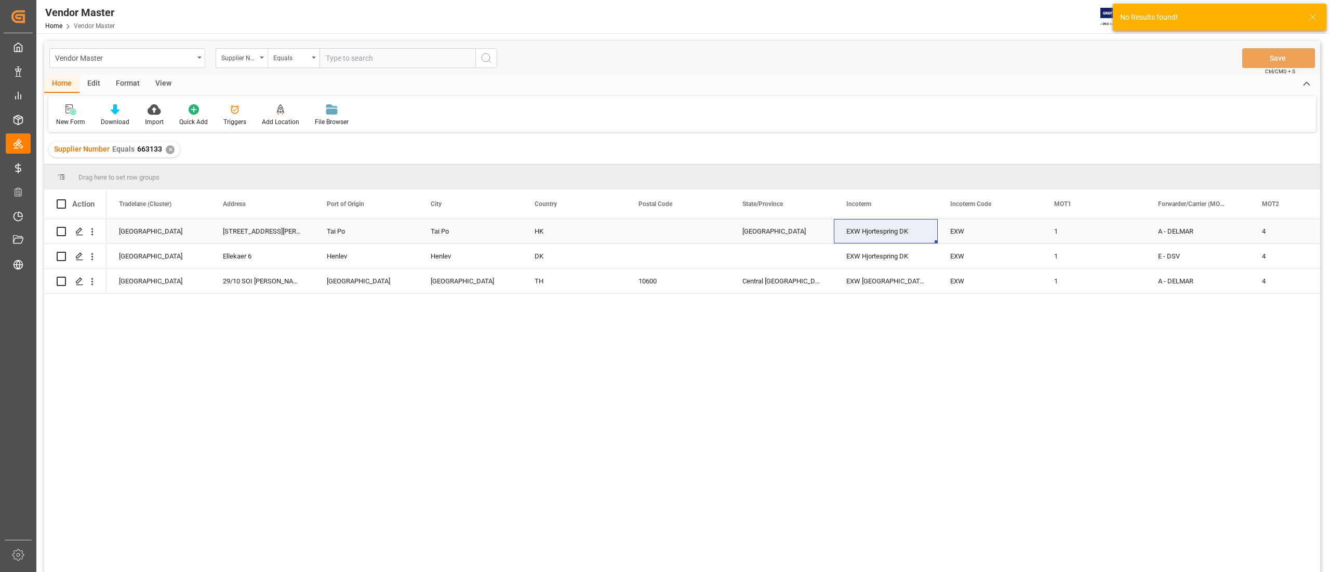
click at [345, 238] on div "Tai Po" at bounding box center [366, 231] width 104 height 24
click at [879, 237] on div "EXW Hjortespring DK" at bounding box center [886, 231] width 104 height 24
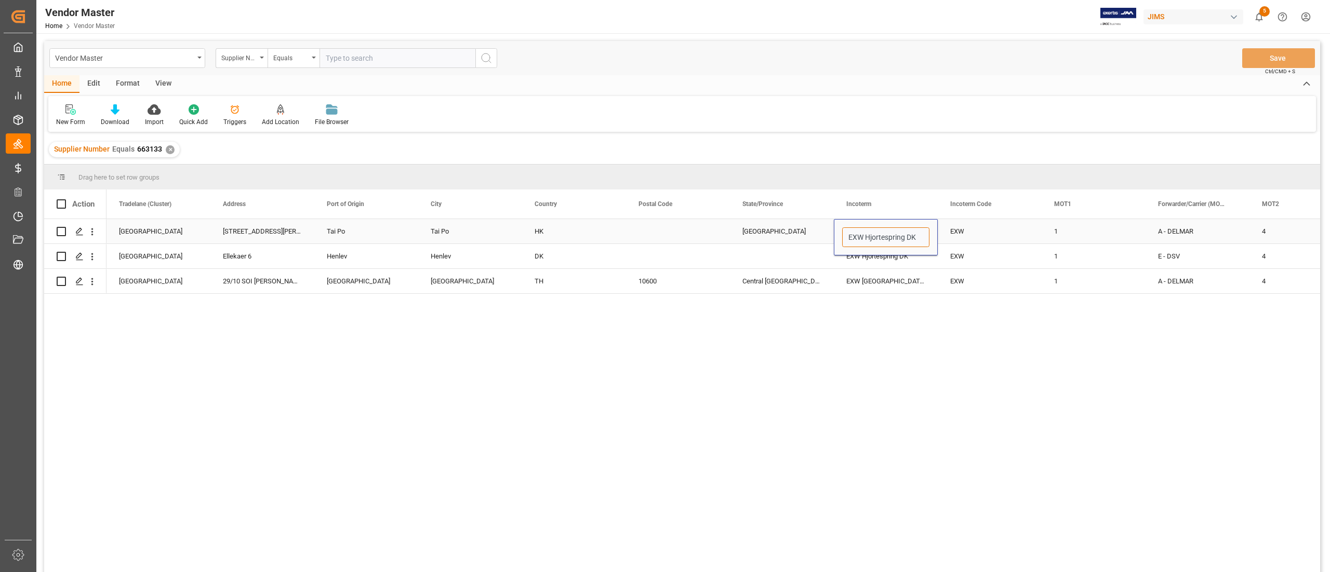
drag, startPoint x: 864, startPoint y: 239, endPoint x: 1005, endPoint y: 240, distance: 140.3
type input "EXW Tai Po HK"
click at [1001, 241] on div "EXW" at bounding box center [990, 231] width 104 height 24
click at [1256, 54] on button "Save" at bounding box center [1278, 58] width 73 height 20
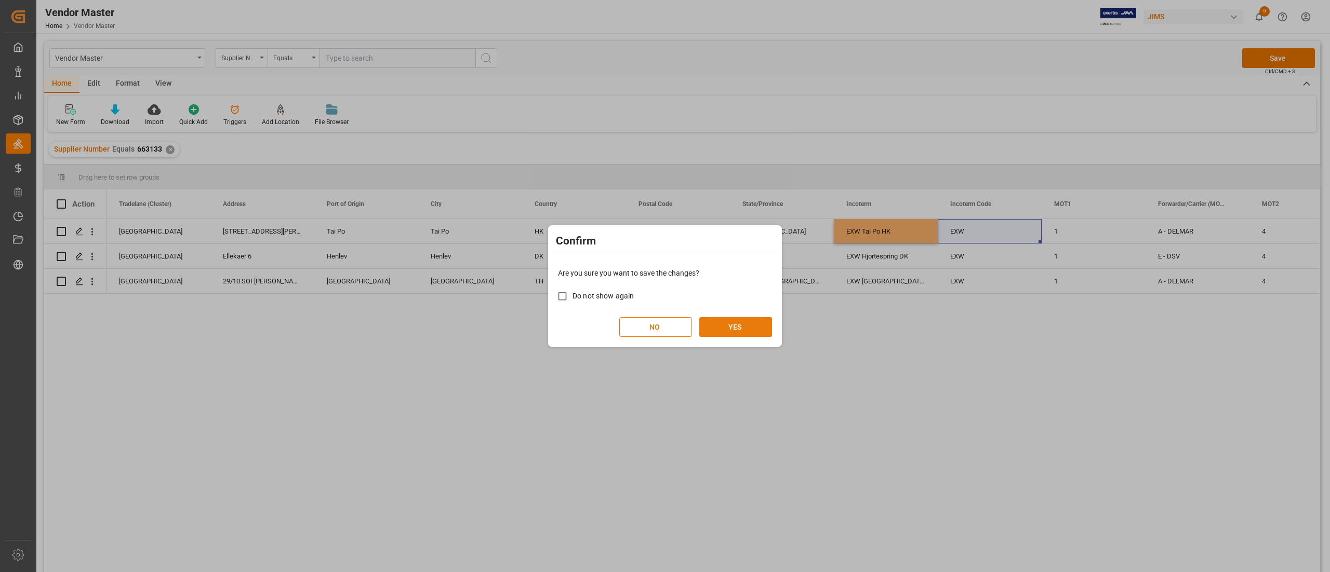
click at [749, 319] on button "YES" at bounding box center [735, 327] width 73 height 20
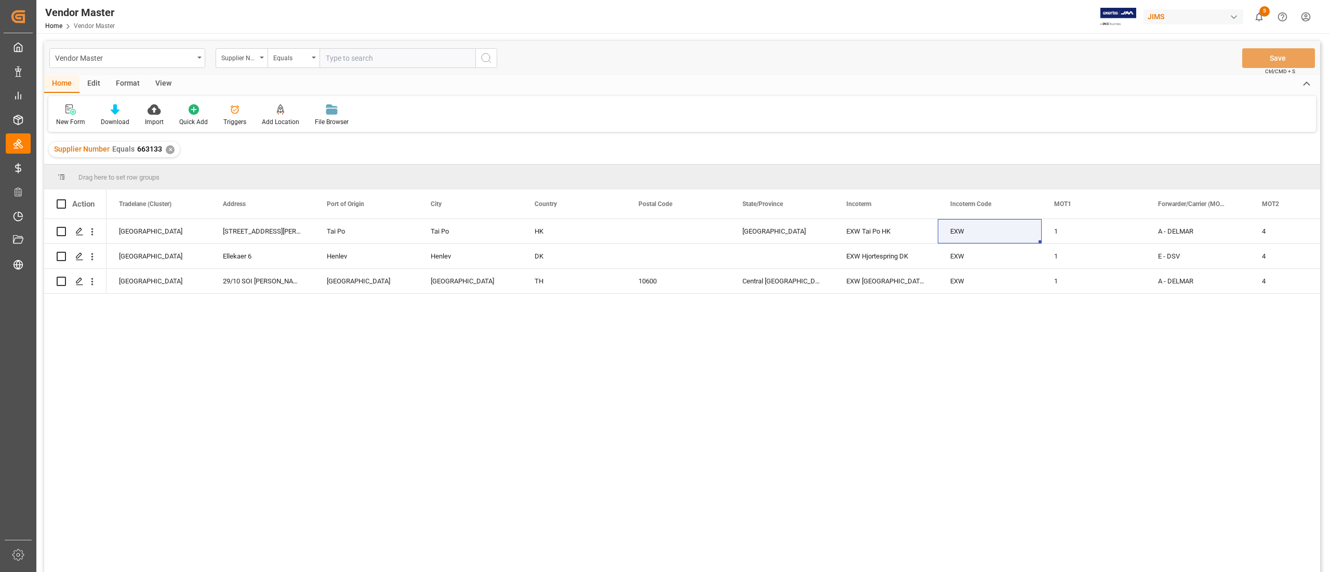
click at [169, 151] on div "✕" at bounding box center [170, 149] width 9 height 9
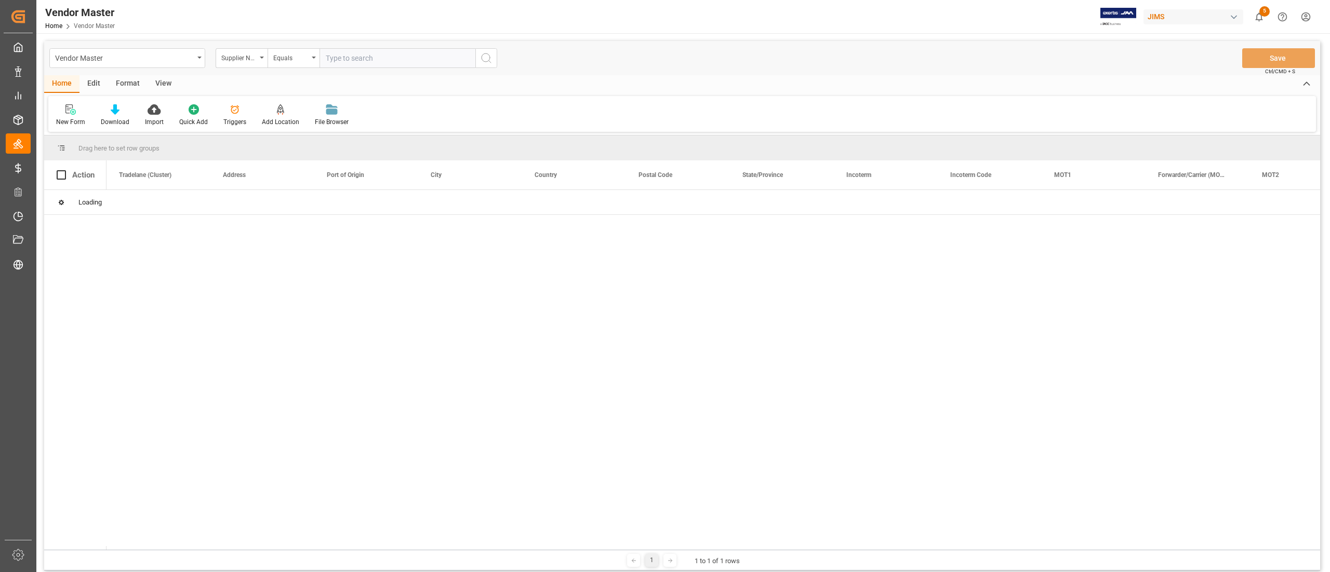
click at [369, 60] on input "text" at bounding box center [397, 58] width 156 height 20
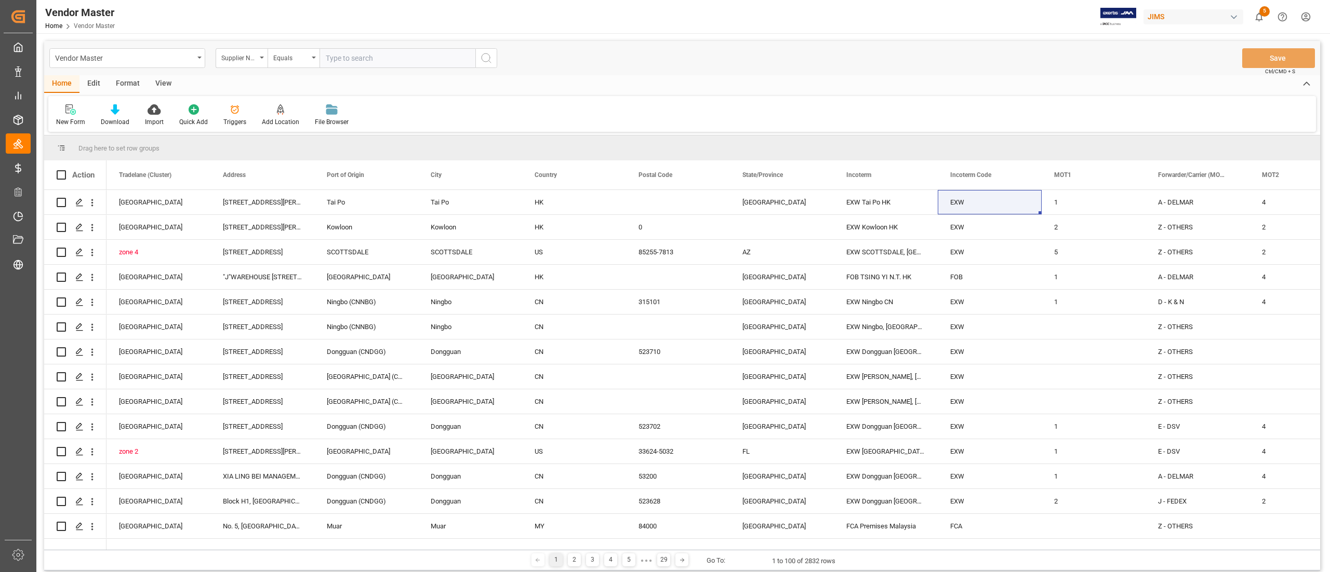
paste input "662685"
type input "662685"
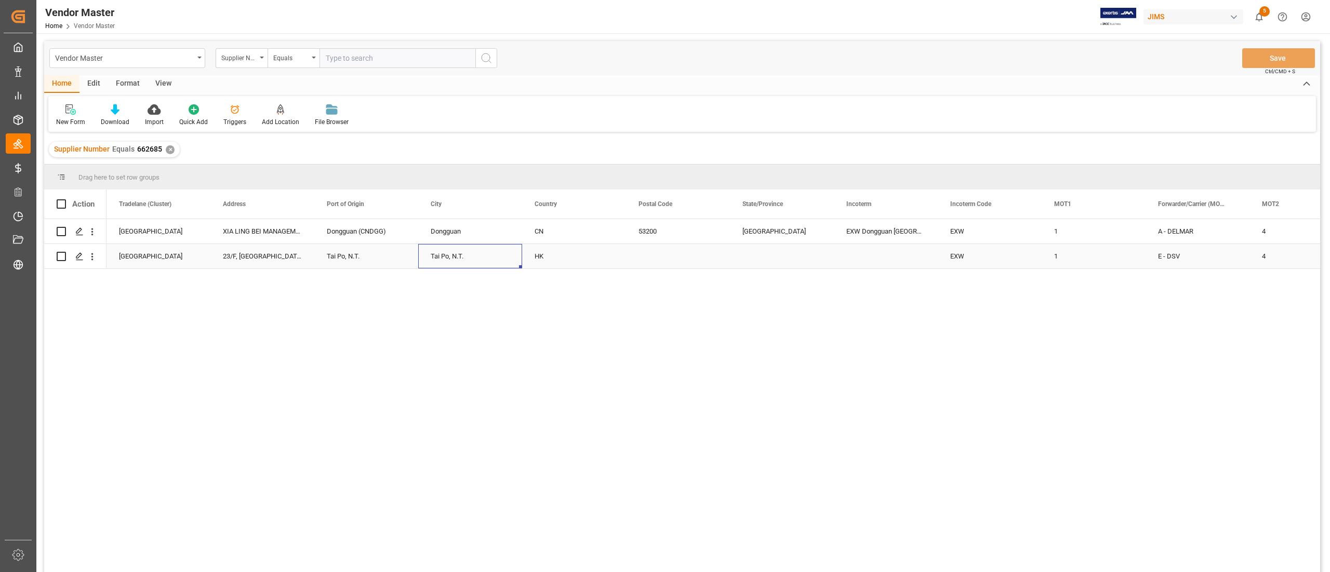
click at [516, 252] on div "Tai Po, N.T." at bounding box center [470, 256] width 104 height 24
click at [859, 262] on div "Press SPACE to select this row." at bounding box center [886, 256] width 104 height 24
click at [861, 251] on input "Press SPACE to select this row." at bounding box center [885, 250] width 87 height 20
type input "EXW Tai Po HK"
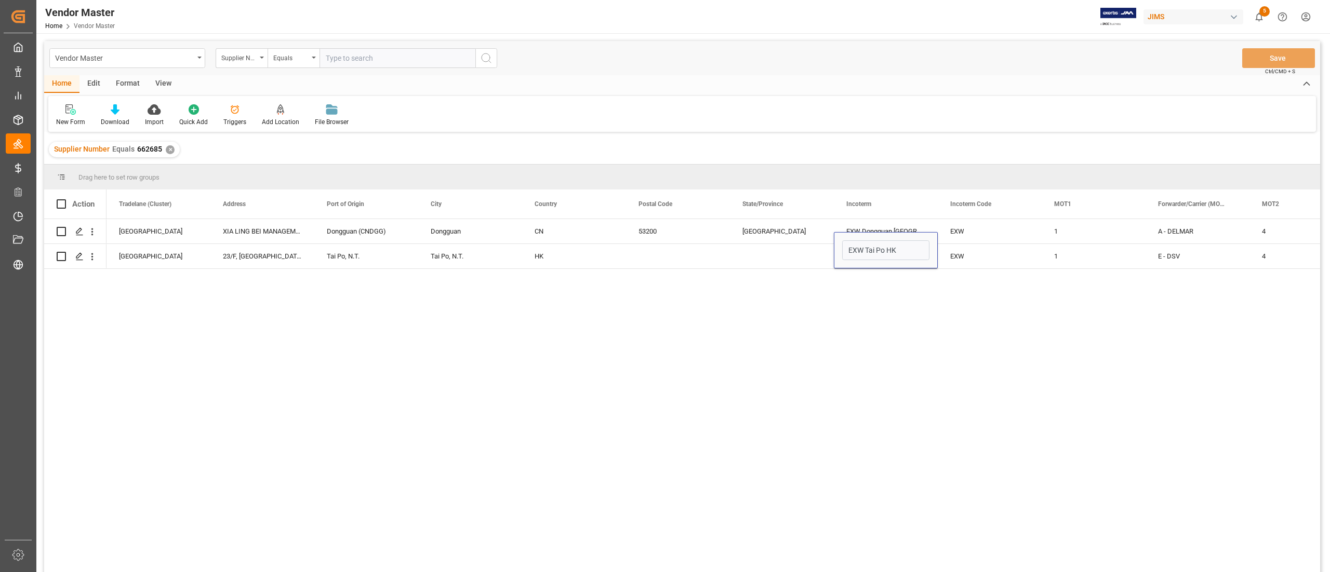
click at [906, 295] on div "MAN AS South China XIA LING BEI MANAGEMENT ZONE, LIAO BU DISTRICT, Dongguan Don…" at bounding box center [712, 399] width 1213 height 360
click at [772, 237] on div "Guangdong" at bounding box center [782, 231] width 104 height 24
click at [1256, 62] on button "Save" at bounding box center [1278, 58] width 73 height 20
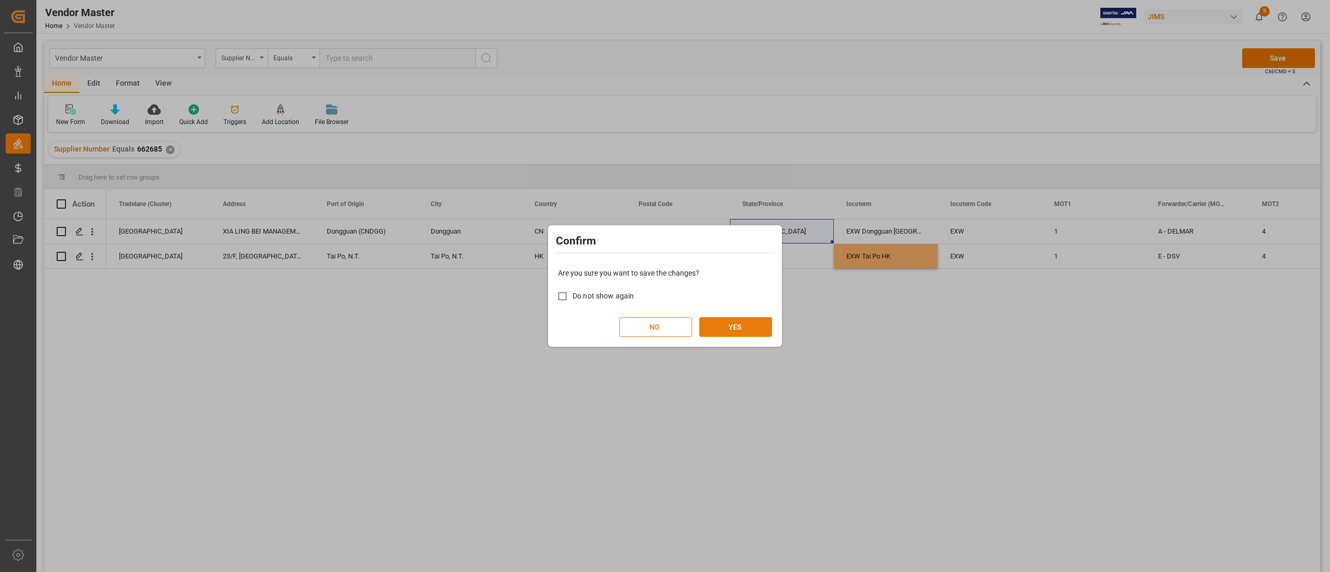
click at [741, 328] on button "YES" at bounding box center [735, 327] width 73 height 20
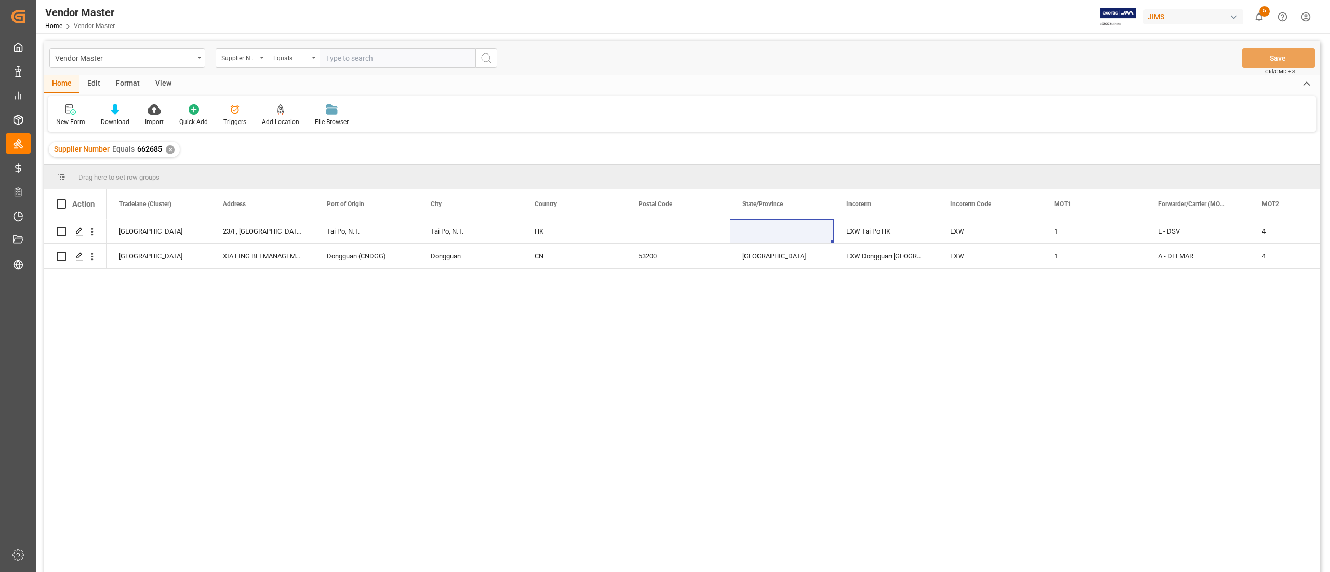
click at [387, 59] on input "text" at bounding box center [397, 58] width 156 height 20
paste input "601859"
type input "601859"
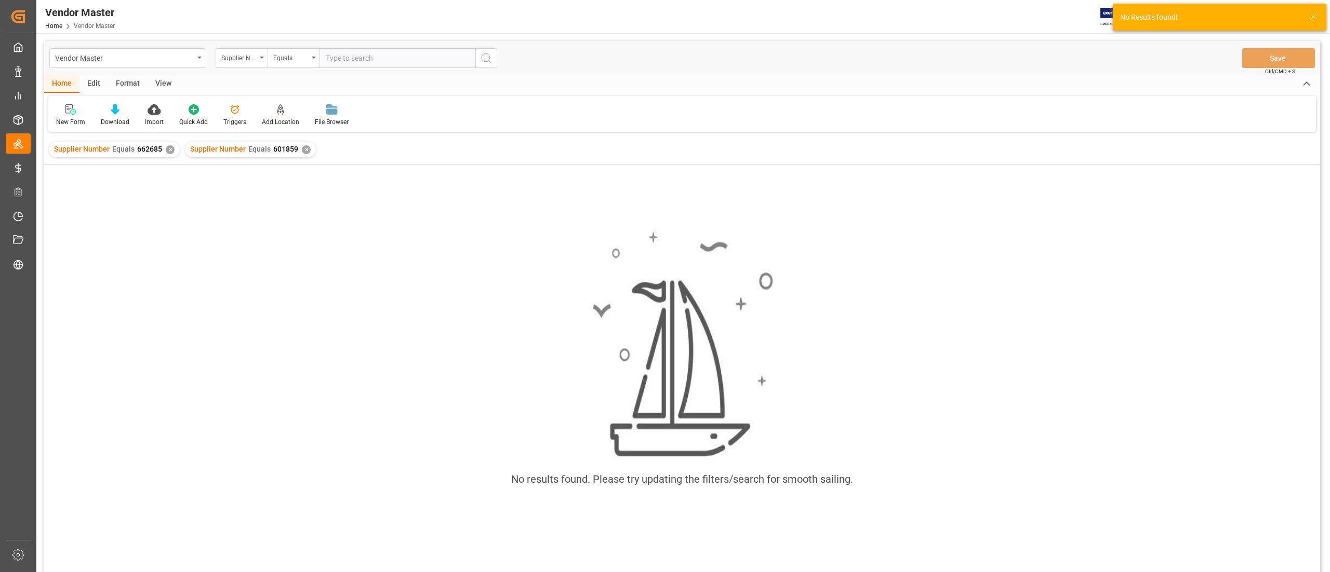
click at [166, 151] on div "✕" at bounding box center [170, 149] width 9 height 9
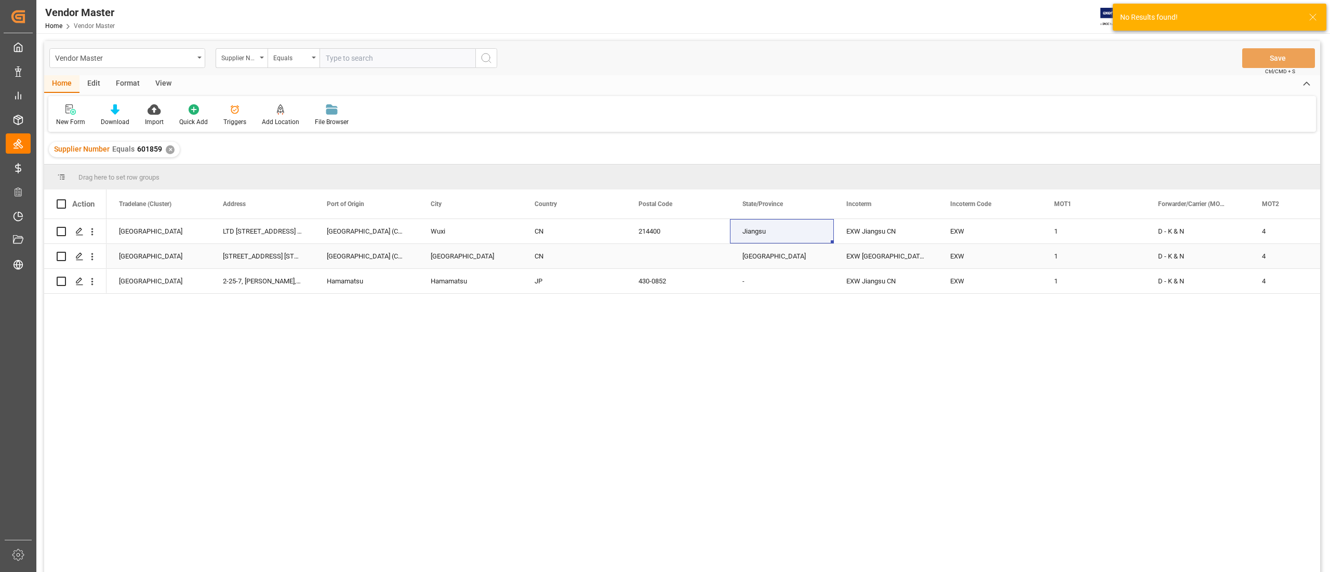
click at [568, 251] on div "CN" at bounding box center [574, 257] width 79 height 24
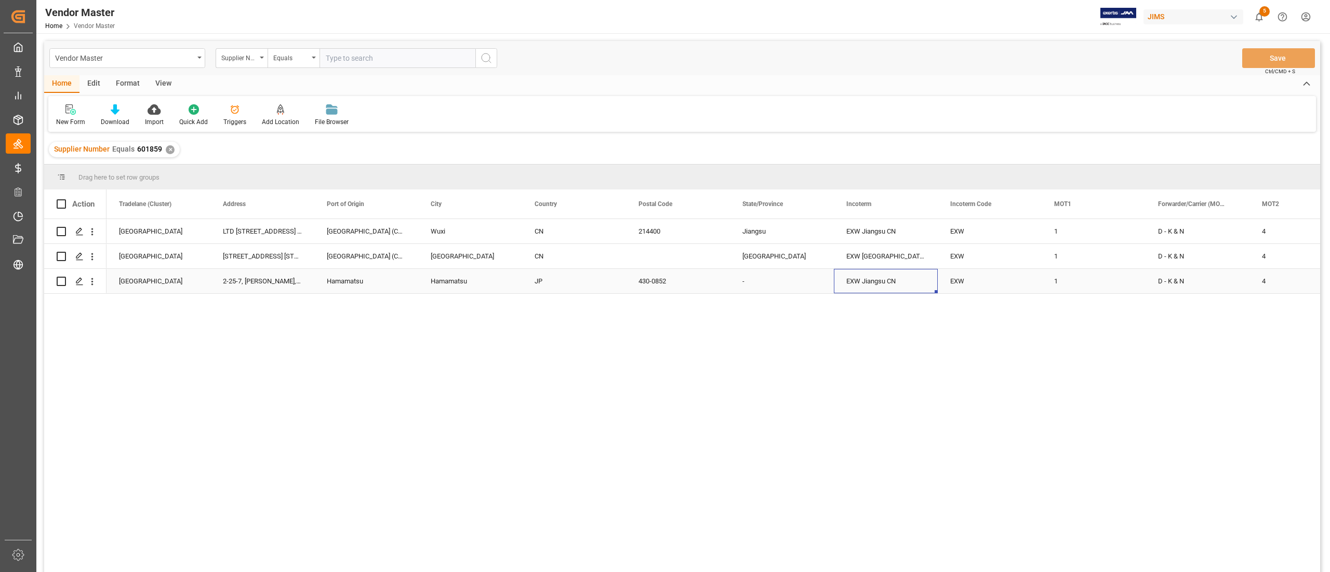
click at [899, 286] on div "EXW Jiangsu CN" at bounding box center [886, 281] width 104 height 24
click at [911, 274] on input "EXW Jiangsu CN" at bounding box center [885, 275] width 87 height 20
paste input "Hamamatsu"
type input "EXW Hamamatsu JP"
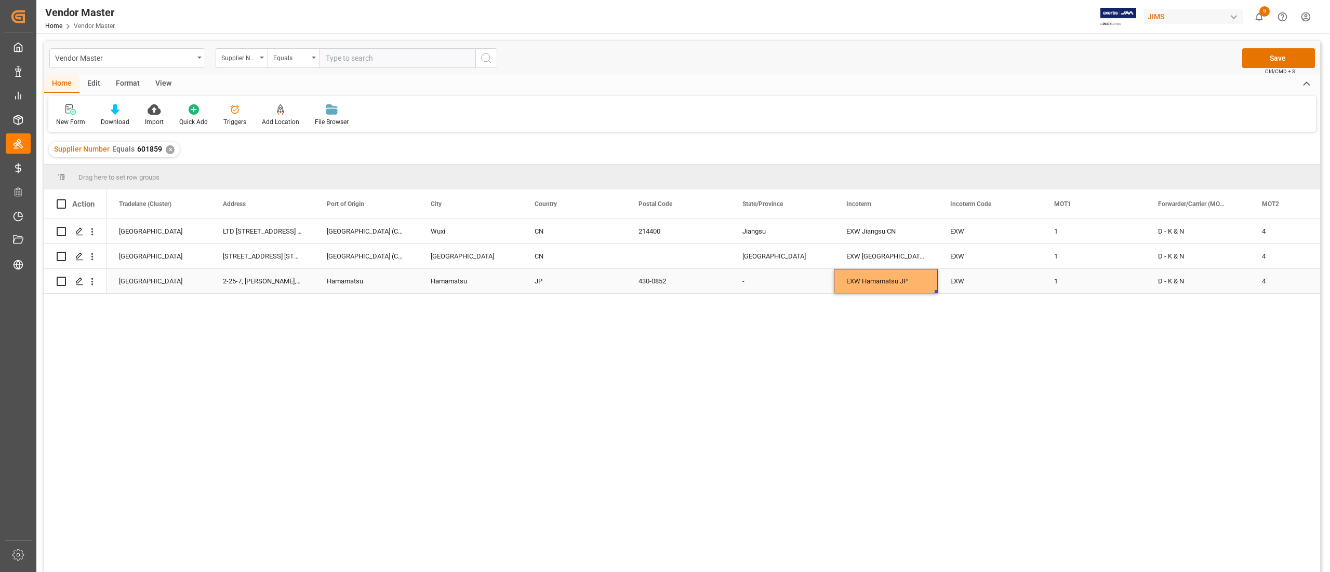
click at [908, 282] on div "EXW Hamamatsu JP" at bounding box center [886, 281] width 104 height 24
click at [172, 148] on div "✕" at bounding box center [170, 149] width 9 height 9
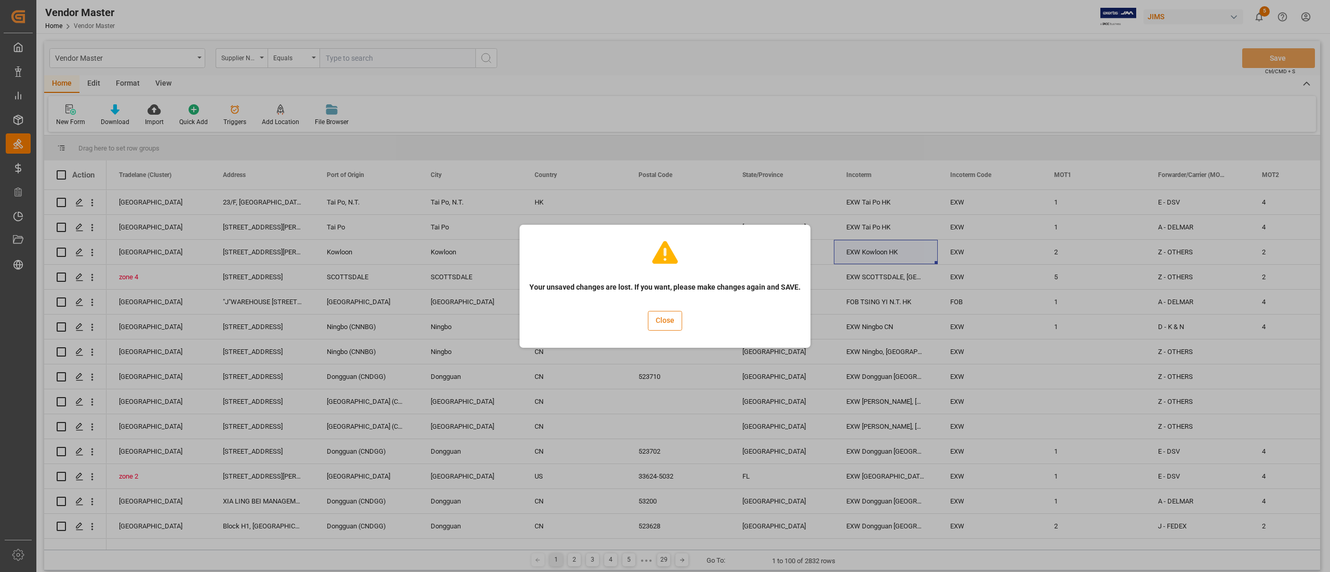
click at [672, 323] on button "Close" at bounding box center [665, 321] width 34 height 20
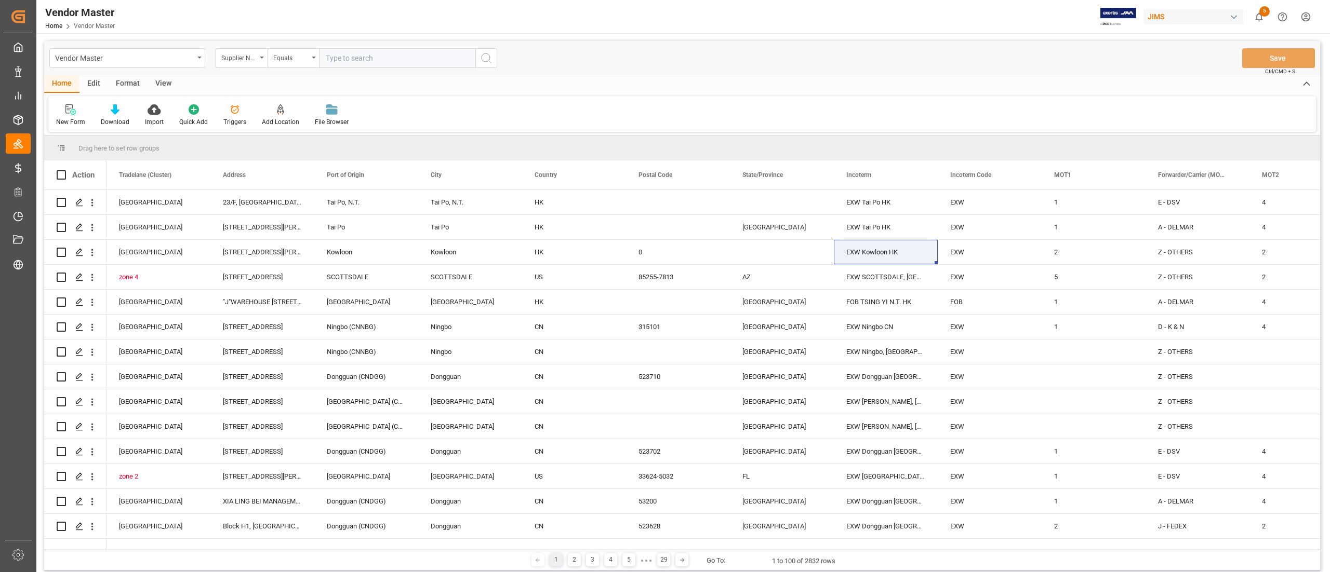
click at [382, 66] on input "text" at bounding box center [397, 58] width 156 height 20
paste input "241376"
type input "241376"
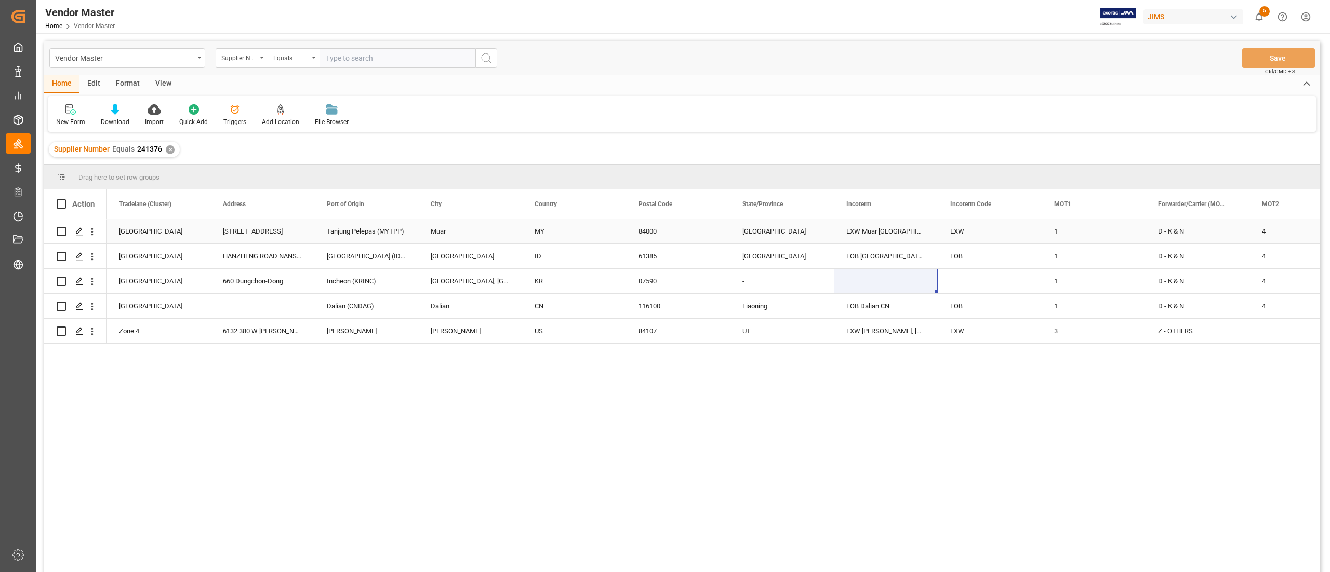
click at [903, 224] on div "EXW Muar Johor Malaysia" at bounding box center [886, 231] width 104 height 24
click at [925, 234] on input "EXW Muar Johor Malaysia" at bounding box center [885, 238] width 87 height 20
type input "EXW Muar Johor MY"
click at [891, 267] on div "FOB Surabaya ID" at bounding box center [886, 256] width 104 height 24
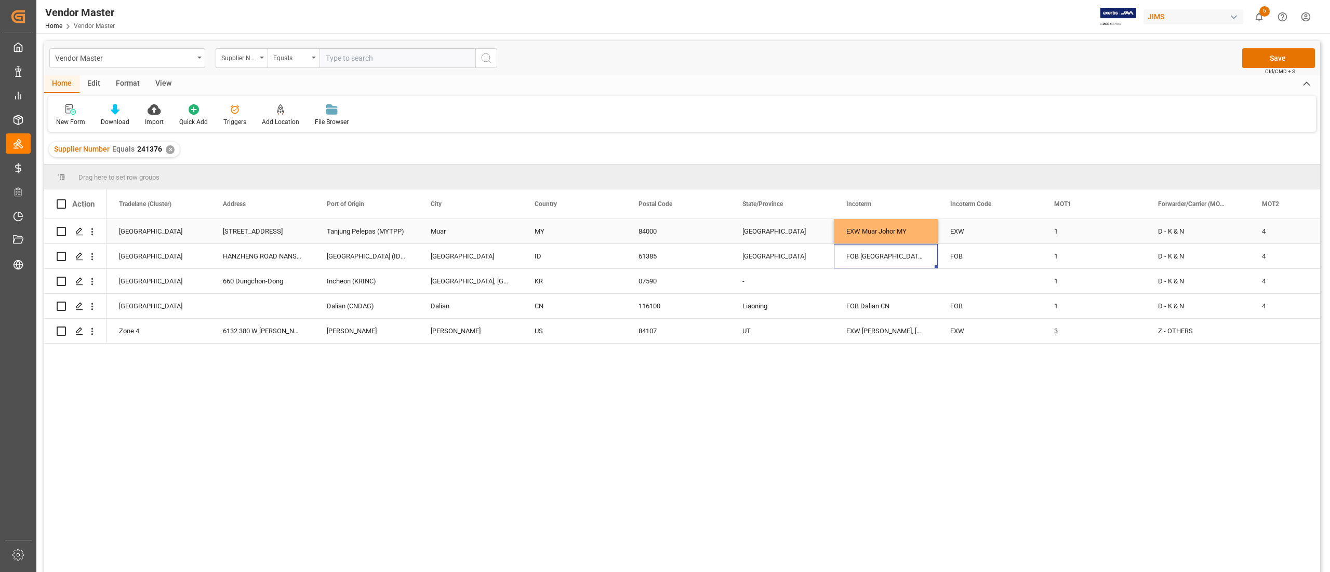
click at [888, 236] on div "EXW Muar Johor MY" at bounding box center [886, 231] width 104 height 24
click at [879, 261] on div "FOB Surabaya ID" at bounding box center [886, 256] width 104 height 24
click at [879, 277] on div "Press SPACE to select this row." at bounding box center [886, 281] width 104 height 24
click at [1265, 53] on button "Save" at bounding box center [1278, 58] width 73 height 20
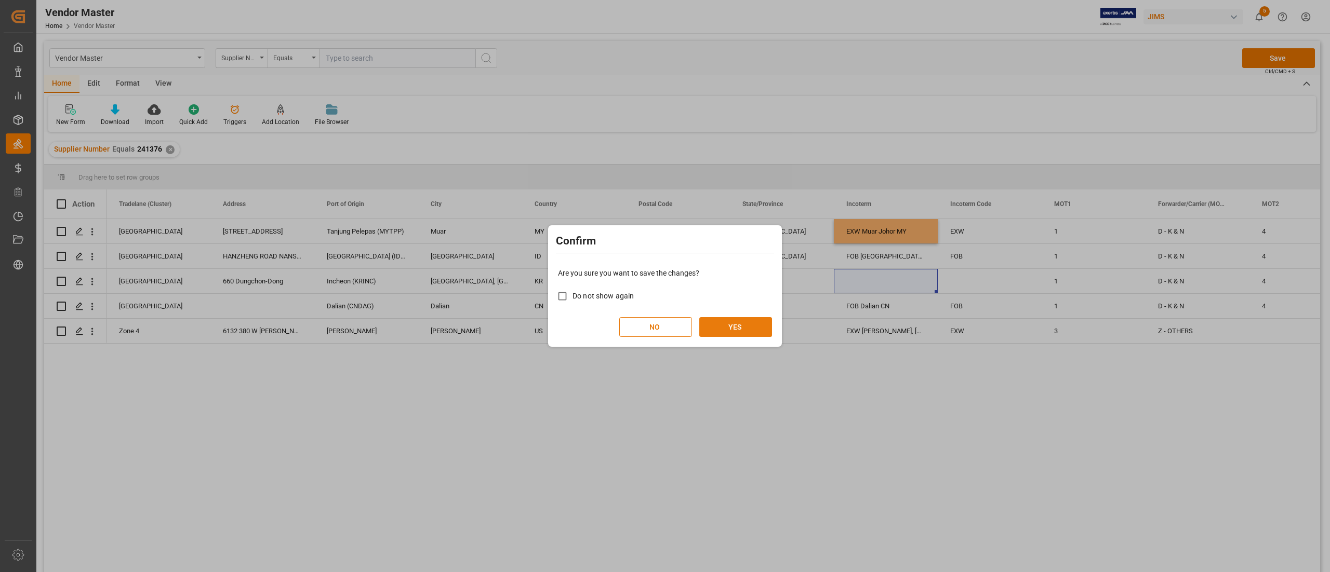
click at [755, 330] on button "YES" at bounding box center [735, 327] width 73 height 20
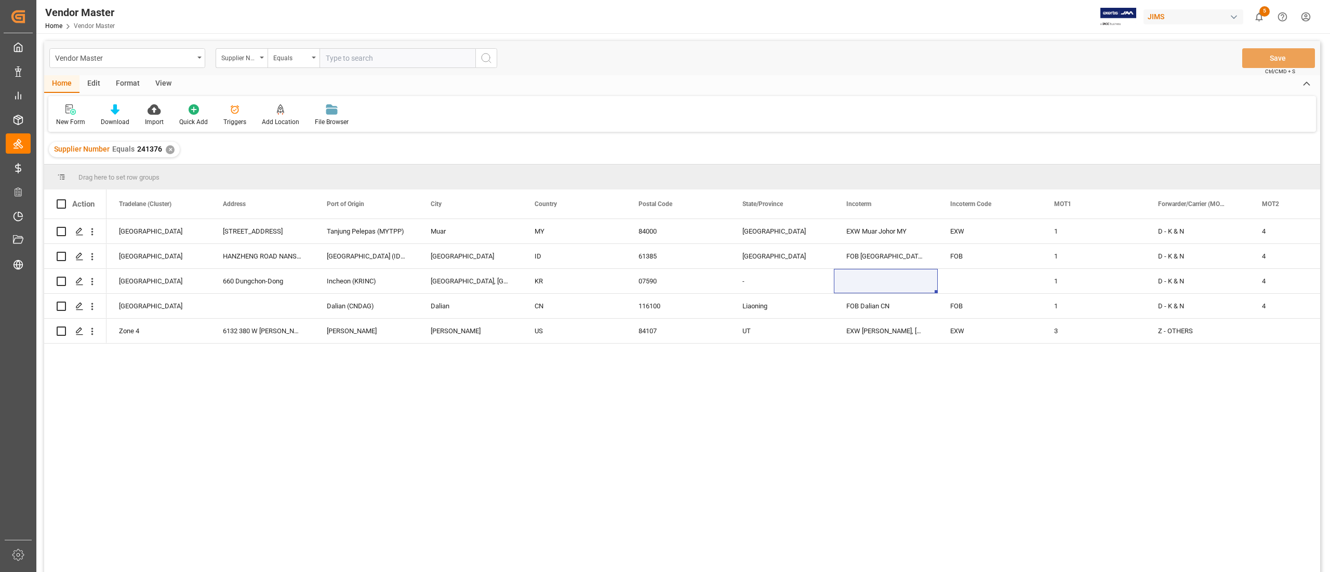
click at [395, 49] on input "text" at bounding box center [397, 58] width 156 height 20
paste input "577989"
type input "577989"
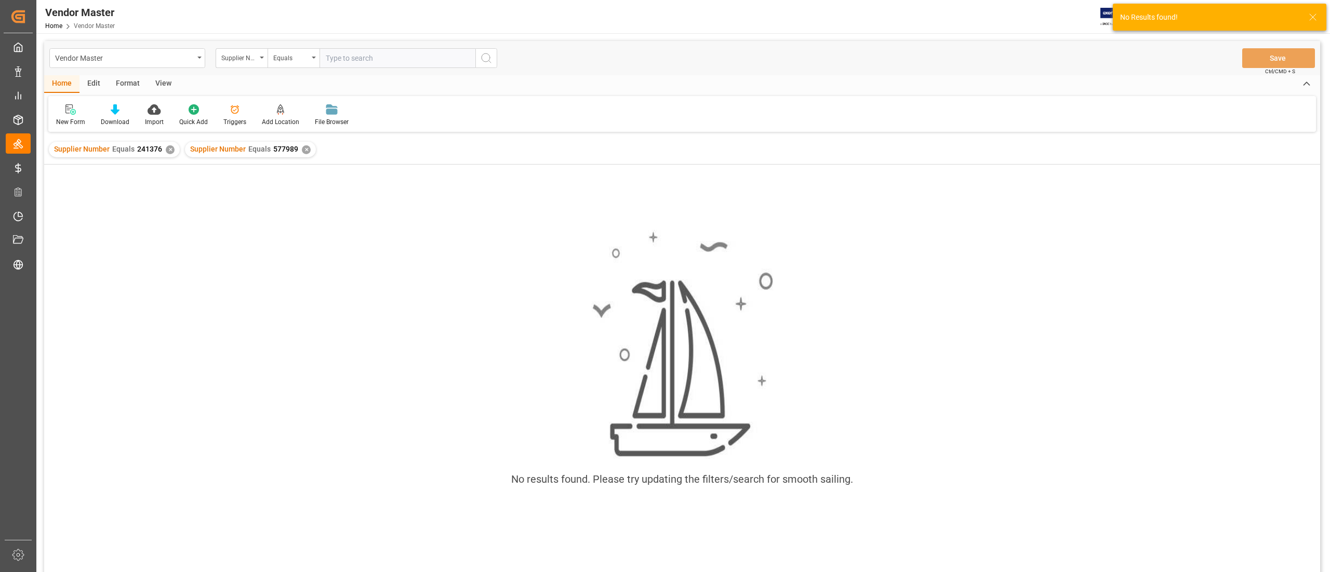
click at [168, 149] on div "✕" at bounding box center [170, 149] width 9 height 9
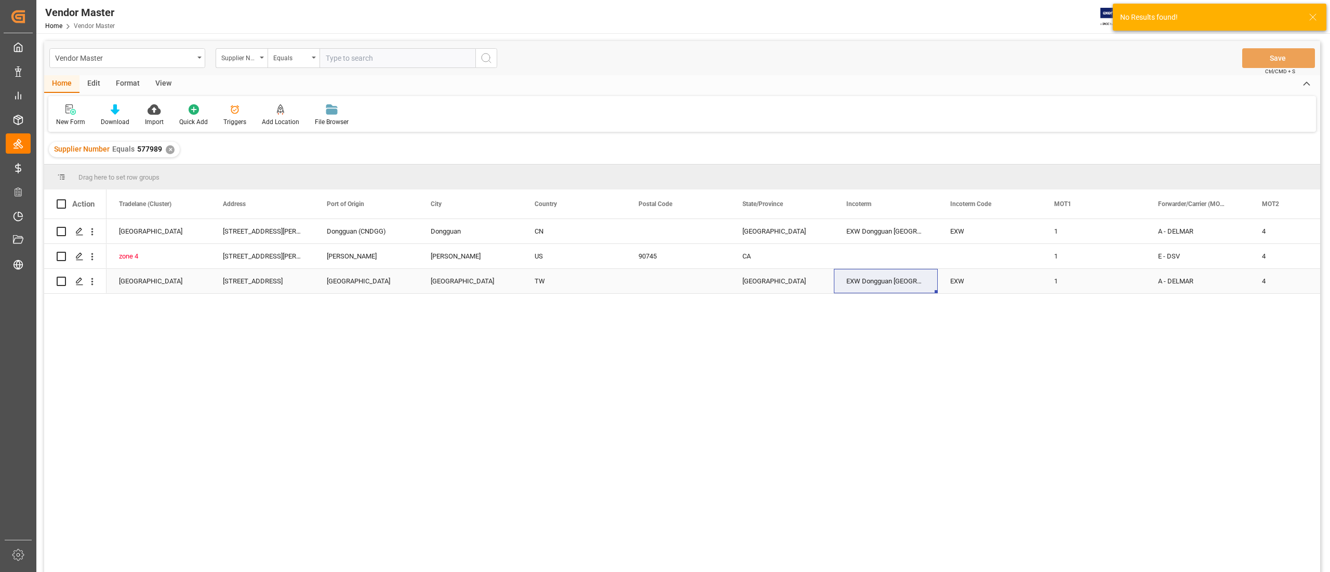
click at [783, 272] on div "Taipei" at bounding box center [782, 281] width 104 height 24
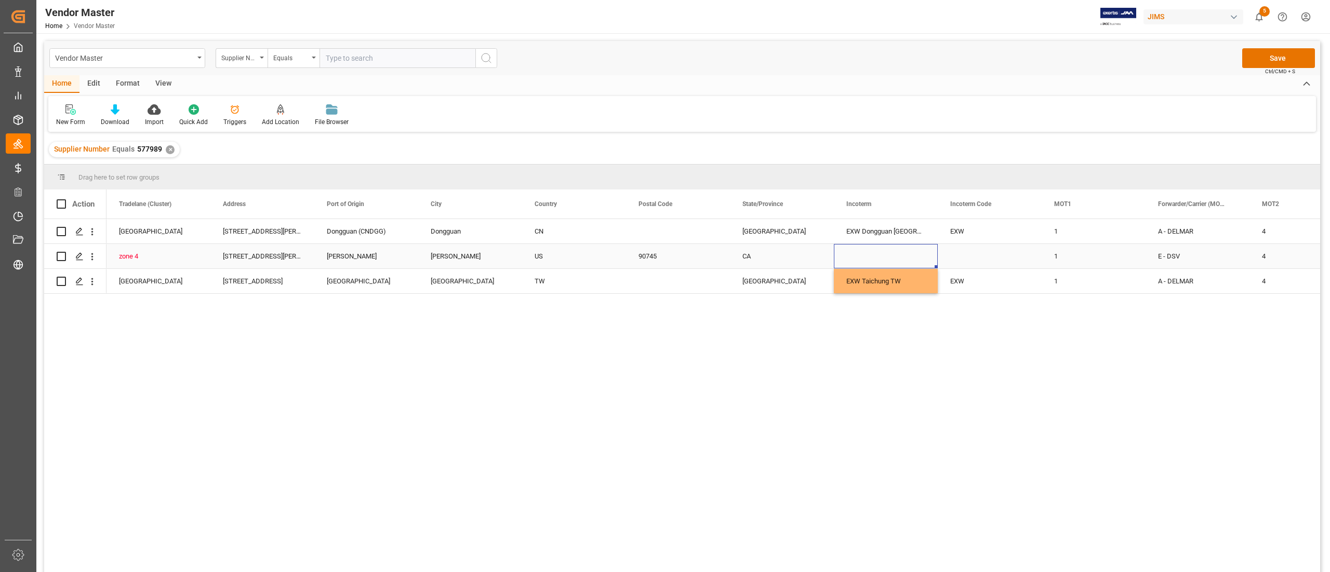
click at [886, 257] on div "Press SPACE to select this row." at bounding box center [886, 256] width 104 height 24
click at [1263, 49] on button "Save" at bounding box center [1278, 58] width 73 height 20
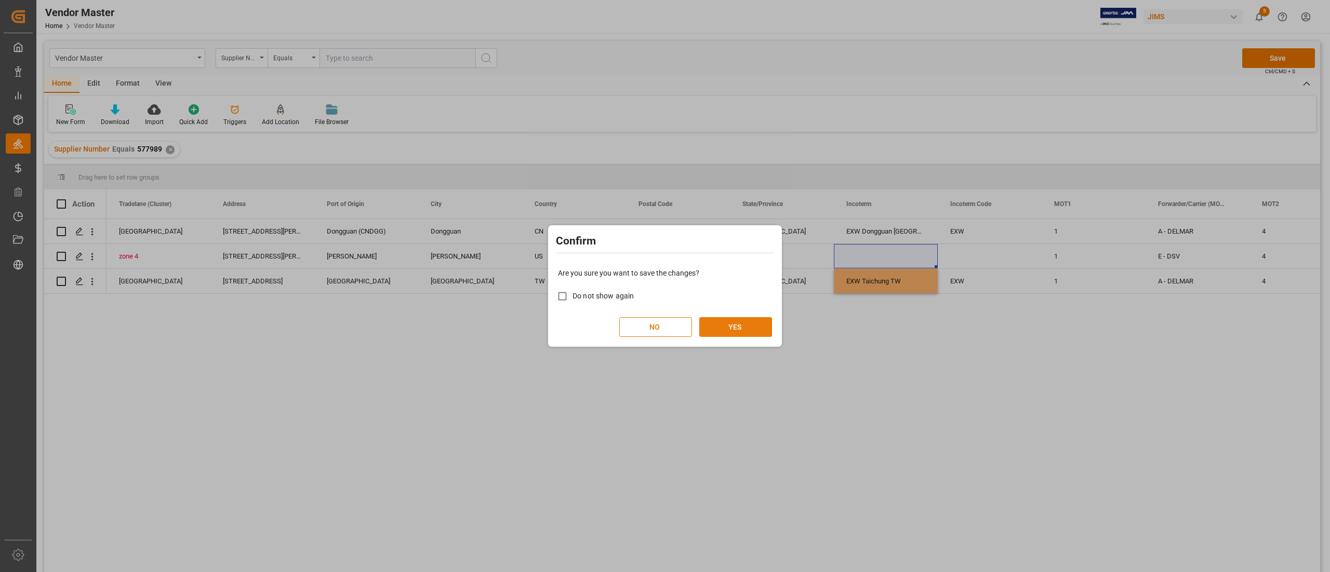
click at [734, 332] on button "YES" at bounding box center [735, 327] width 73 height 20
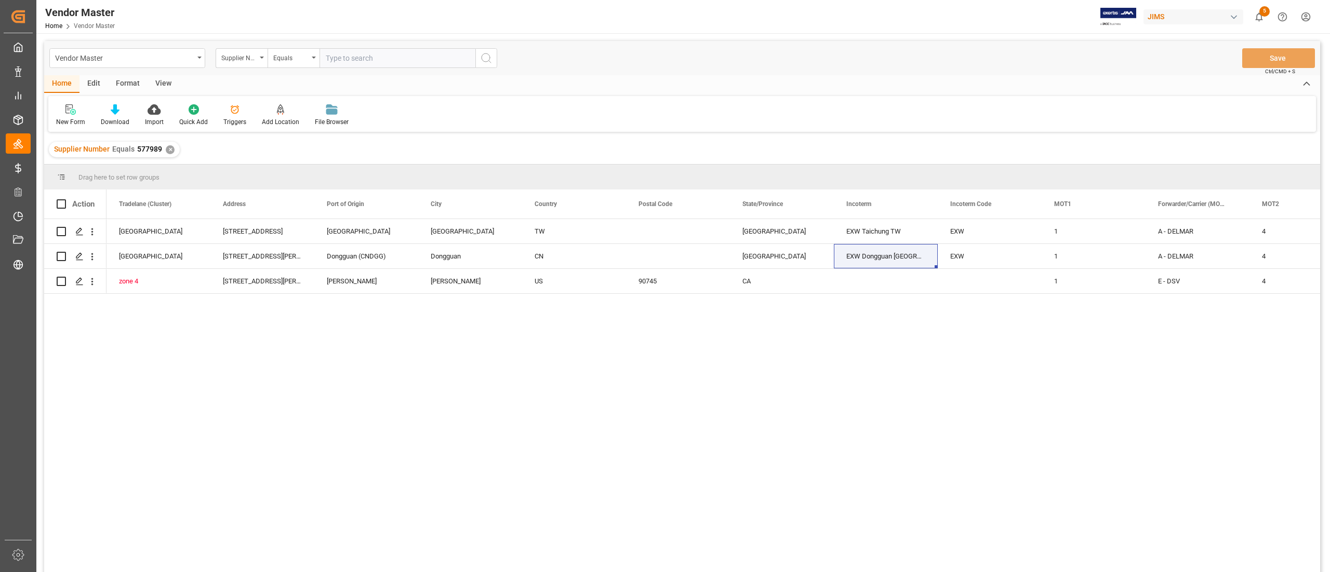
click at [171, 149] on div "✕" at bounding box center [170, 149] width 9 height 9
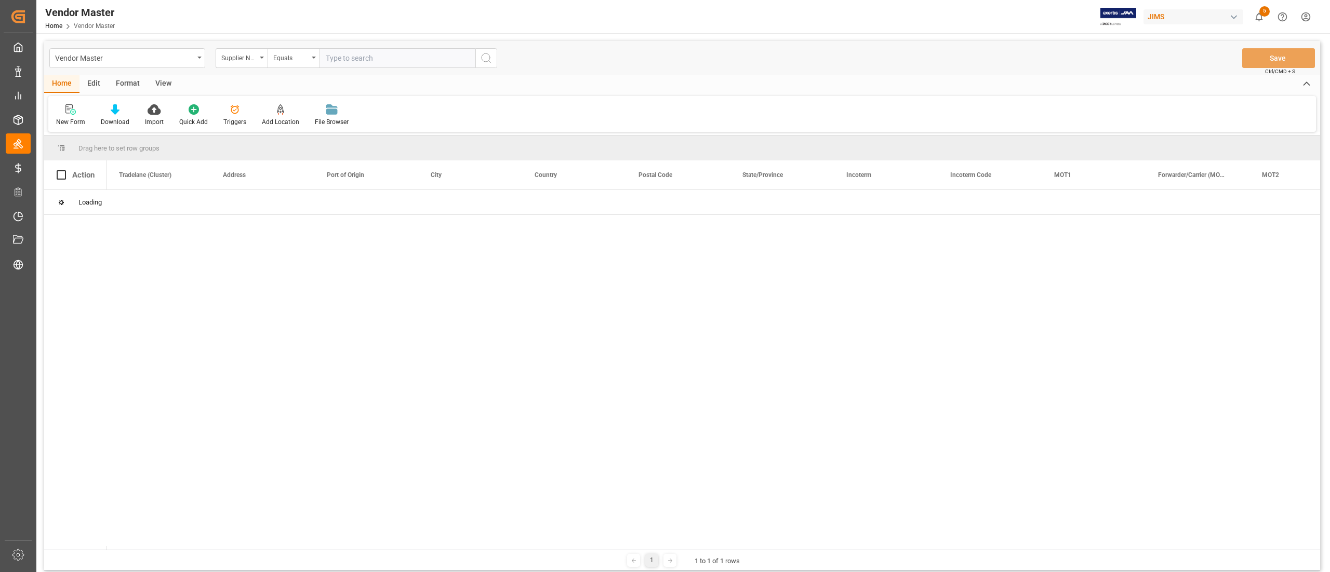
click at [359, 65] on input "text" at bounding box center [397, 58] width 156 height 20
paste input "165805"
type input "165805"
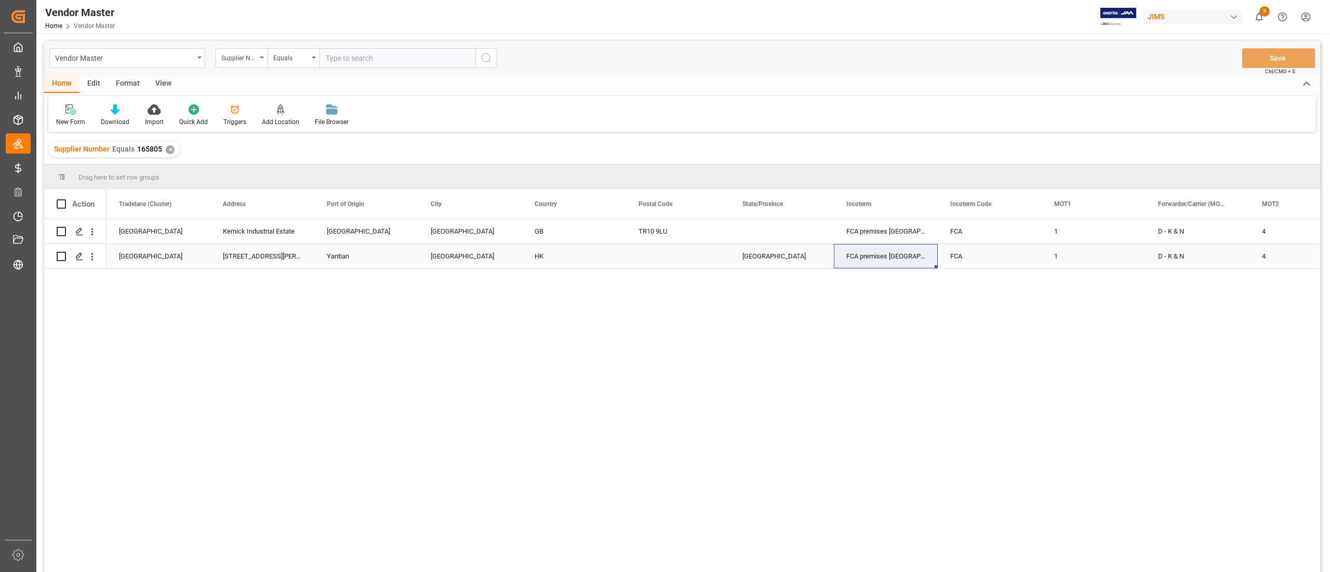
click at [873, 261] on div "FCA premises Penryn GB" at bounding box center [886, 256] width 104 height 24
drag, startPoint x: 852, startPoint y: 247, endPoint x: 1052, endPoint y: 253, distance: 200.6
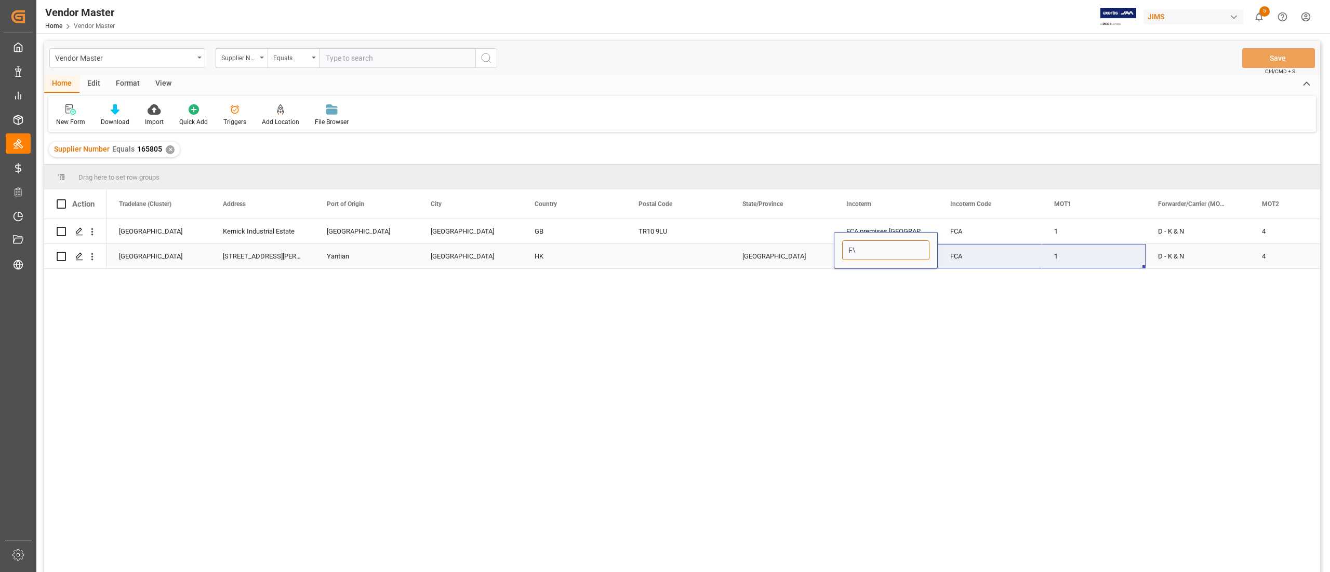
scroll to position [0, 0]
type input "F"
paste input "FCA Vetch premises NT HK"
type input "FCA Vetch premises NT HK"
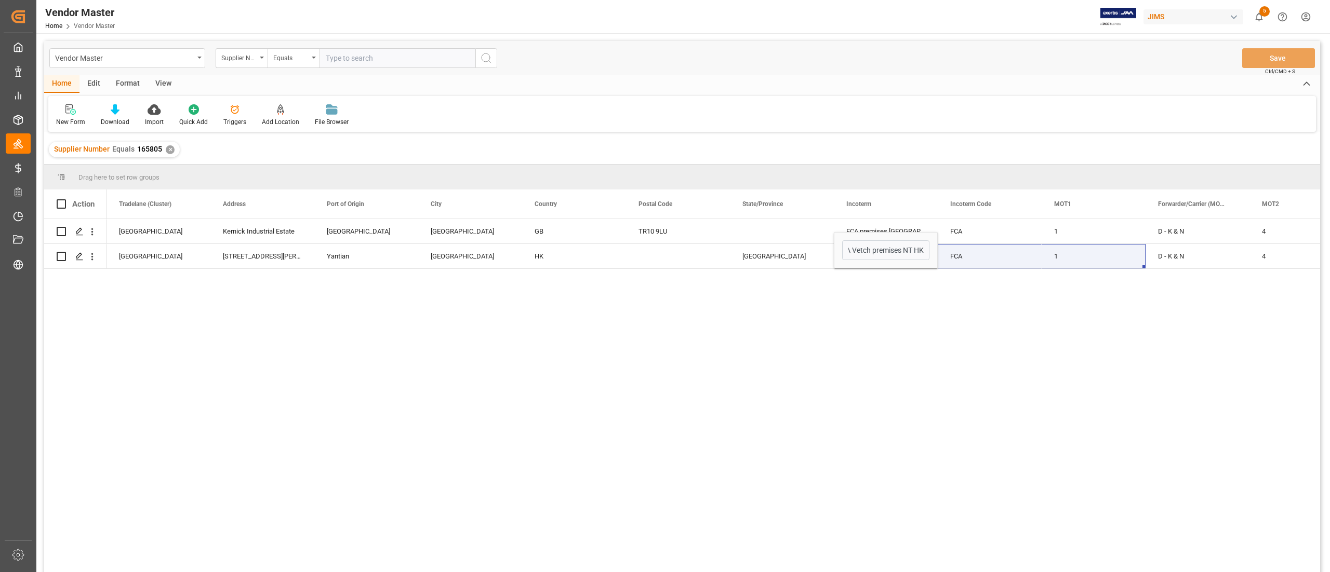
click at [919, 325] on div "MAN EU North Europe Kernick Industrial Estate Cornwall Cornwall GB TR10 9LU FCA…" at bounding box center [712, 399] width 1213 height 360
click at [981, 250] on div "FCA" at bounding box center [990, 256] width 104 height 24
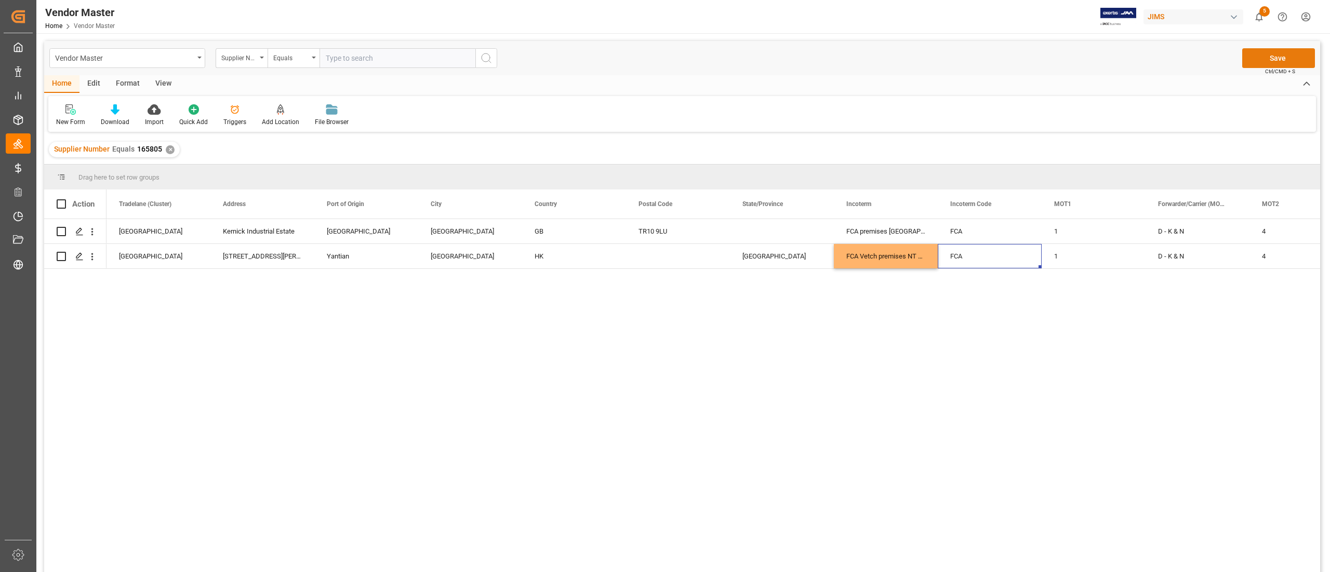
click at [1251, 58] on button "Save" at bounding box center [1278, 58] width 73 height 20
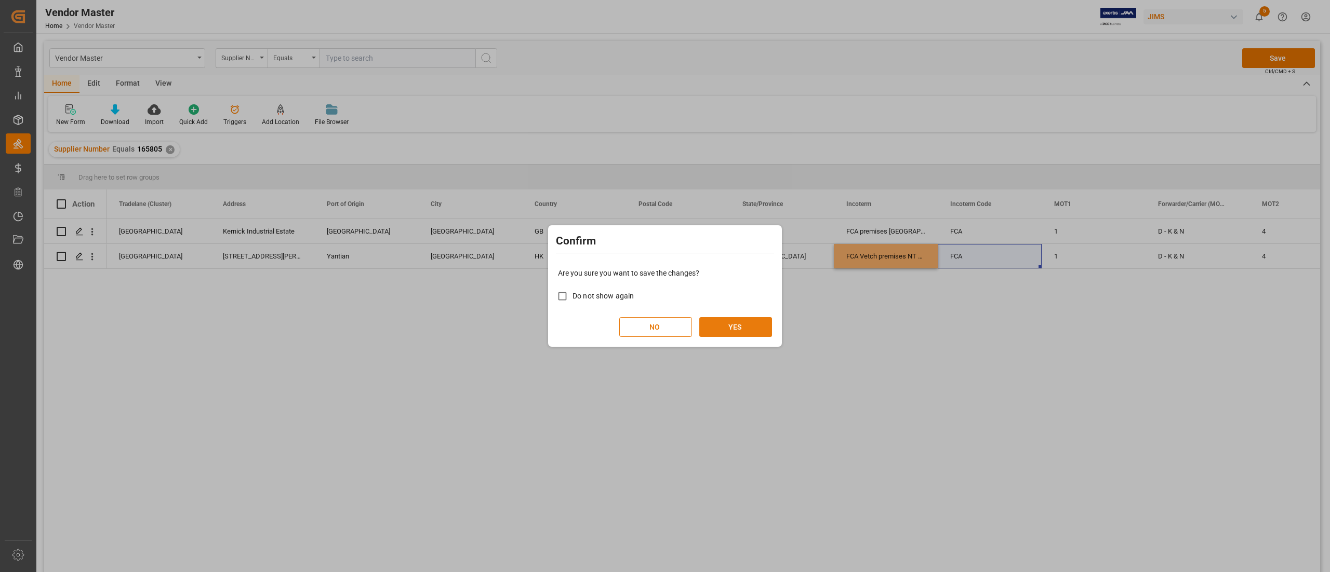
click at [748, 322] on button "YES" at bounding box center [735, 327] width 73 height 20
